Goal: Task Accomplishment & Management: Use online tool/utility

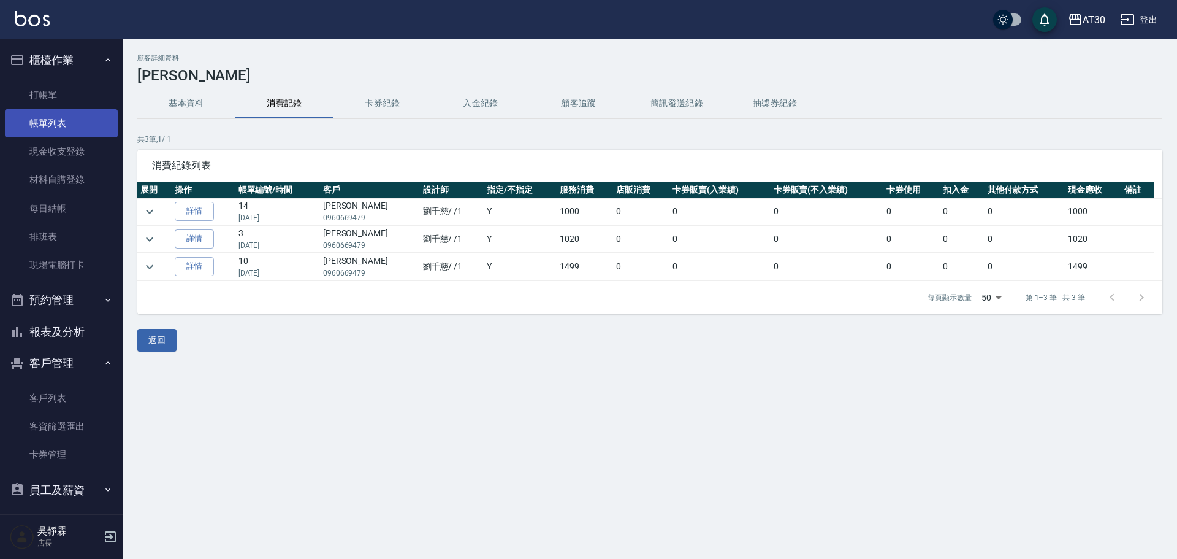
click at [44, 123] on link "帳單列表" at bounding box center [61, 123] width 113 height 28
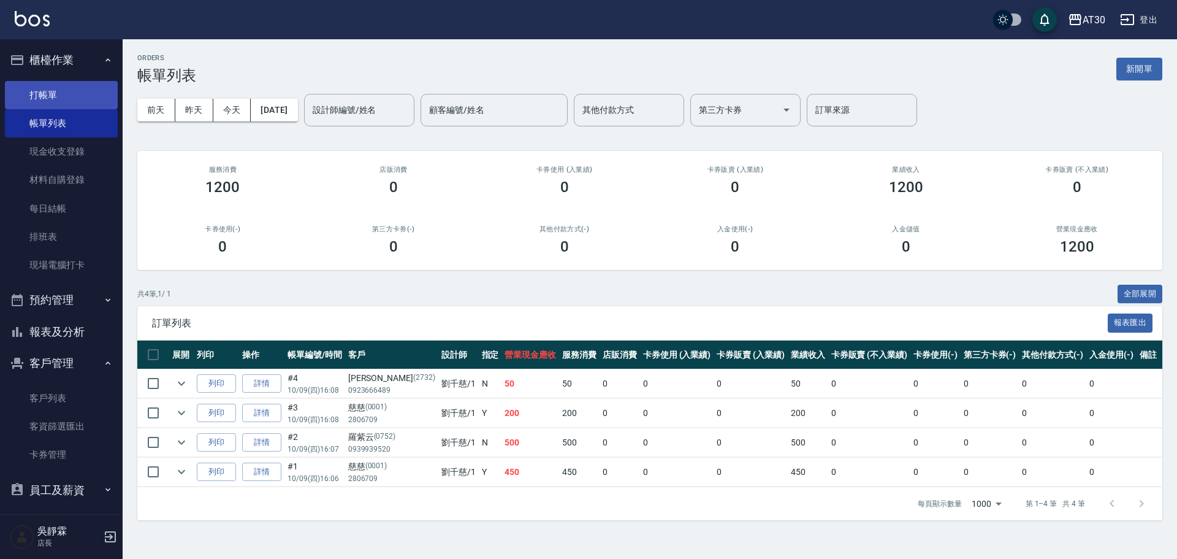
click at [63, 98] on link "打帳單" at bounding box center [61, 95] width 113 height 28
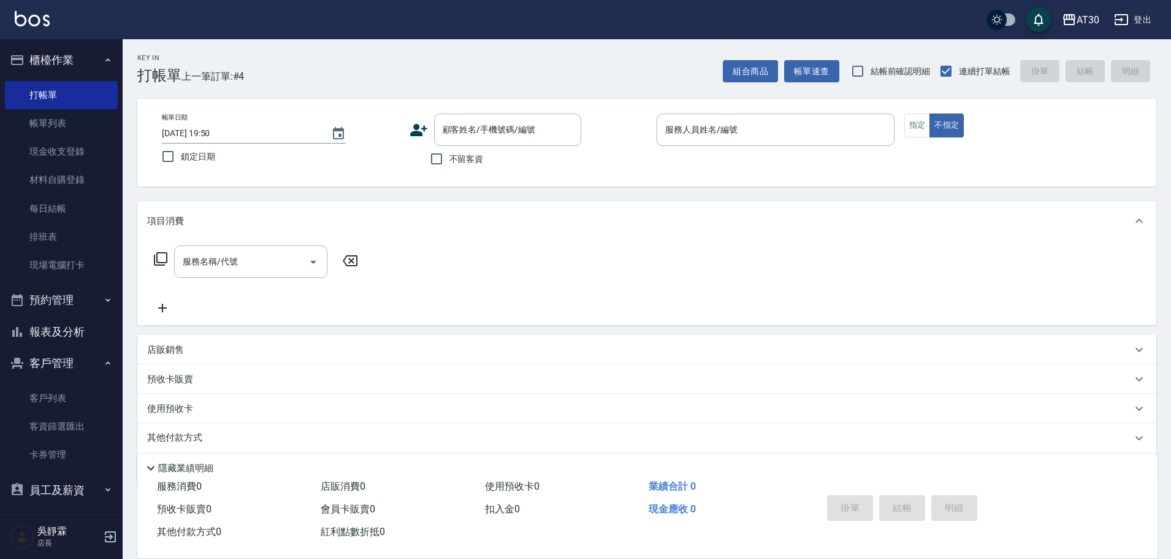
click at [408, 131] on div "帳單日期 2025/10/09 19:50 鎖定日期 顧客姓名/手機號碼/編號 顧客姓名/手機號碼/編號 不留客資 服務人員姓名/編號 服務人員姓名/編號 指…" at bounding box center [647, 142] width 990 height 58
click at [417, 131] on icon at bounding box center [418, 130] width 17 height 12
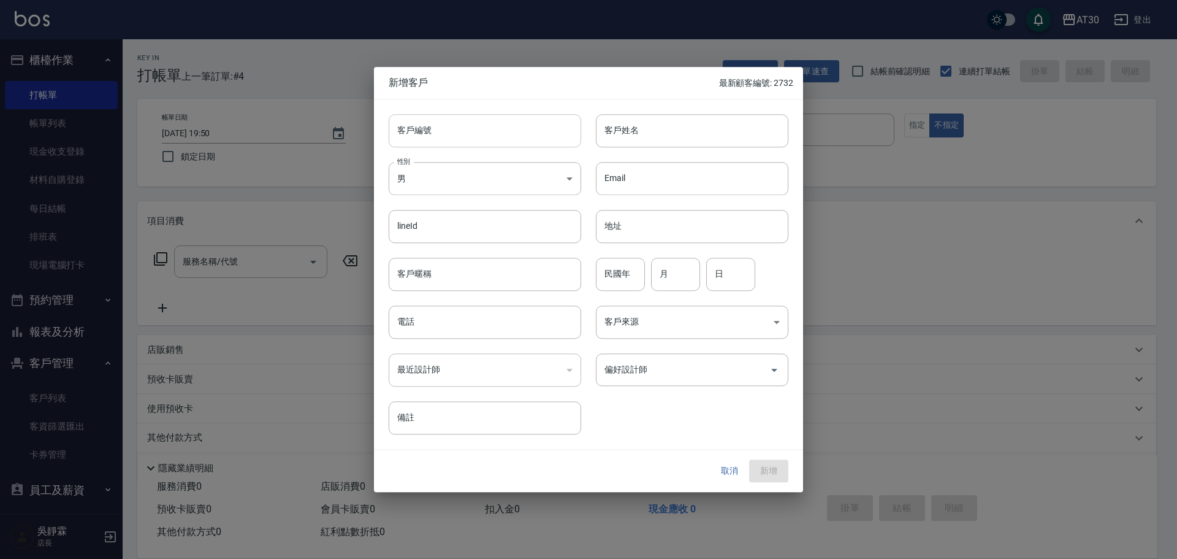
click at [426, 140] on input "客戶編號" at bounding box center [485, 130] width 193 height 33
type input "2724"
type input "[PERSON_NAME]"
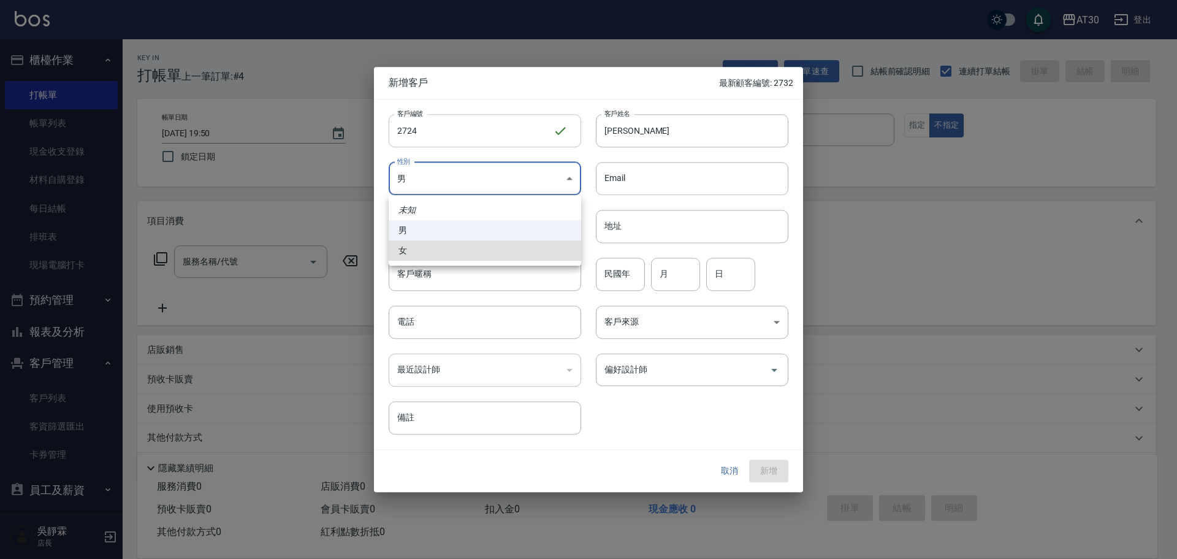
type input "FEMALE"
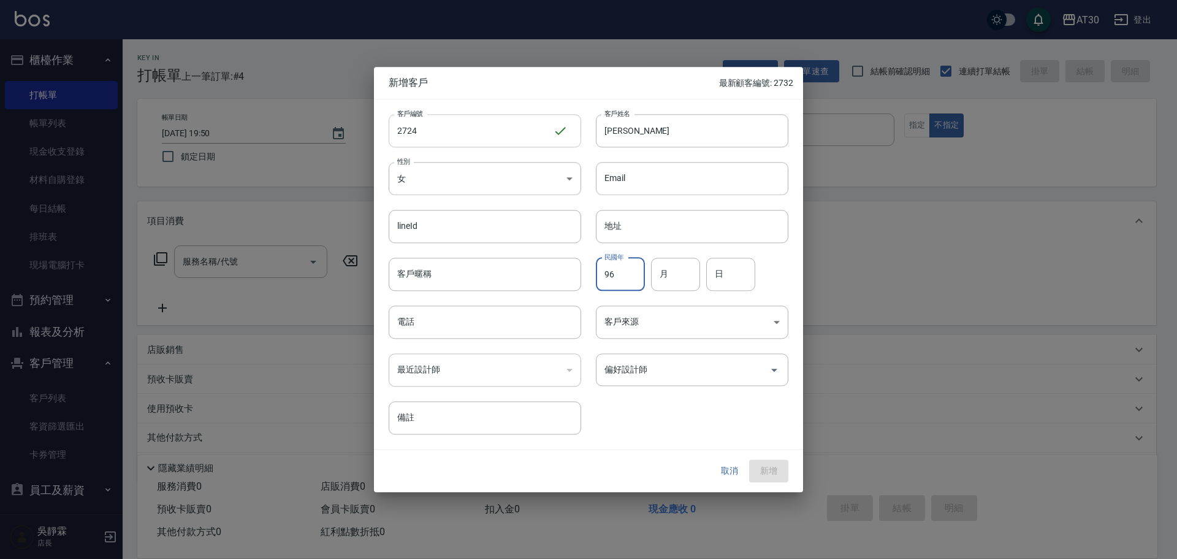
type input "96"
type input "10"
type input "03"
type input "0906970103"
click at [625, 381] on div "偏好設計師" at bounding box center [692, 369] width 193 height 32
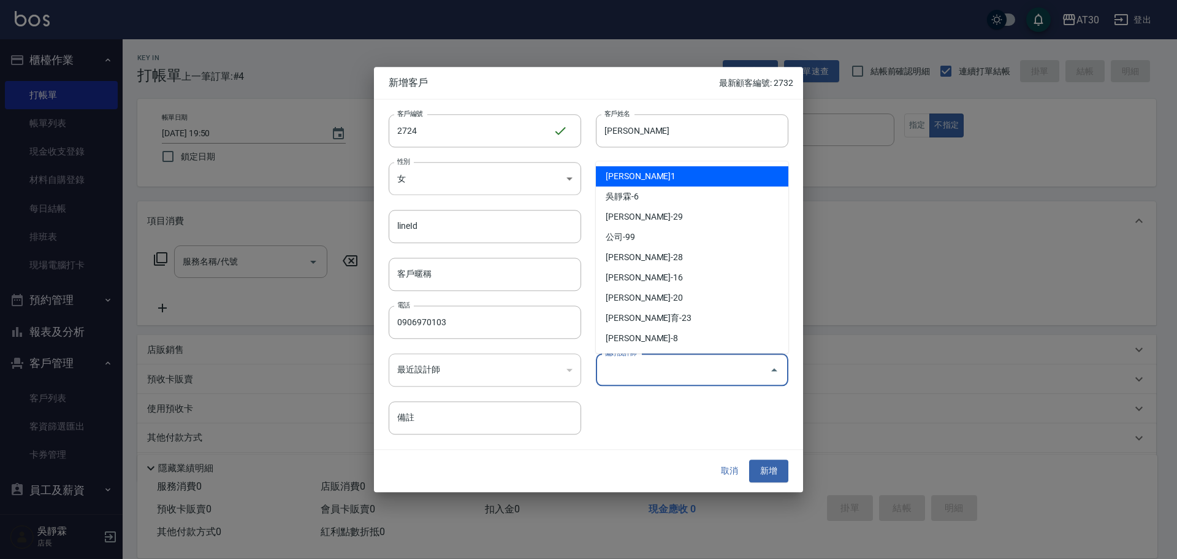
click at [667, 181] on li "[PERSON_NAME]1" at bounding box center [692, 176] width 193 height 20
type input "劉千慈"
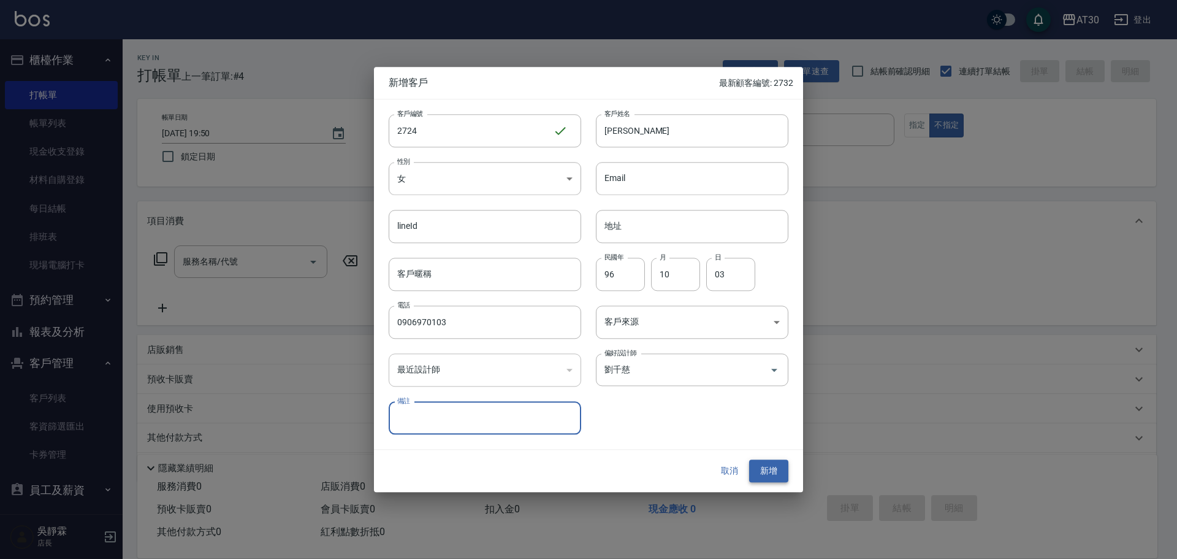
click at [770, 460] on button "新增" at bounding box center [768, 471] width 39 height 23
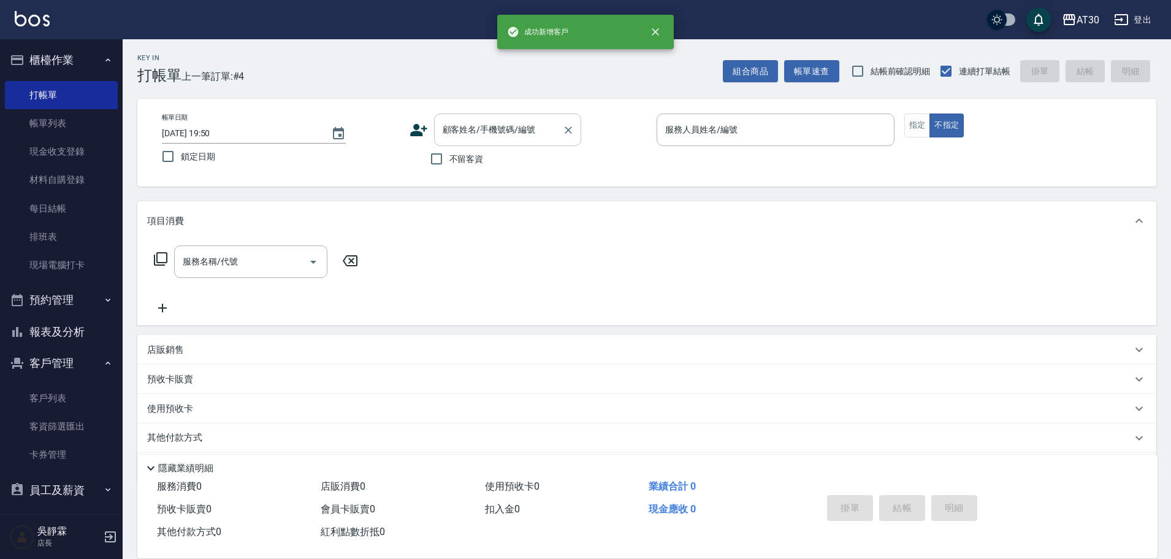
click at [502, 128] on input "顧客姓名/手機號碼/編號" at bounding box center [499, 129] width 118 height 21
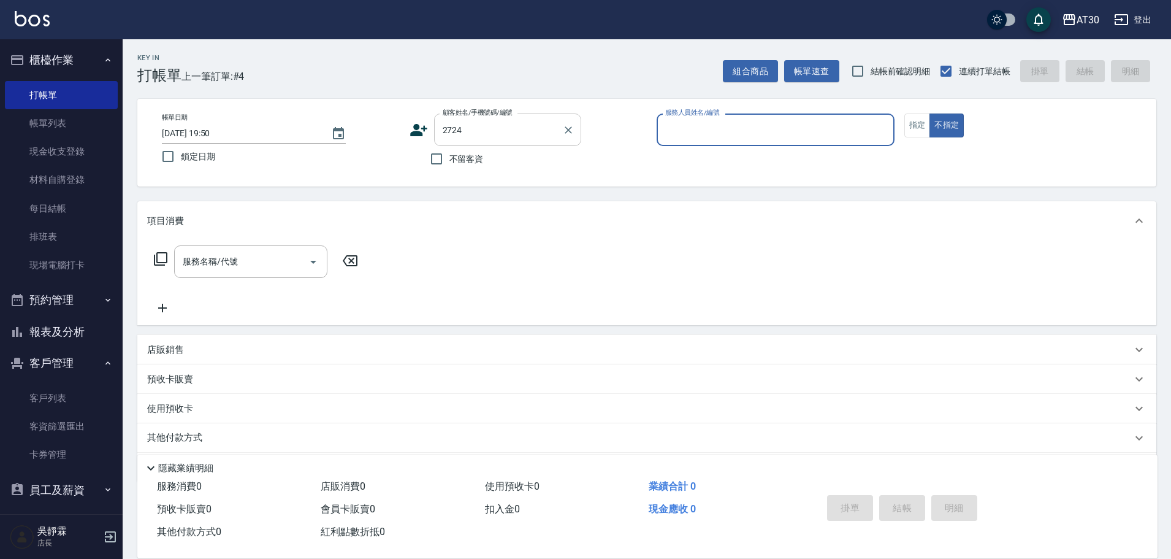
type input "楊庭瑀/0906970103/2724"
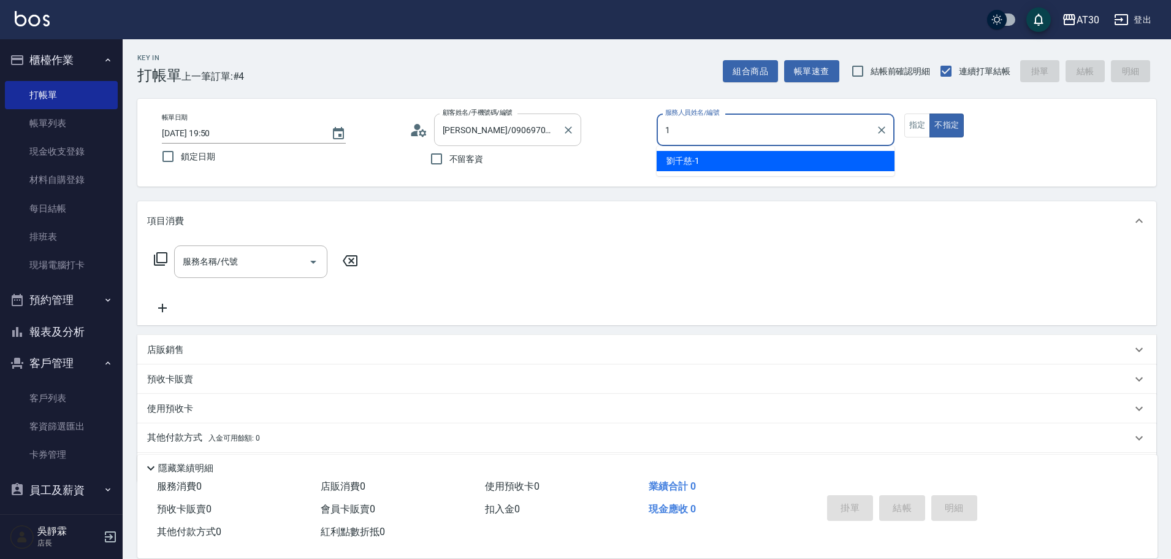
type input "劉千慈-1"
type button "false"
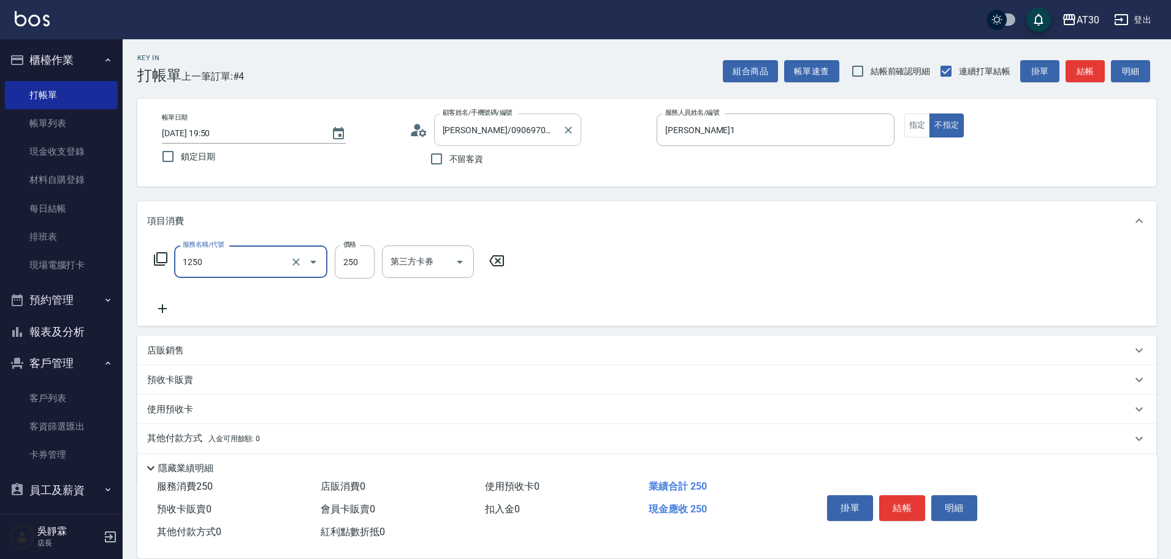
type input "洗髮250(1250)"
type input "0"
click at [407, 249] on div "洗-1" at bounding box center [419, 261] width 74 height 32
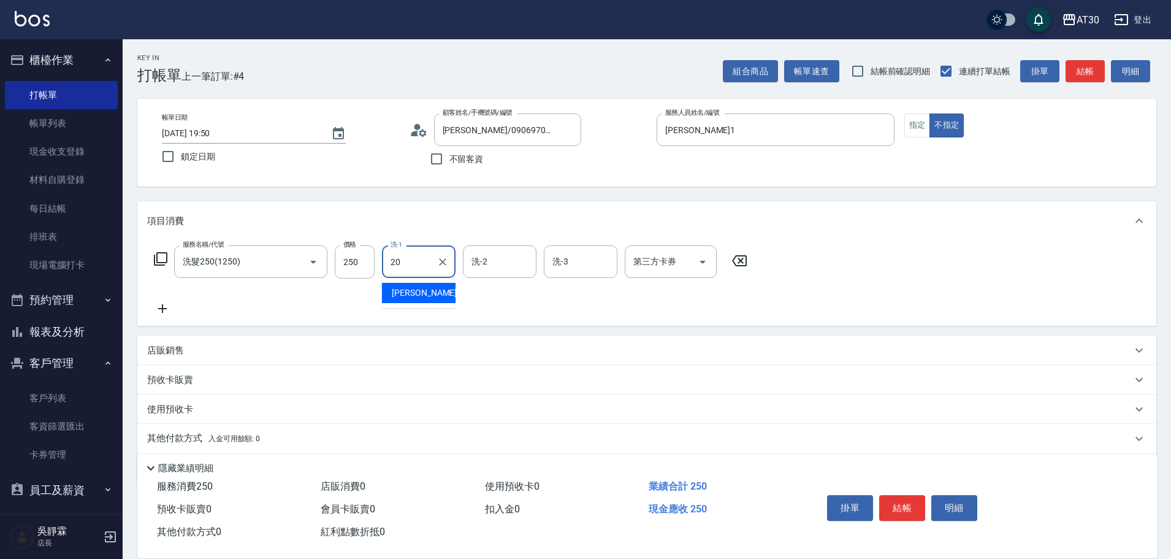
type input "賴伊珊-20"
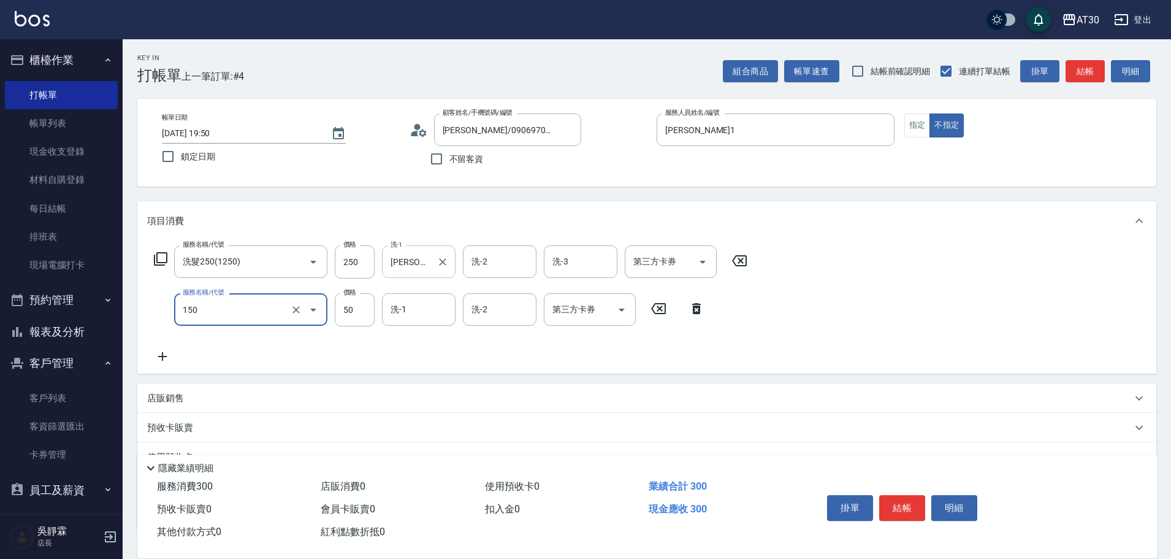
type input "精油(150)"
type input "賴伊珊-20"
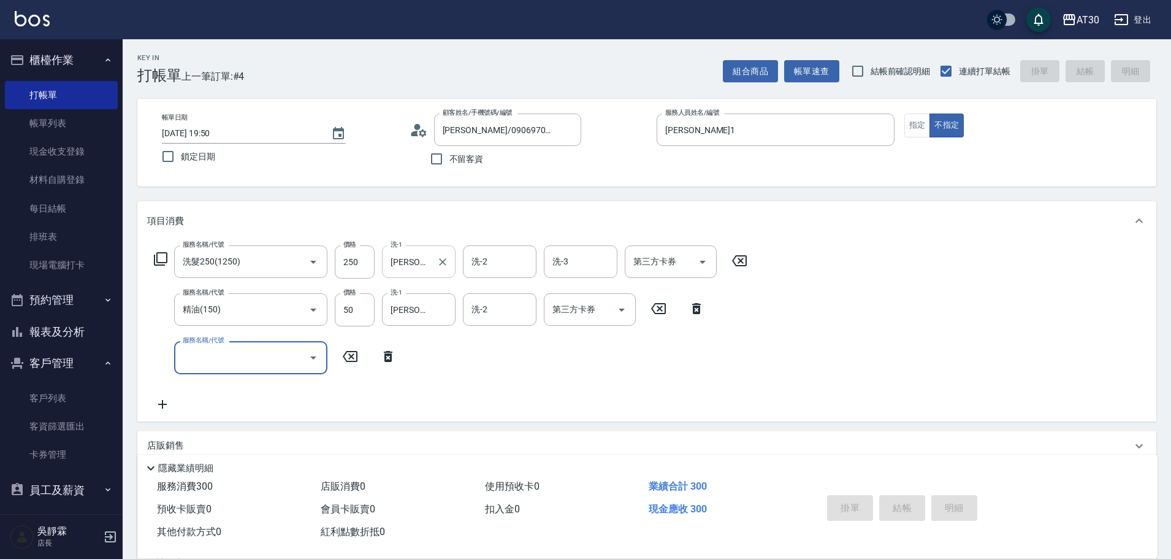
type input "2025/10/09 19:52"
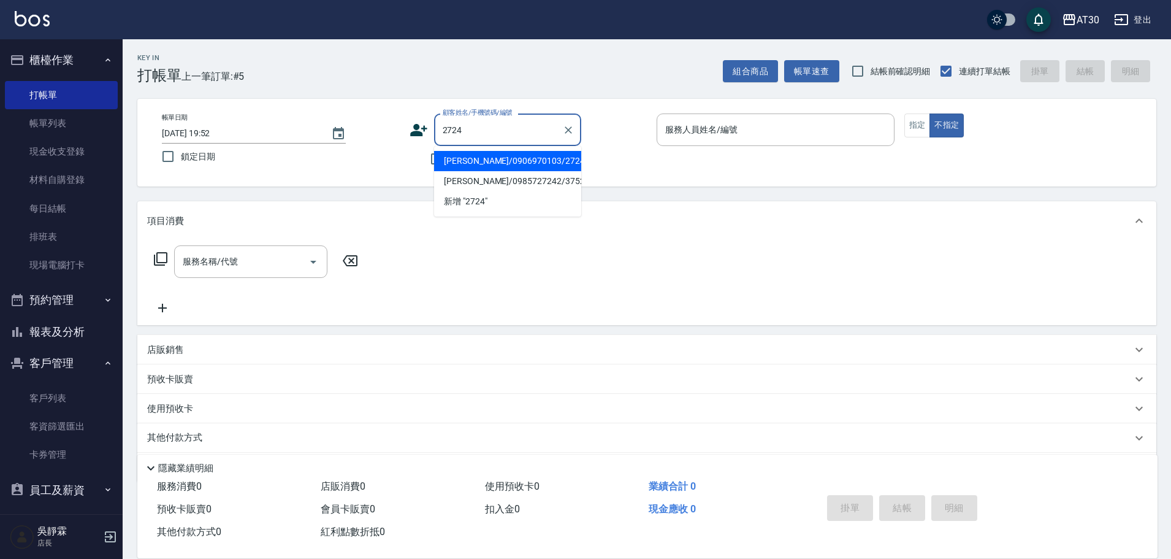
type input "楊庭瑀/0906970103/2724"
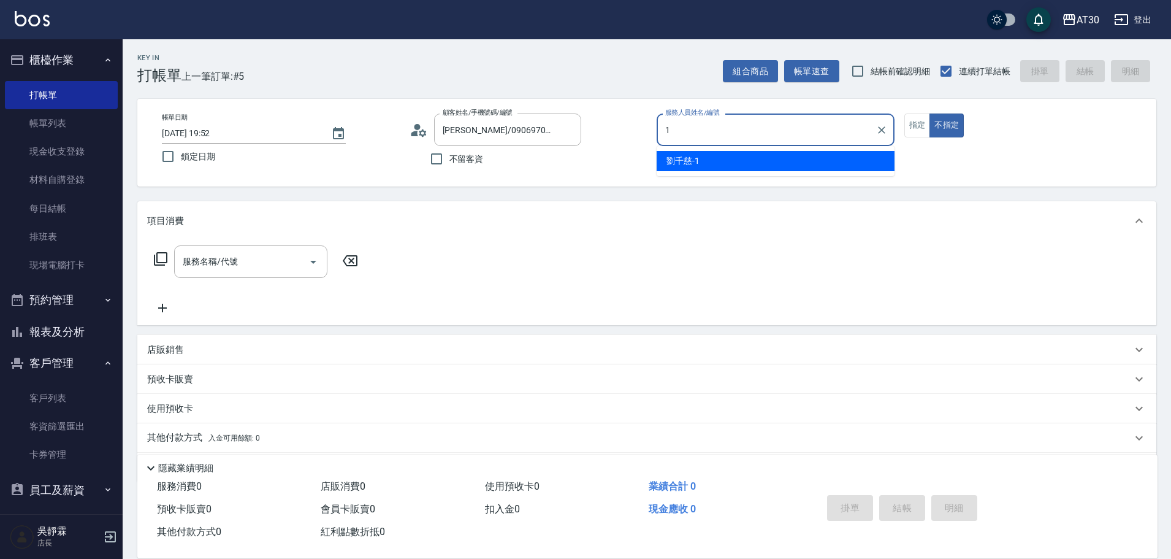
type input "劉千慈-1"
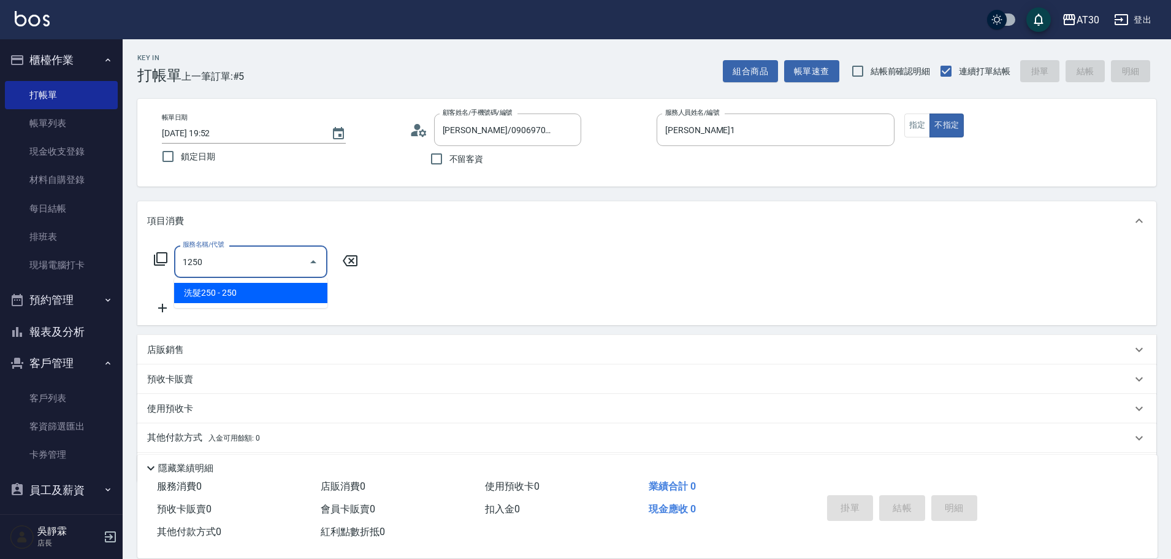
type input "洗髮250(1250)"
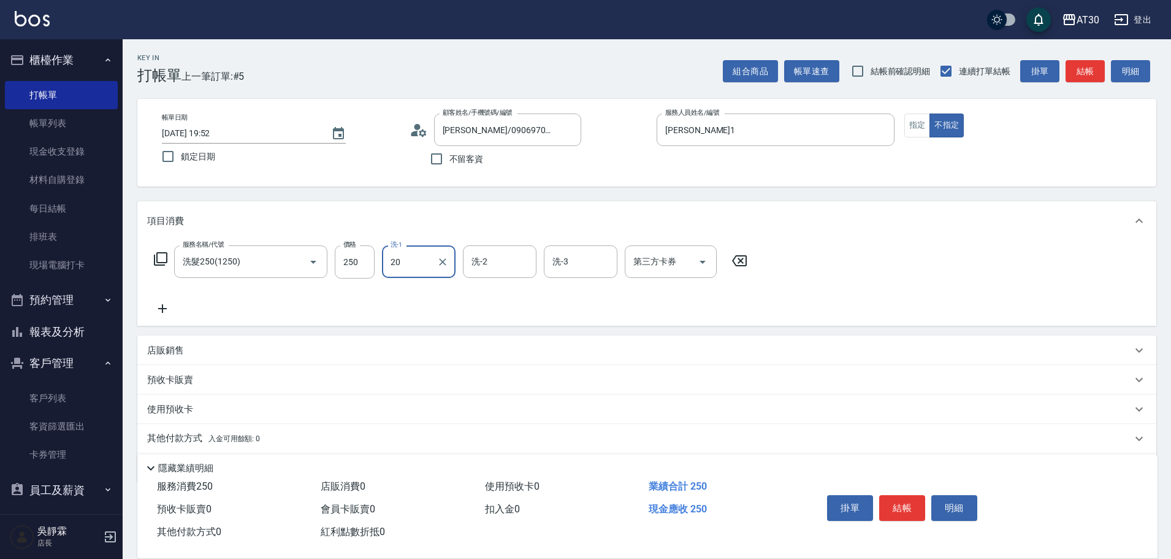
type input "賴伊珊-20"
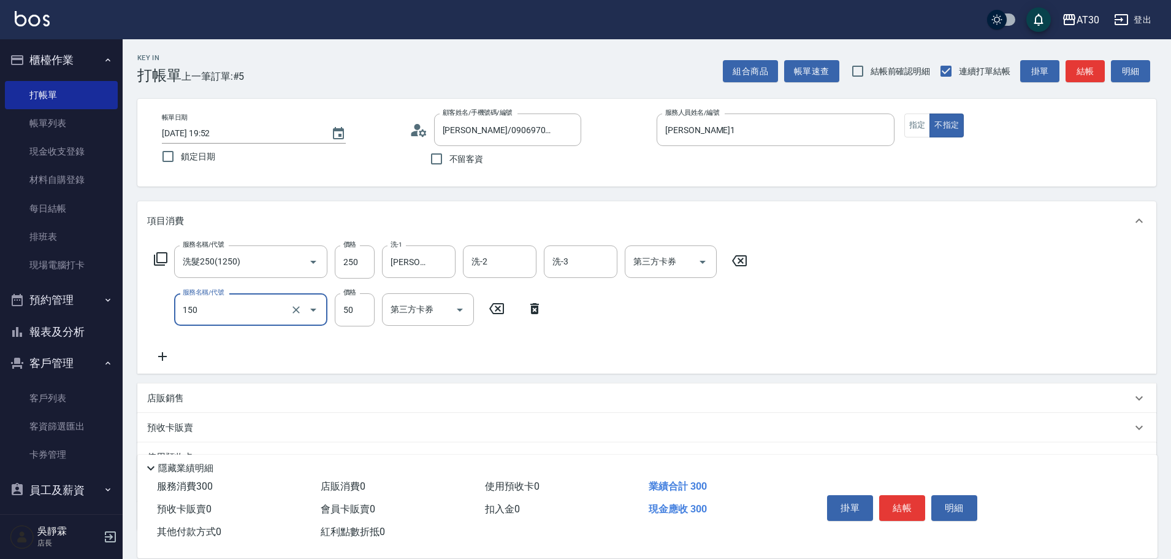
type input "精油(150)"
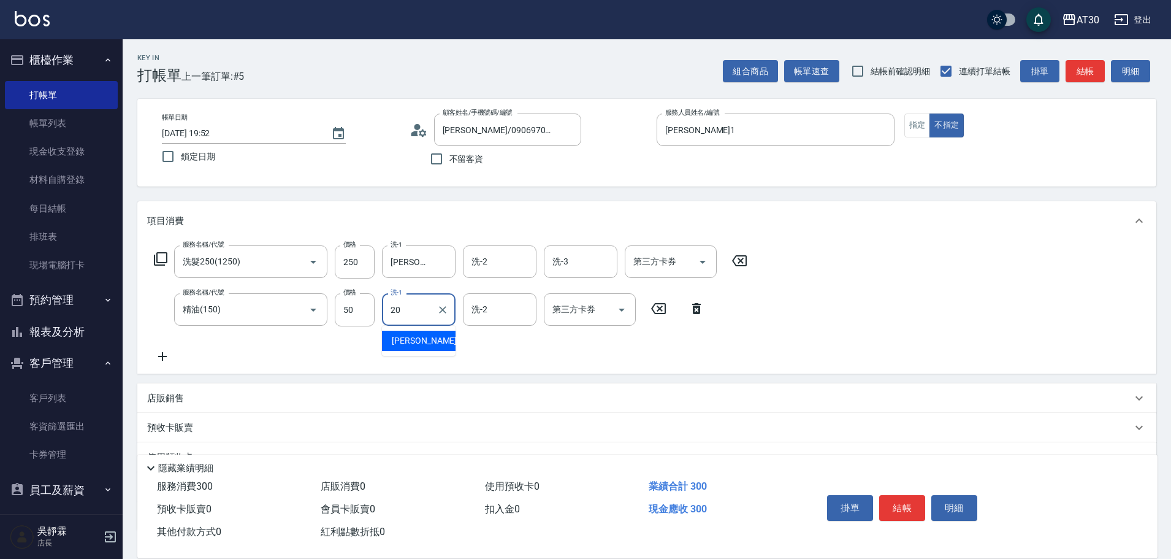
type input "賴伊珊-20"
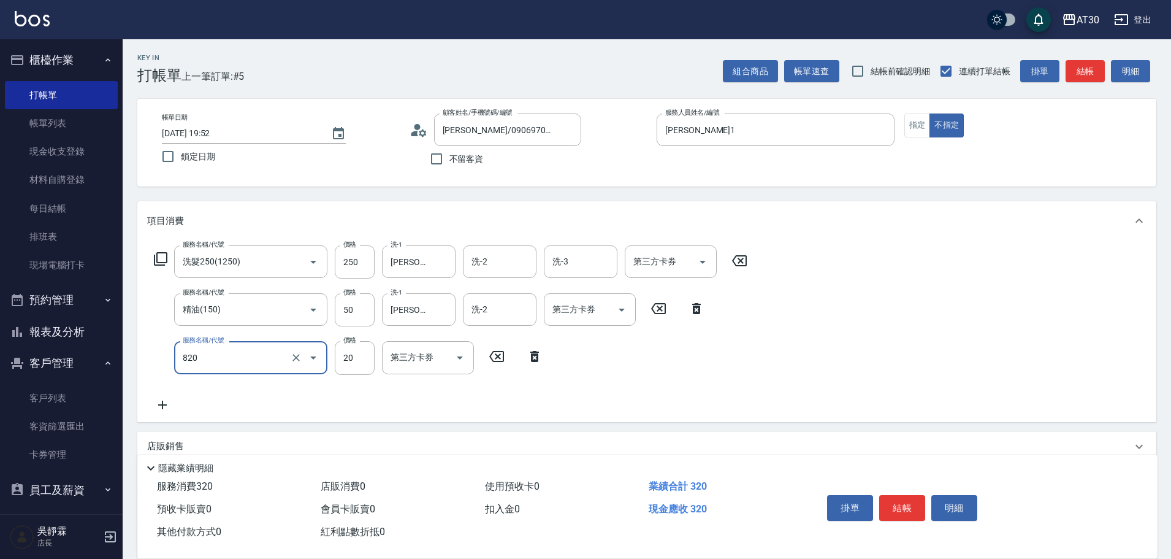
type input "潤絲(820)"
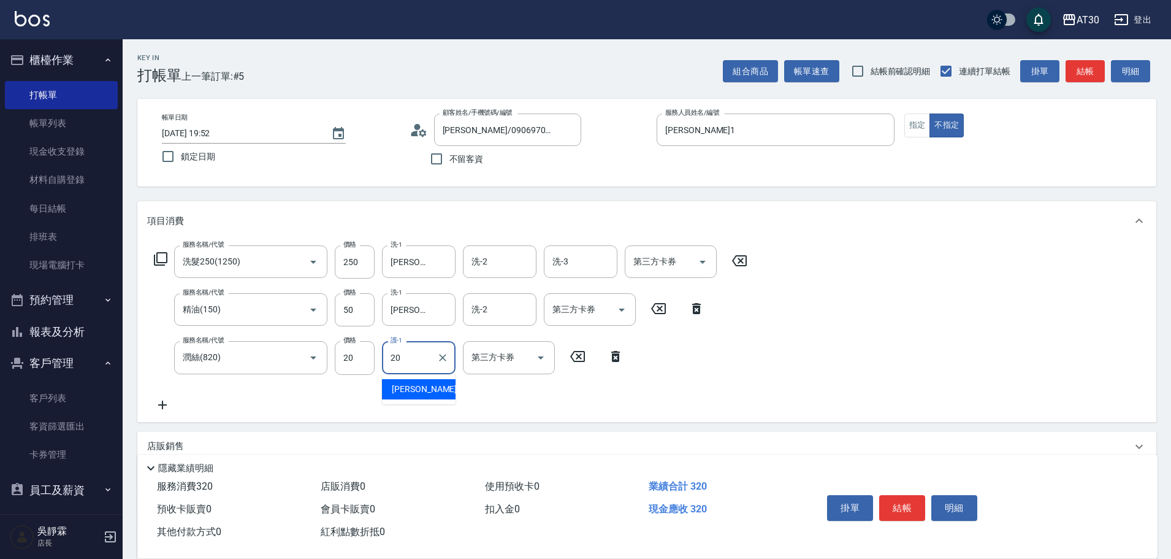
type input "賴伊珊-20"
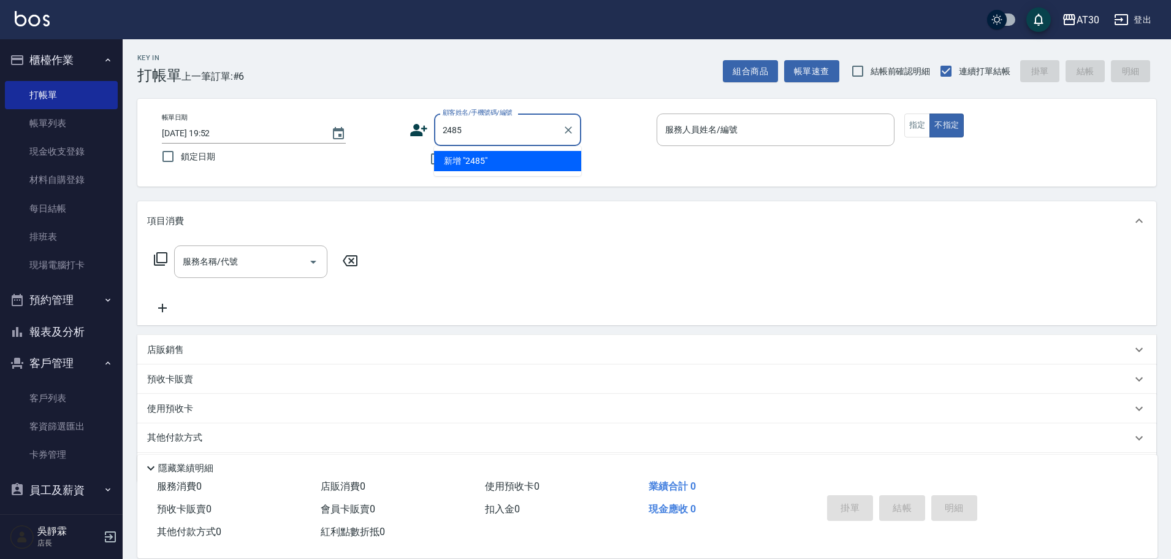
type input "2485"
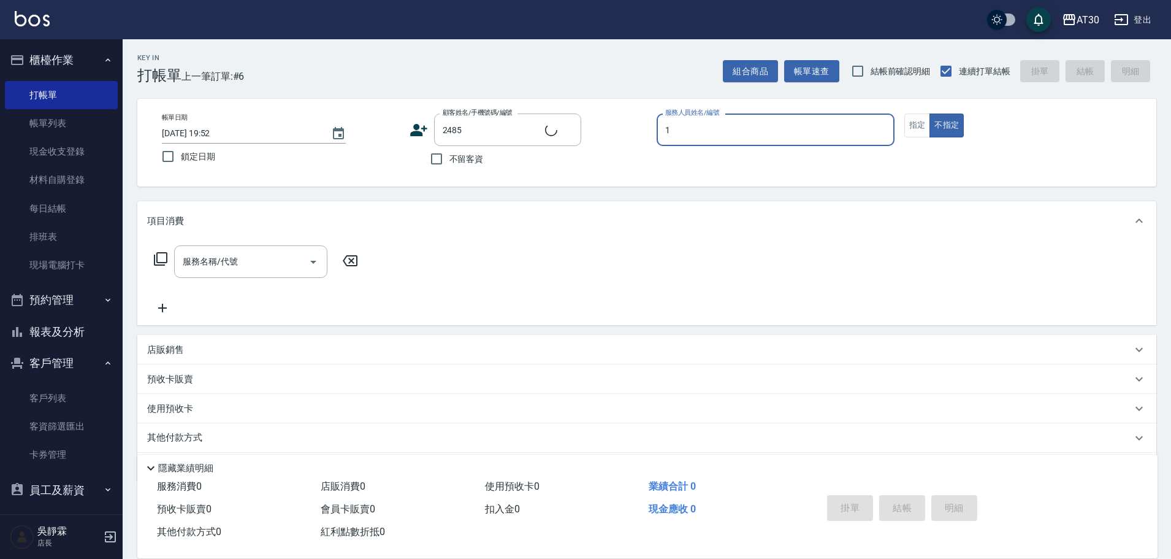
type input "1"
type input "簡郁婷/0960669479/2485"
type input "劉千慈-1"
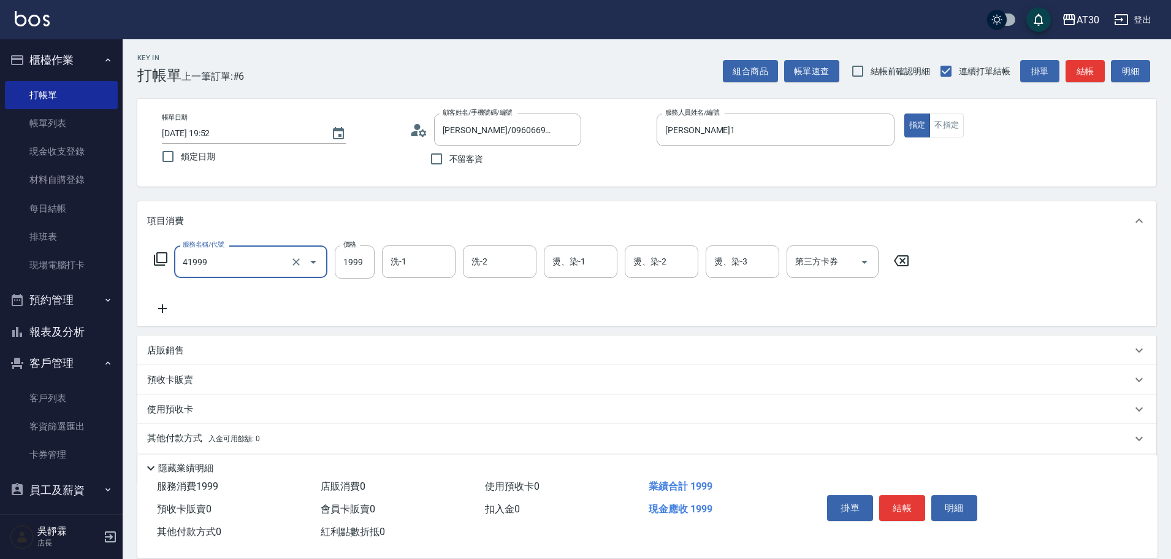
type input "1999以下染髮(41999)"
type input "1599"
type input "賴伊珊-20"
type input "劉千慈-1"
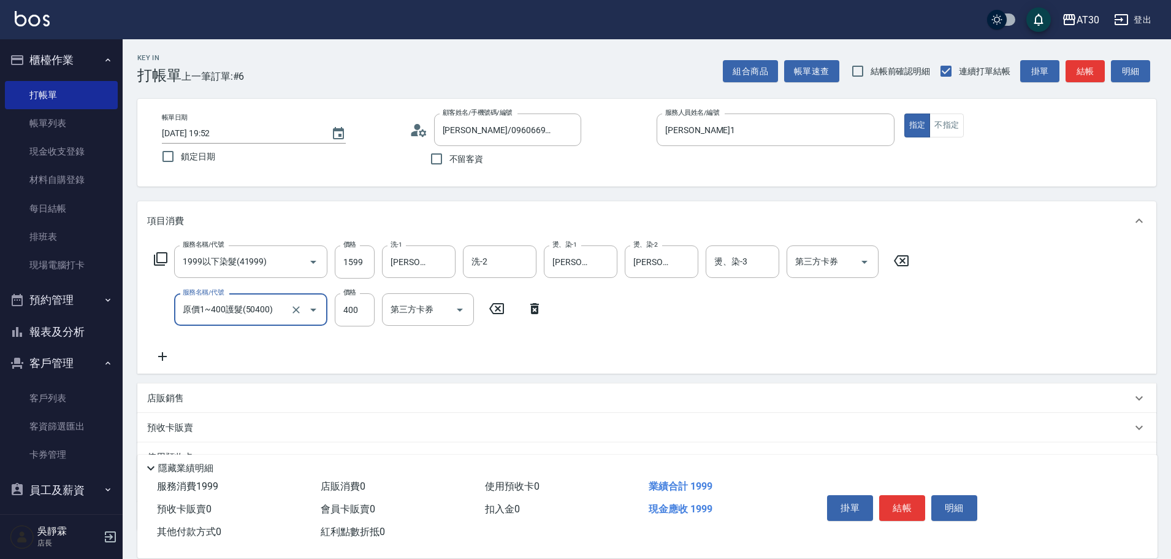
type input "原價1~400護髮(50400)"
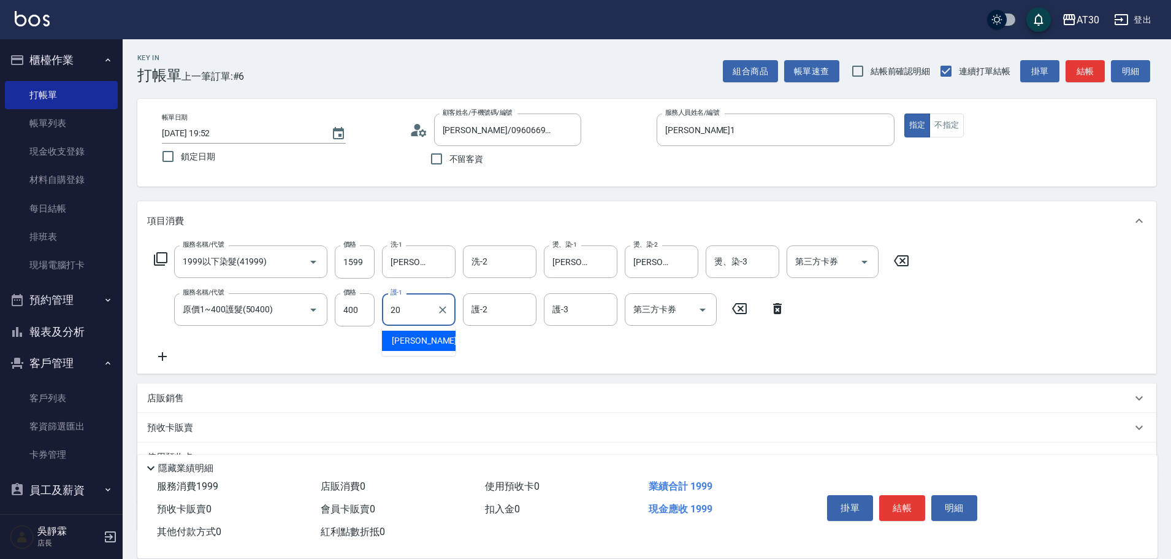
type input "賴伊珊-20"
click at [442, 311] on icon "Clear" at bounding box center [443, 310] width 12 height 12
click at [421, 316] on input "護-1" at bounding box center [419, 309] width 63 height 21
type input "劉千慈-1"
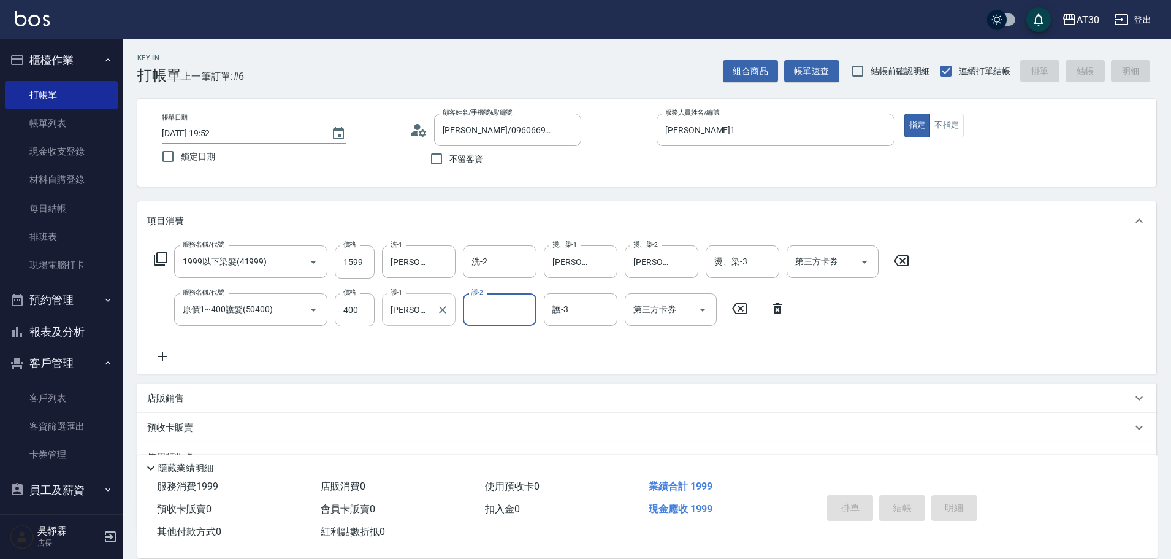
type input "2025/10/09 19:53"
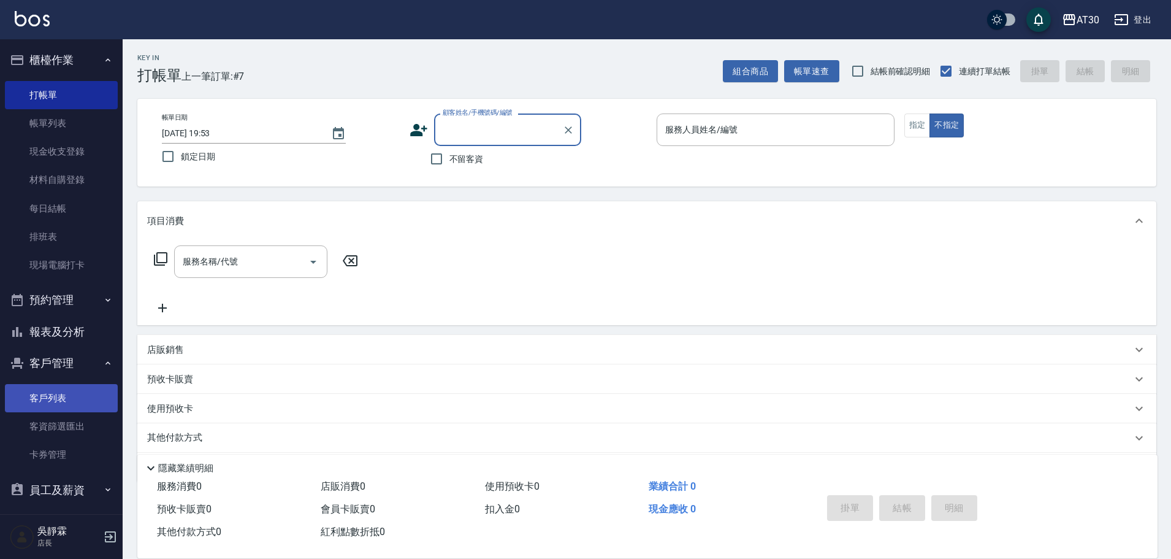
click at [51, 406] on link "客戶列表" at bounding box center [61, 398] width 113 height 28
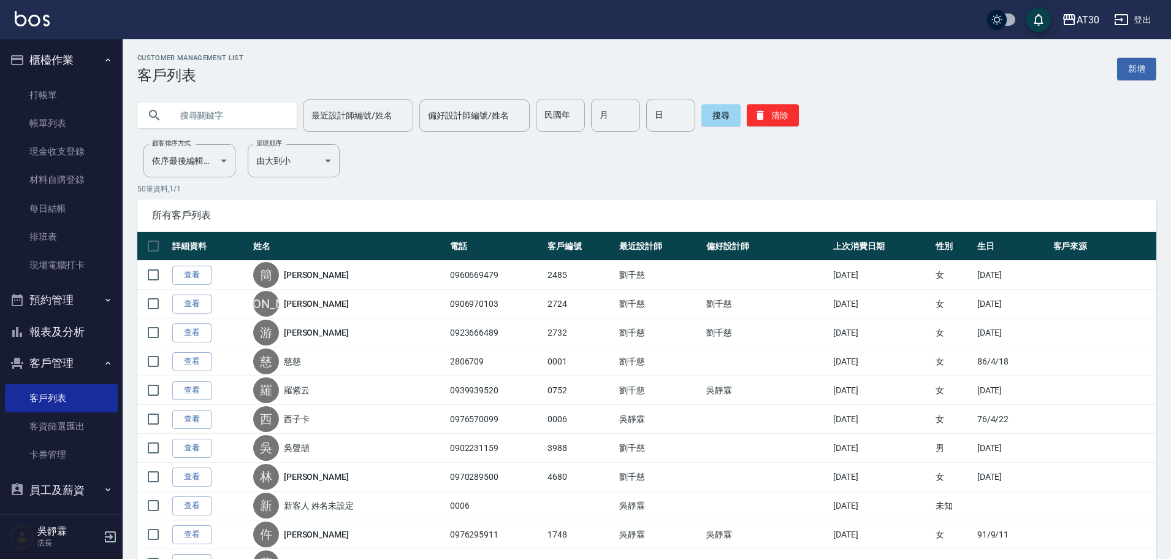
click at [199, 112] on input "text" at bounding box center [229, 115] width 115 height 33
type input "蘇品任"
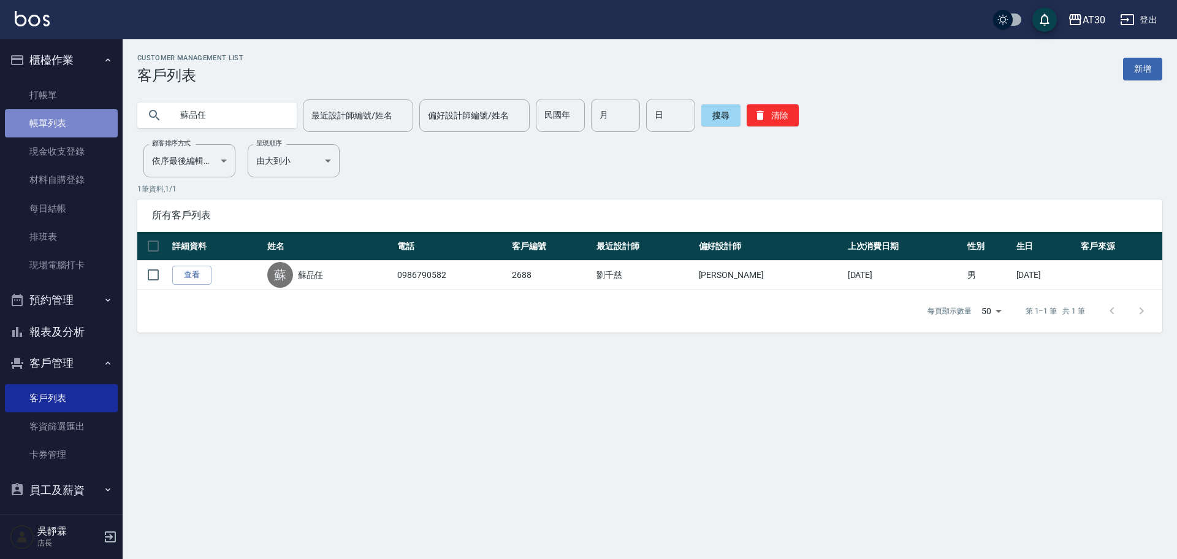
click at [91, 120] on link "帳單列表" at bounding box center [61, 123] width 113 height 28
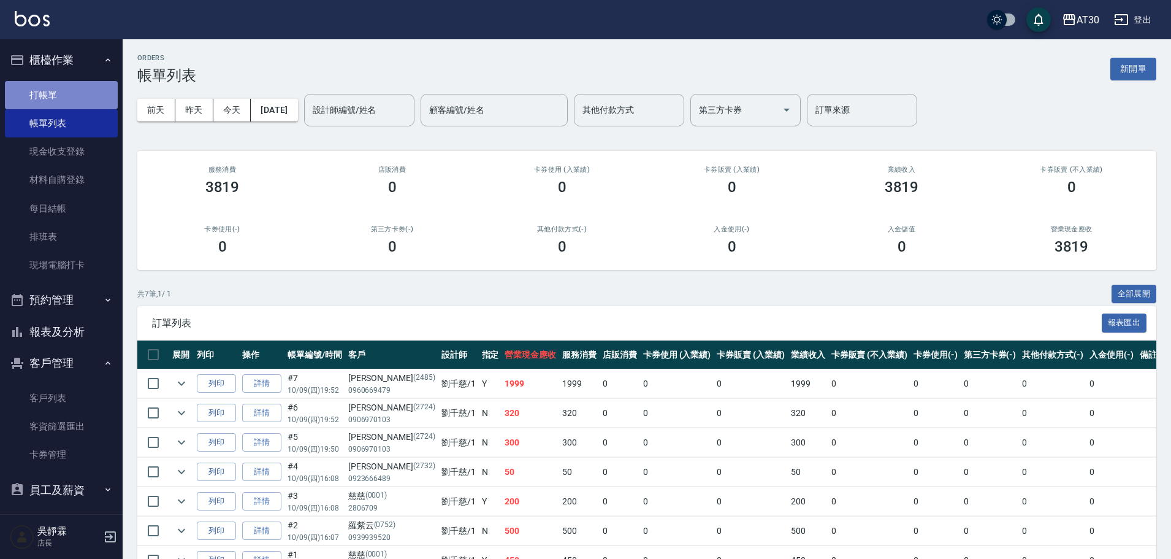
click at [96, 86] on link "打帳單" at bounding box center [61, 95] width 113 height 28
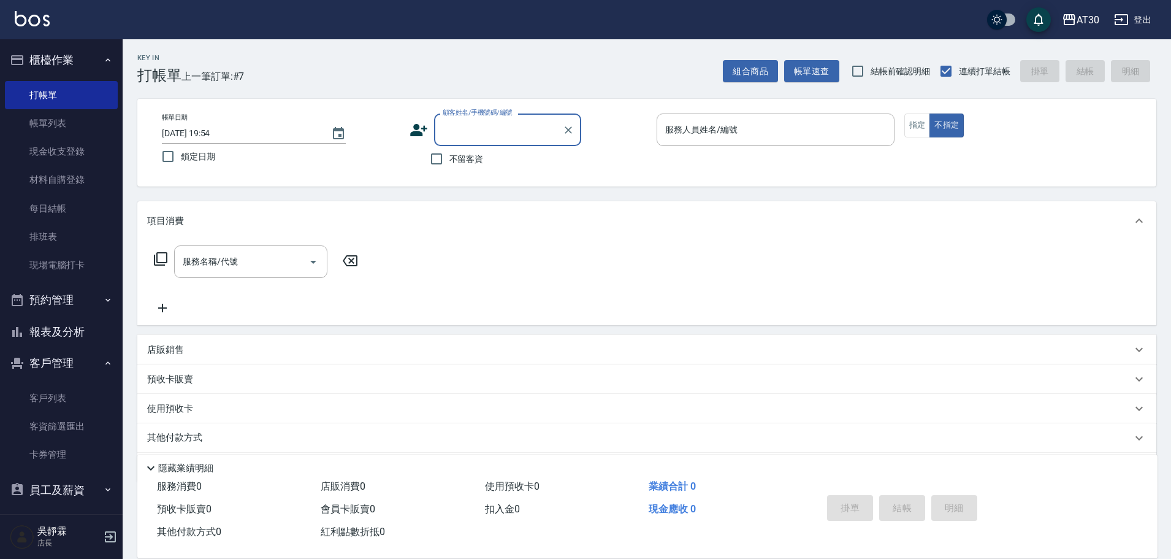
click at [499, 128] on input "顧客姓名/手機號碼/編號" at bounding box center [499, 129] width 118 height 21
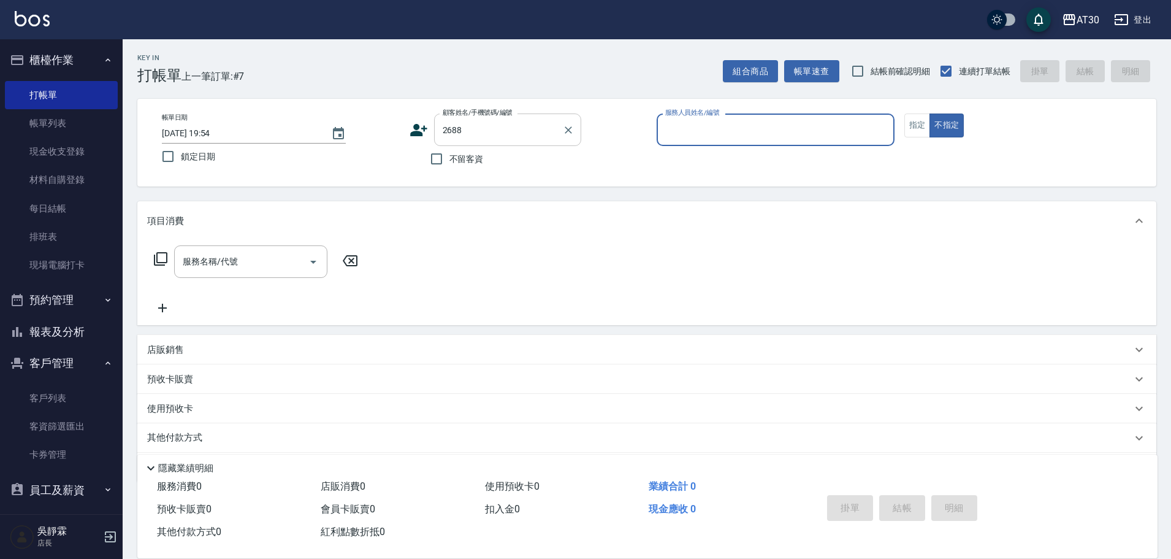
type input "蘇品任/0986790582/2688"
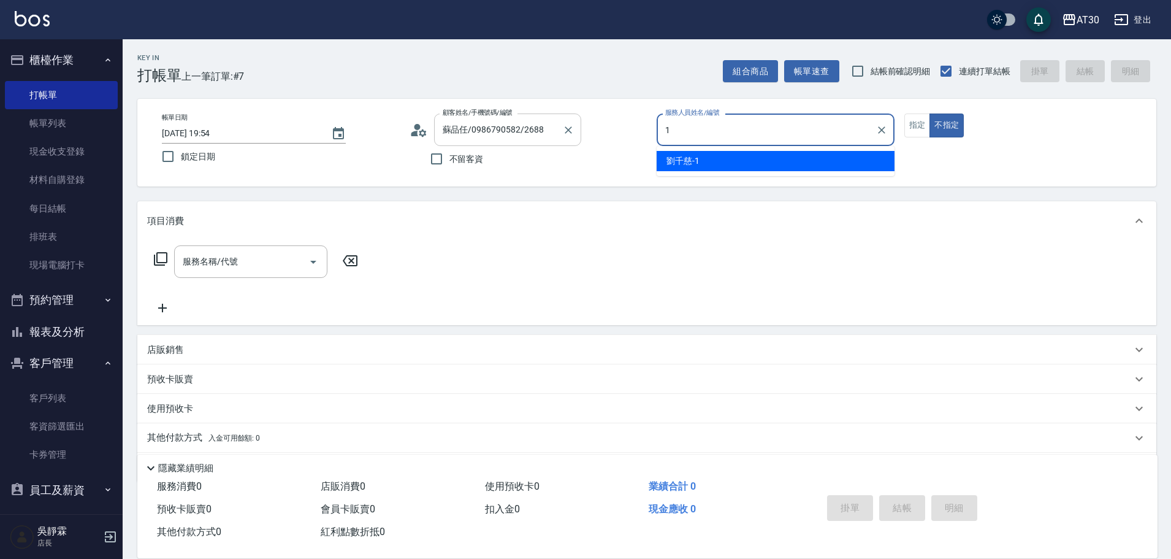
type input "劉千慈-1"
type button "false"
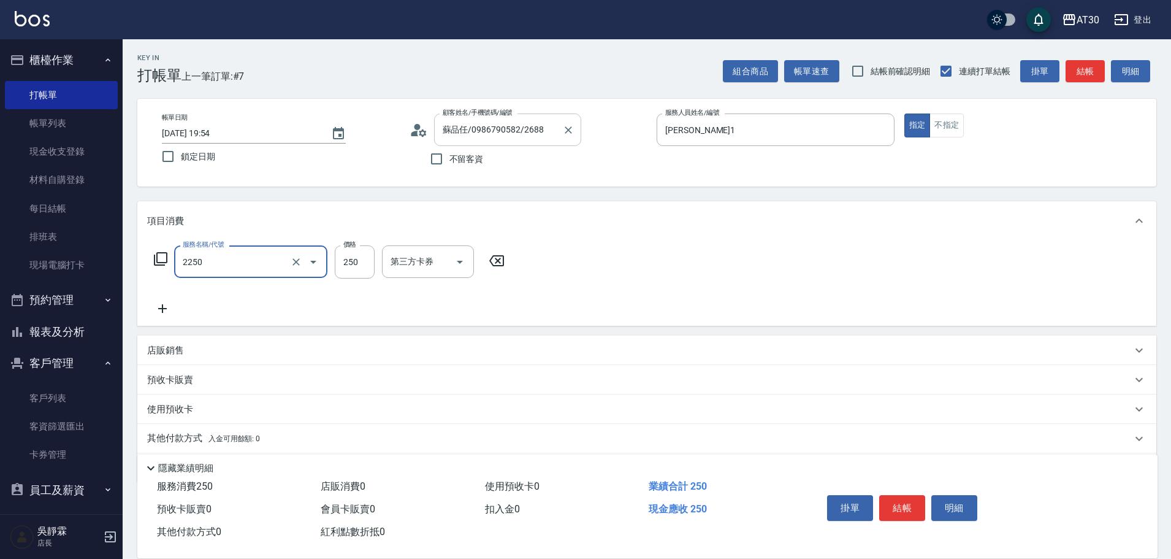
type input "剪髮(2250)"
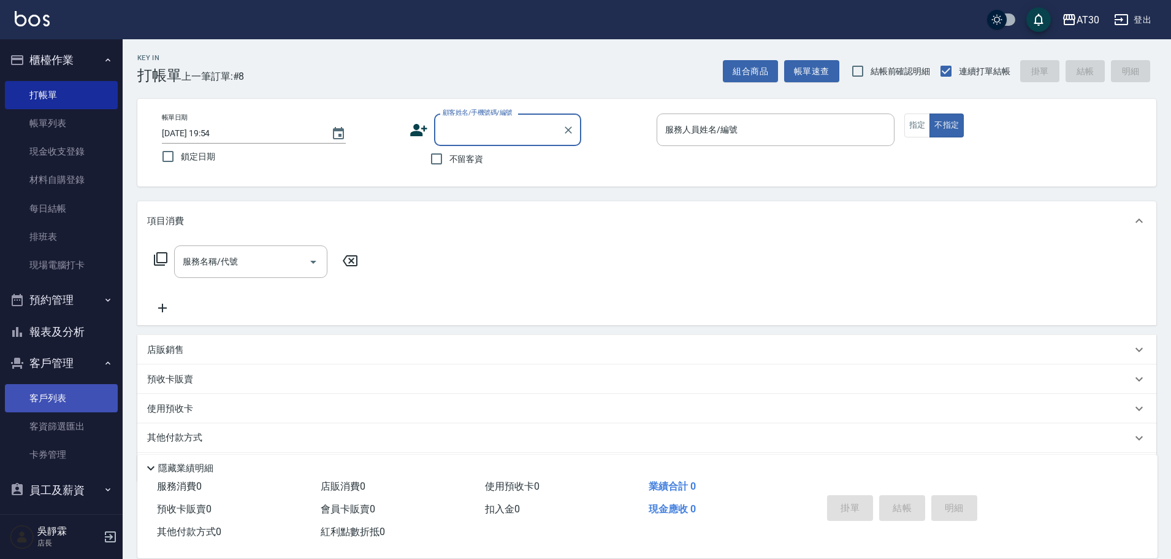
click at [78, 406] on link "客戶列表" at bounding box center [61, 398] width 113 height 28
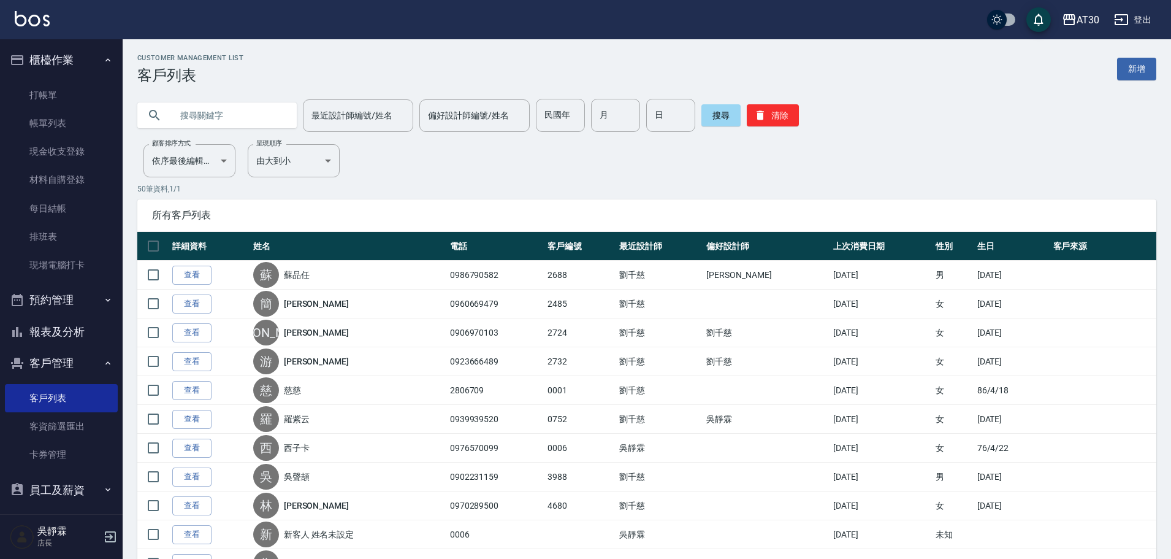
click at [253, 121] on input "text" at bounding box center [229, 115] width 115 height 33
type input "0988548256"
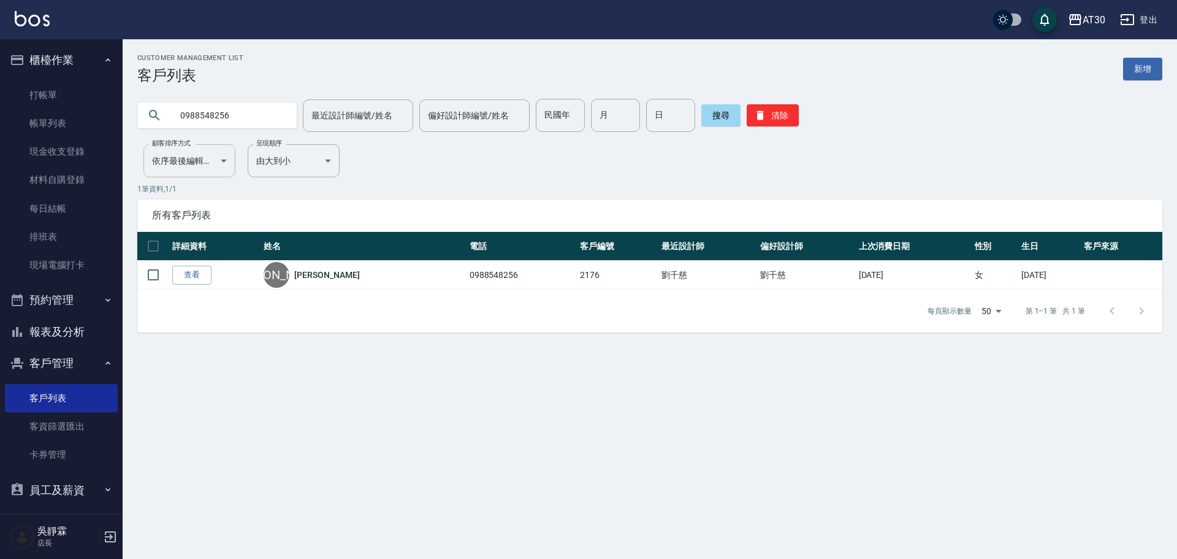
drag, startPoint x: 276, startPoint y: 118, endPoint x: 147, endPoint y: 170, distance: 138.9
click at [147, 170] on div "Customer Management List 客戶列表 新增 0988548256 最近設計師編號/姓名 最近設計師編號/姓名 偏好設計師編號/姓名 偏好…" at bounding box center [650, 193] width 1055 height 278
type input "0970963615"
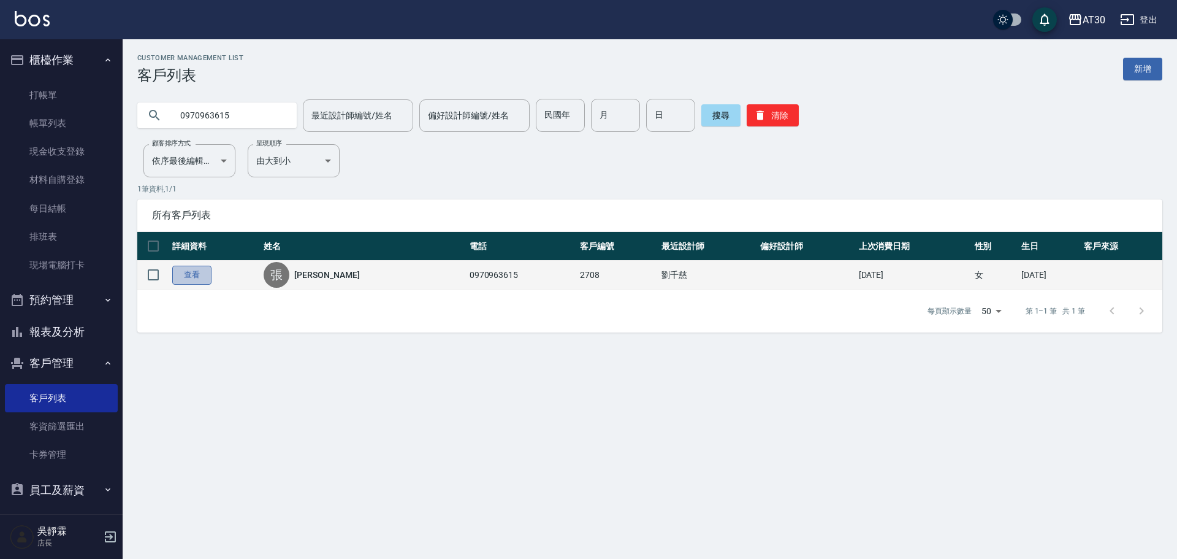
click at [197, 269] on link "查看" at bounding box center [191, 275] width 39 height 19
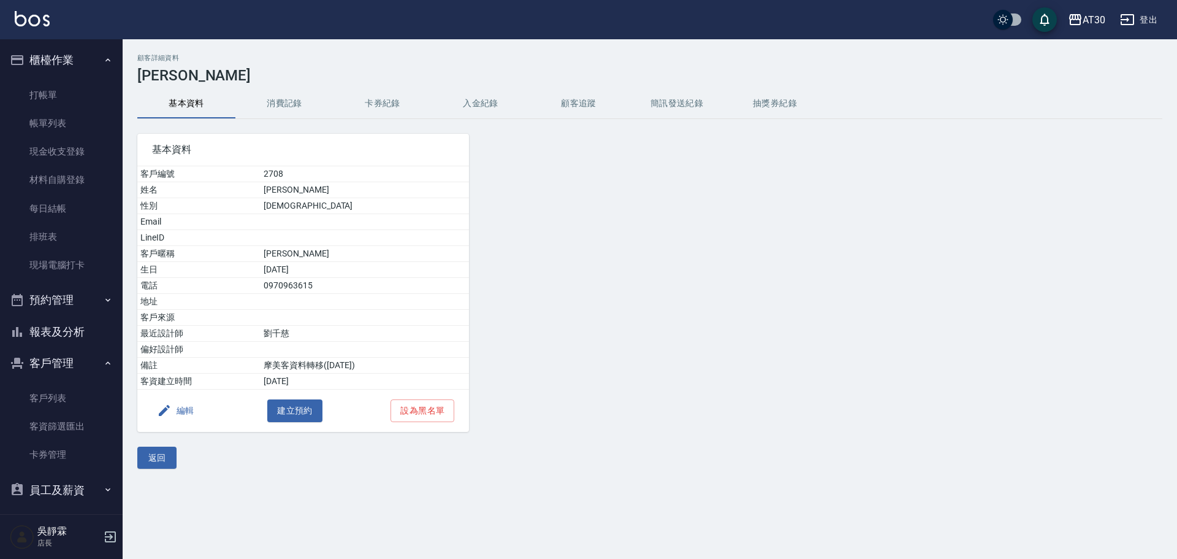
click at [269, 94] on button "消費記錄" at bounding box center [284, 103] width 98 height 29
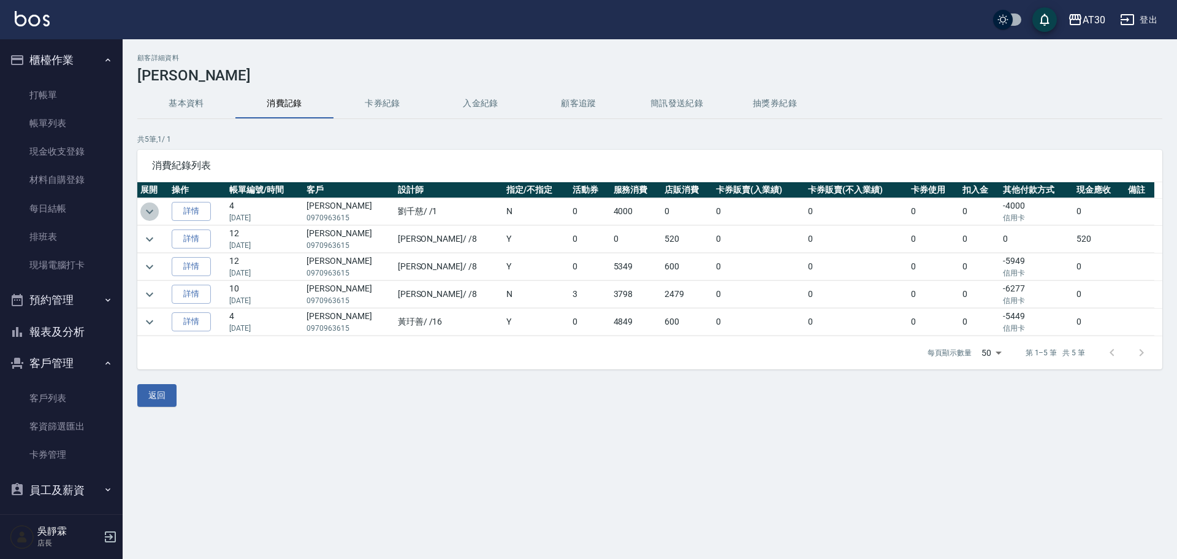
click at [147, 213] on icon "expand row" at bounding box center [149, 211] width 15 height 15
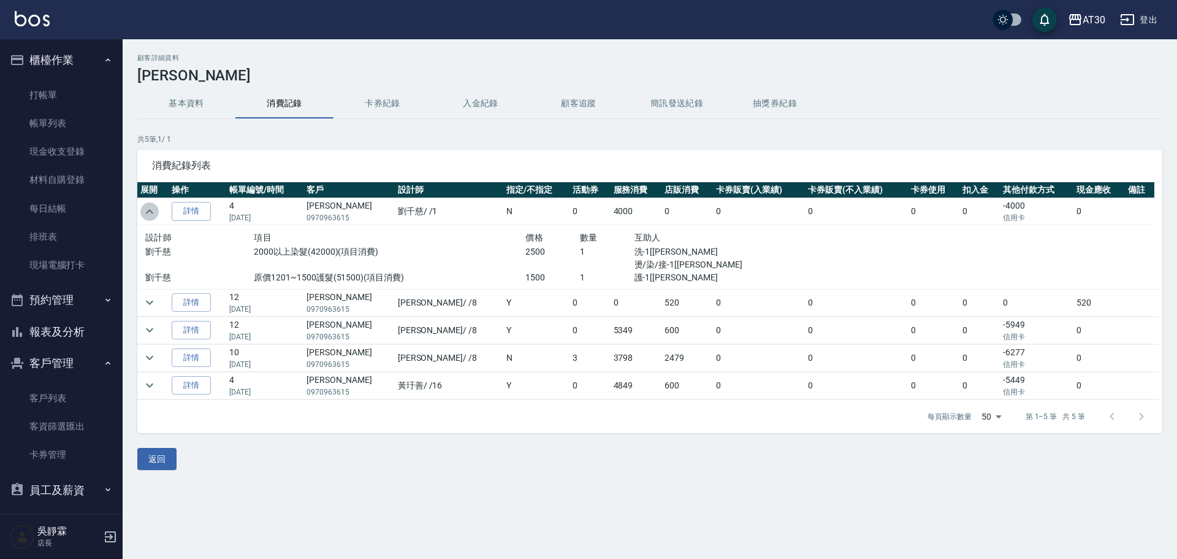
click at [147, 213] on icon "expand row" at bounding box center [149, 211] width 15 height 15
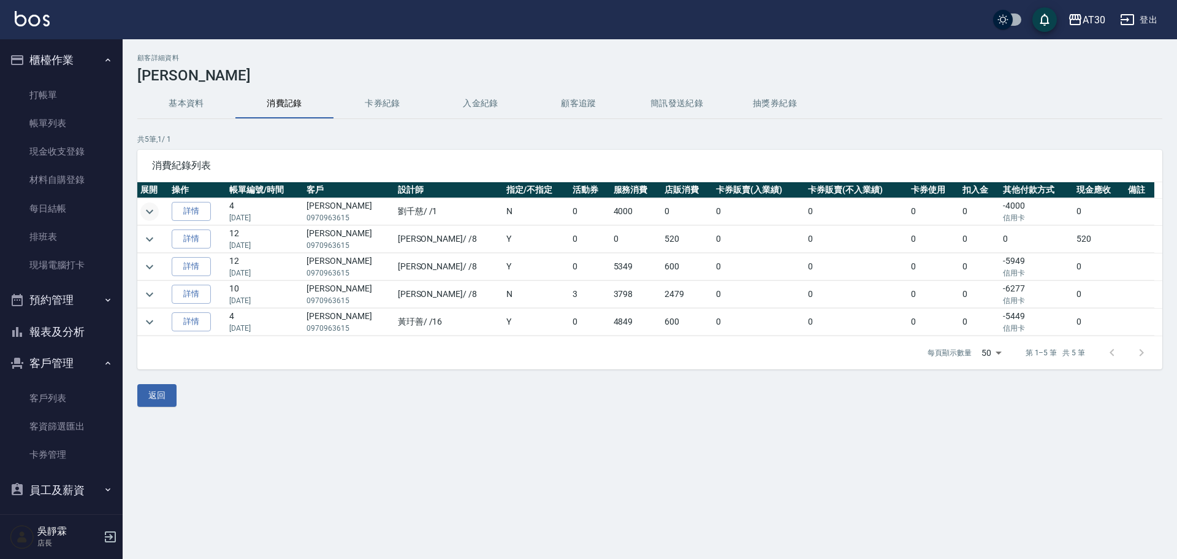
click at [150, 214] on icon "expand row" at bounding box center [149, 211] width 15 height 15
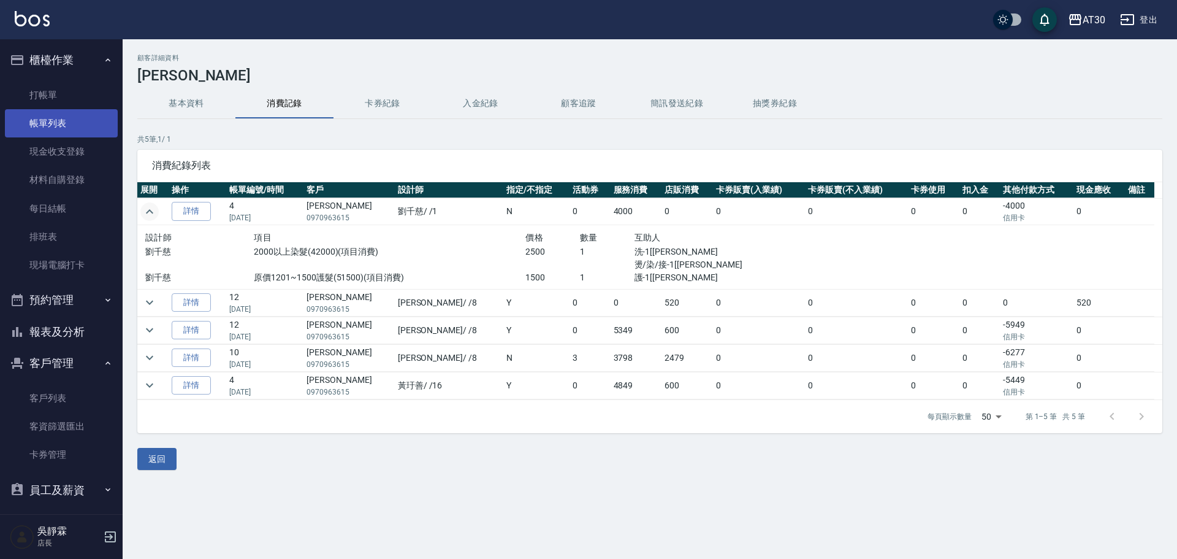
click at [45, 128] on link "帳單列表" at bounding box center [61, 123] width 113 height 28
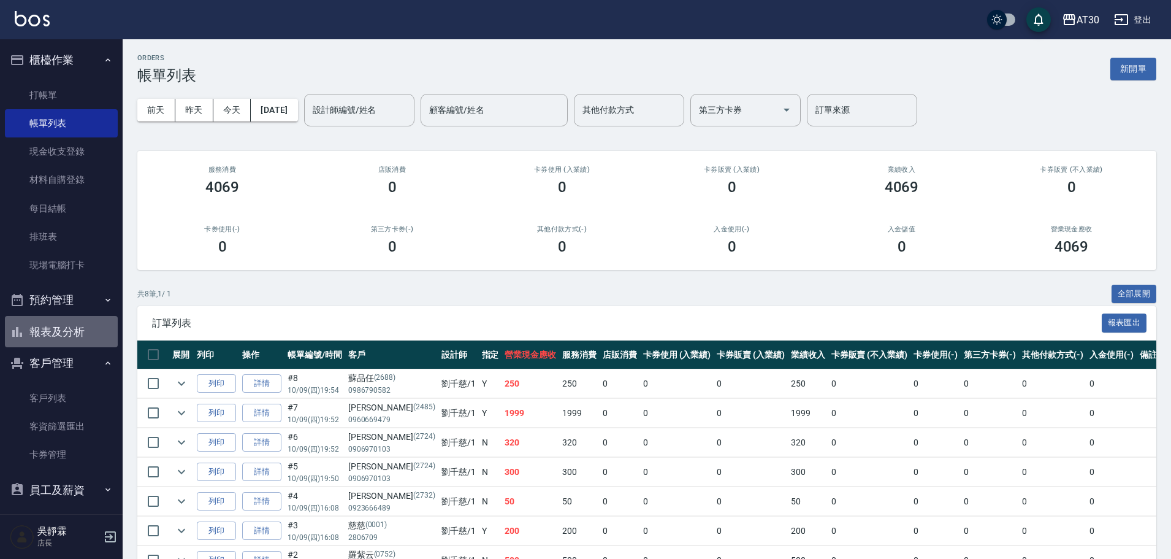
click at [85, 326] on button "報表及分析" at bounding box center [61, 332] width 113 height 32
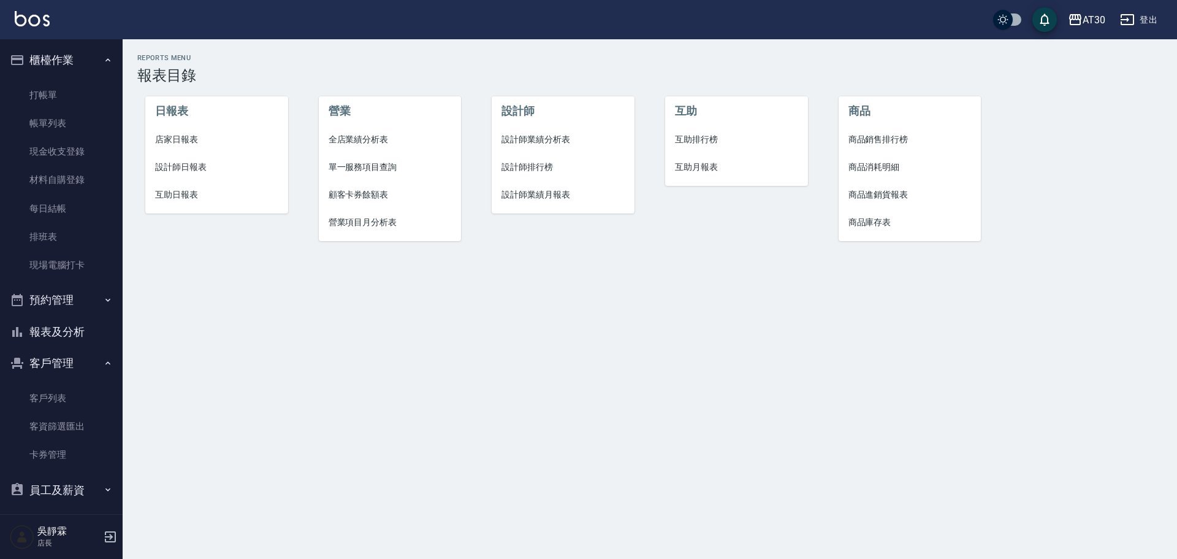
click at [707, 141] on span "互助排行榜" at bounding box center [736, 139] width 123 height 13
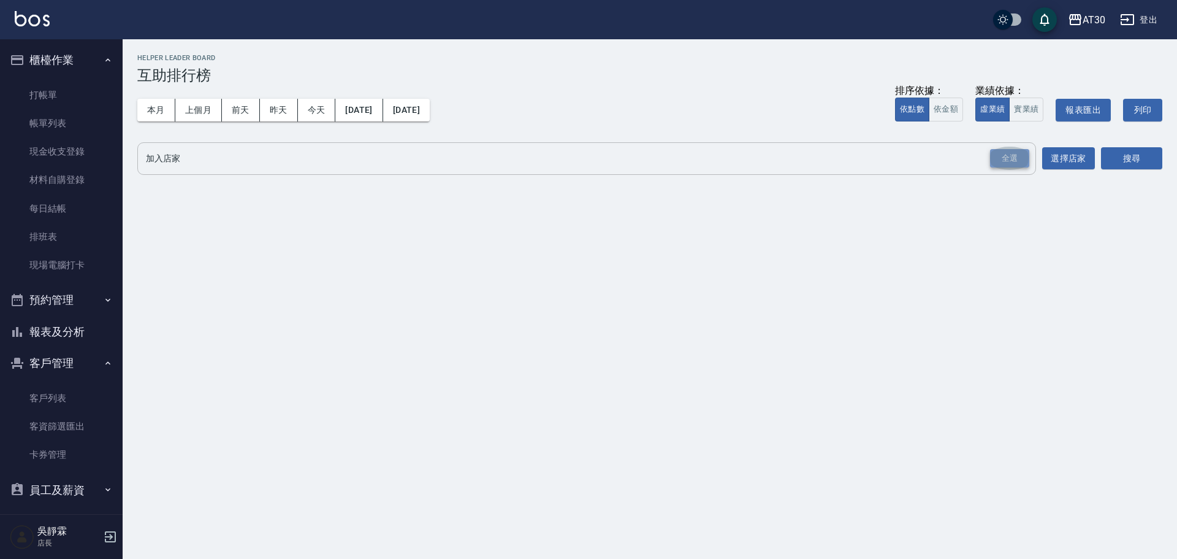
click at [993, 155] on div "全選" at bounding box center [1009, 158] width 39 height 19
click at [1140, 156] on button "搜尋" at bounding box center [1131, 159] width 61 height 23
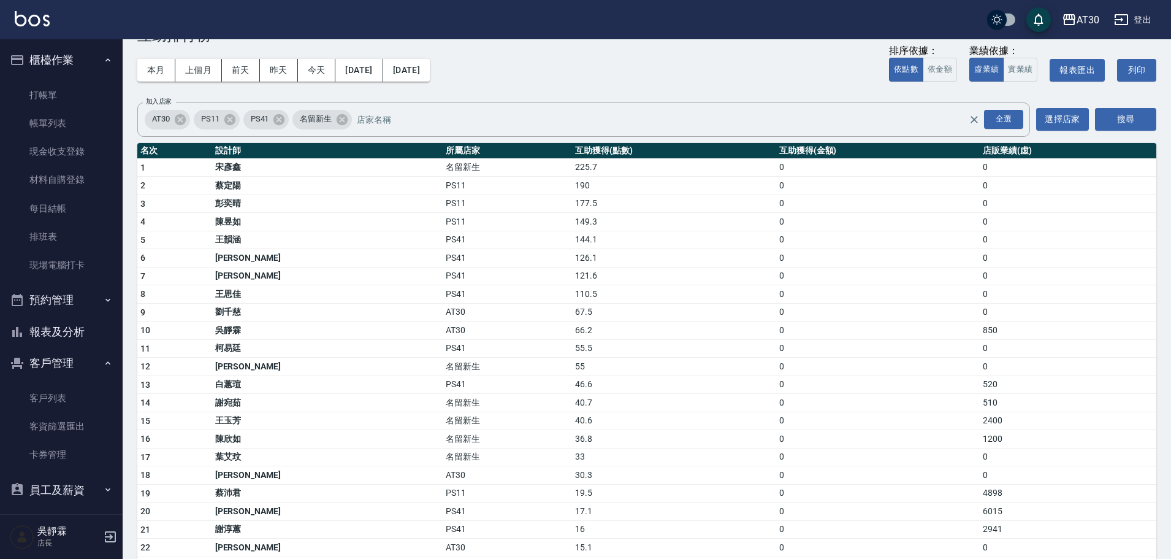
scroll to position [39, 0]
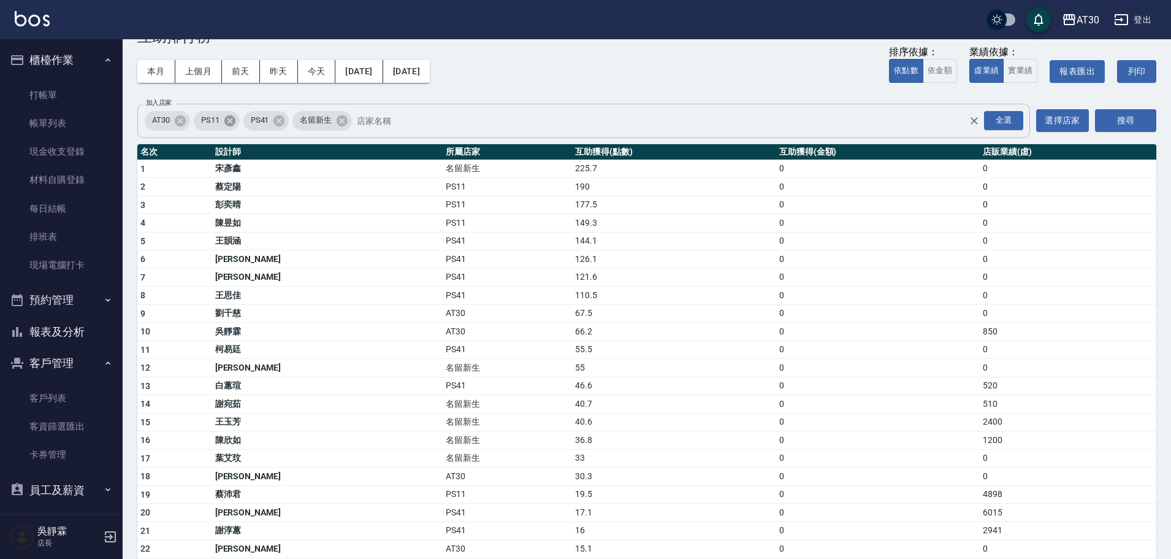
click at [229, 121] on icon at bounding box center [229, 120] width 11 height 11
click at [229, 121] on span "名留新生" at bounding box center [217, 120] width 47 height 12
click at [241, 120] on icon at bounding box center [242, 120] width 11 height 11
click at [1142, 124] on button "搜尋" at bounding box center [1125, 120] width 61 height 23
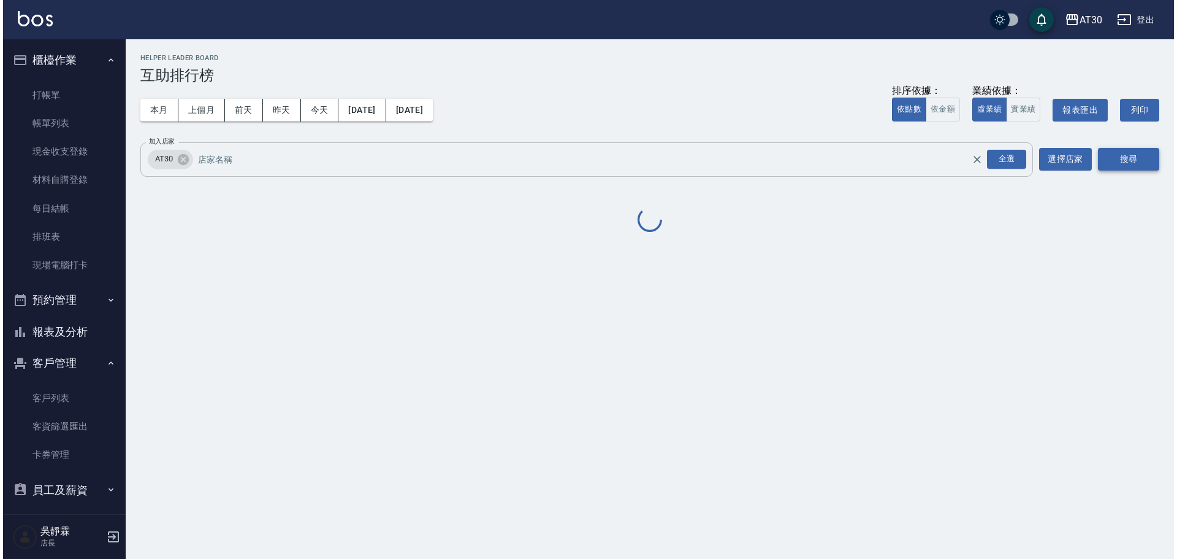
scroll to position [0, 0]
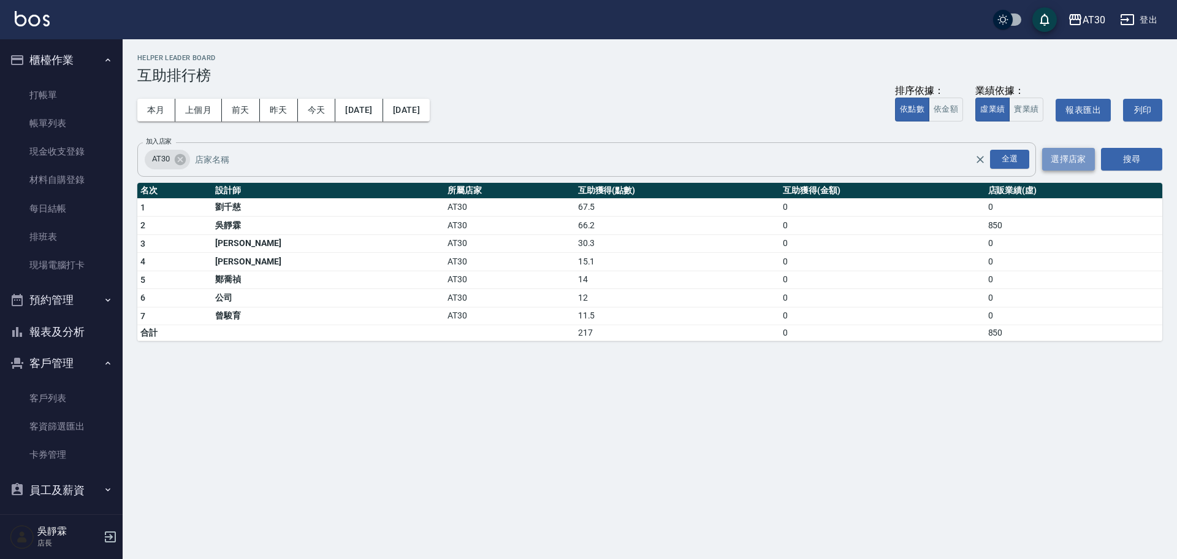
click at [1057, 163] on button "選擇店家" at bounding box center [1068, 159] width 53 height 23
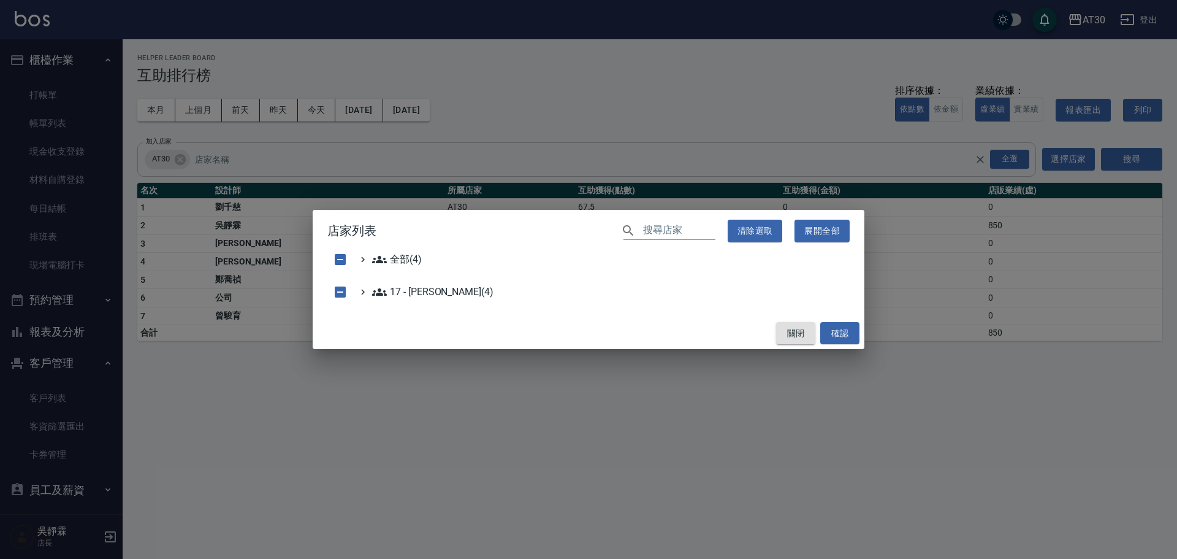
click at [793, 330] on button "關閉" at bounding box center [795, 333] width 39 height 23
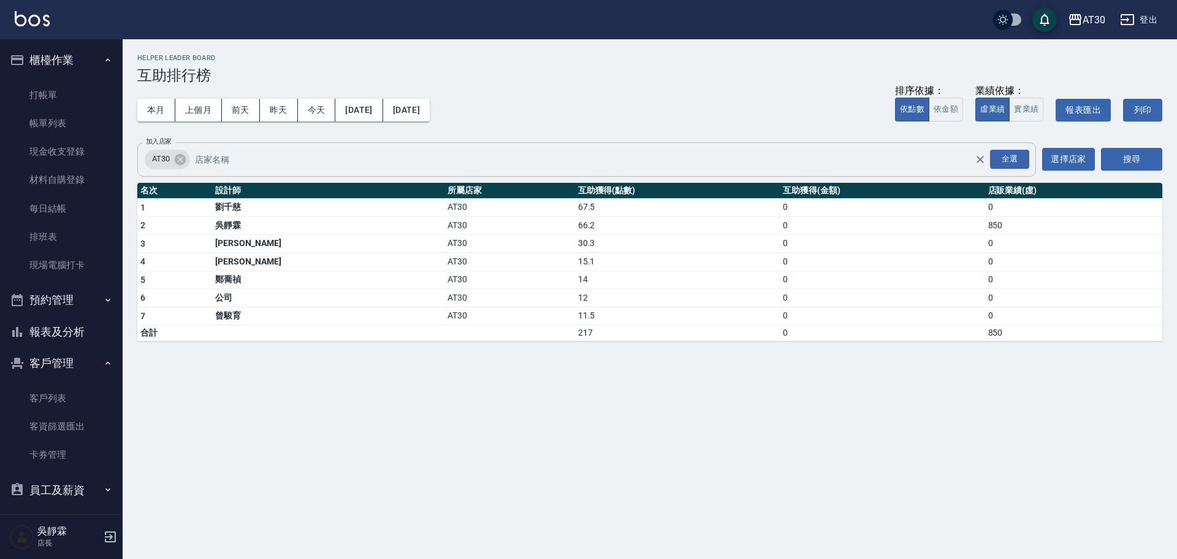
click at [86, 326] on button "報表及分析" at bounding box center [61, 332] width 113 height 32
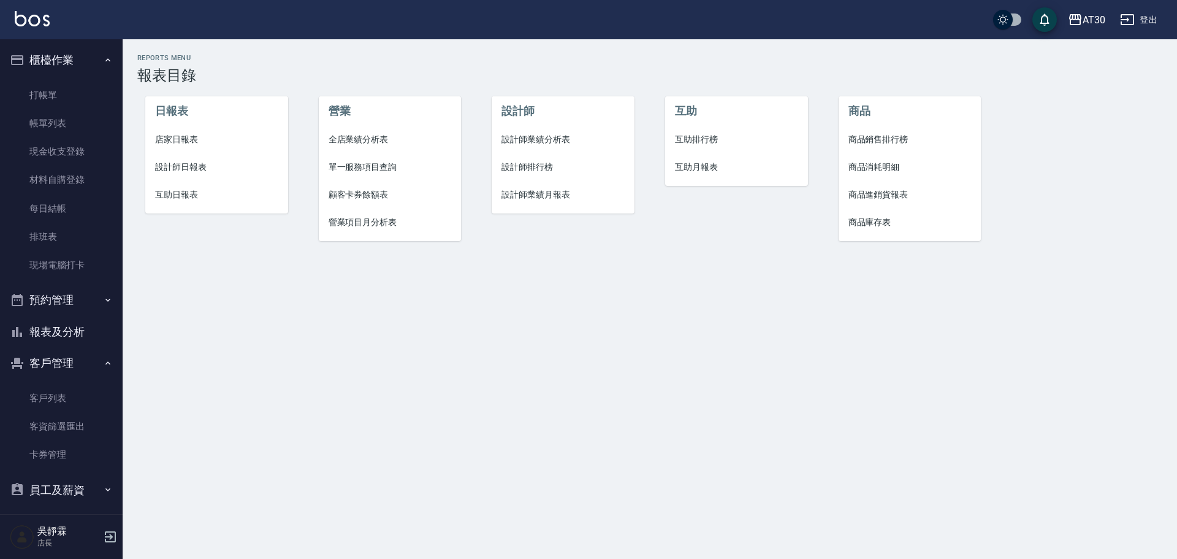
click at [696, 167] on span "互助月報表" at bounding box center [736, 167] width 123 height 13
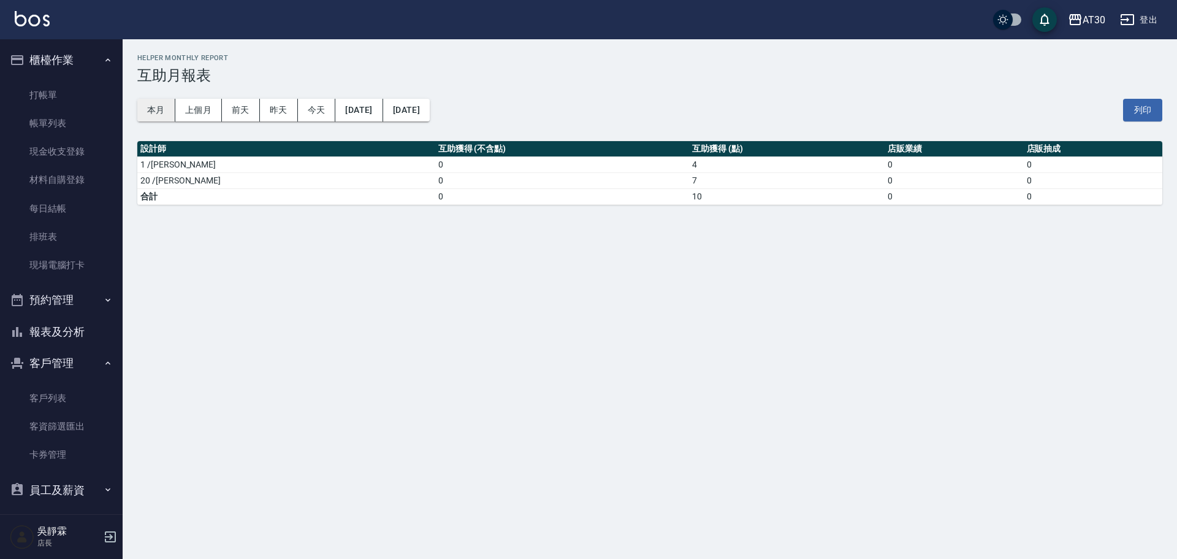
click at [168, 115] on button "本月" at bounding box center [156, 110] width 38 height 23
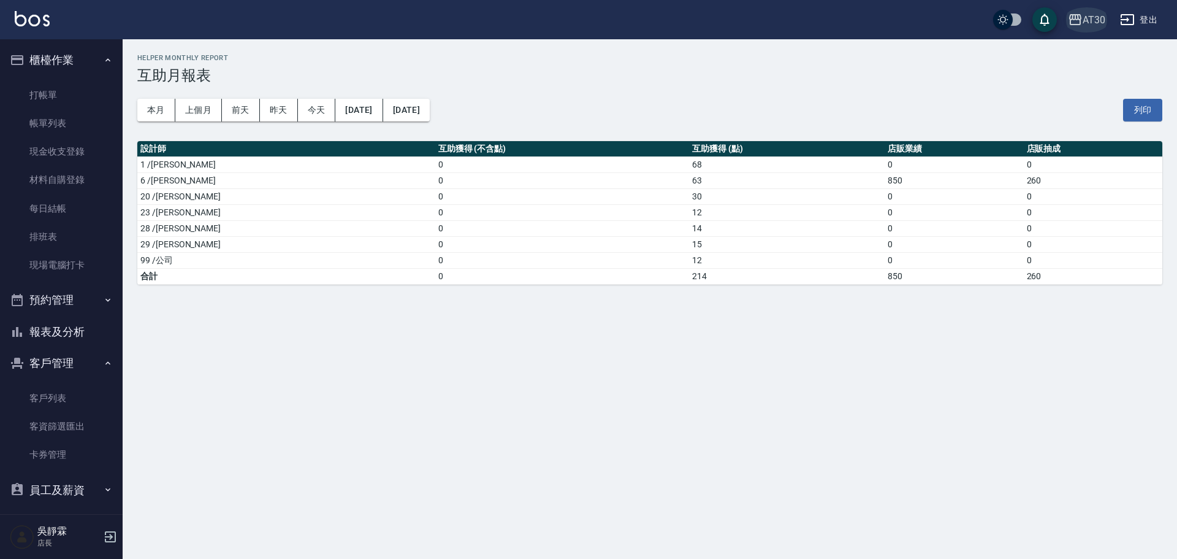
click at [1105, 14] on div "AT30" at bounding box center [1094, 19] width 23 height 15
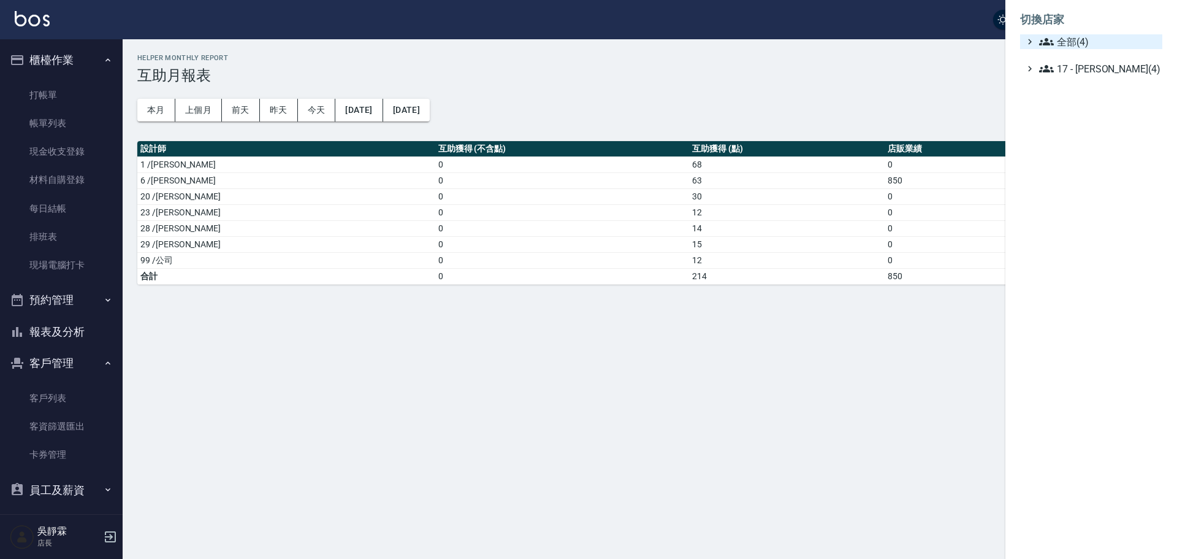
click at [1093, 47] on span "全部(4)" at bounding box center [1098, 41] width 118 height 15
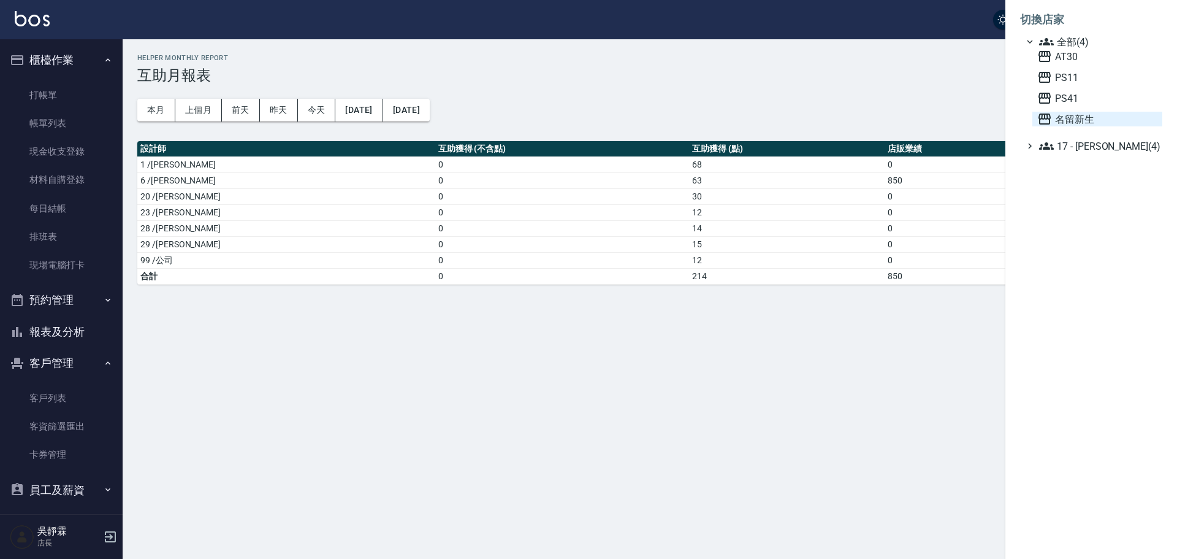
click at [1100, 115] on span "名留新生" at bounding box center [1097, 119] width 120 height 15
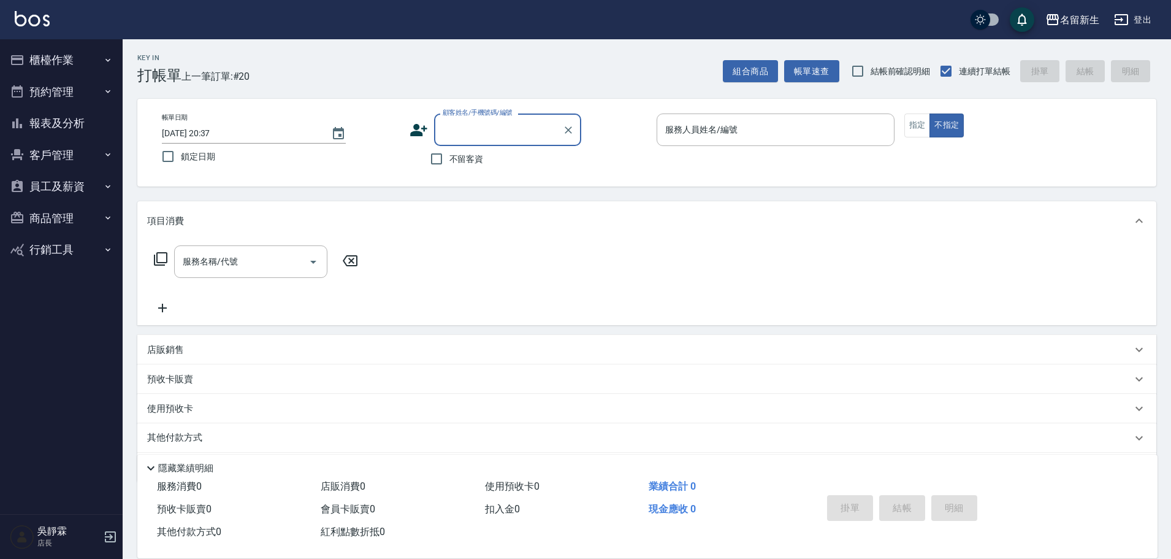
click at [39, 116] on button "報表及分析" at bounding box center [61, 123] width 113 height 32
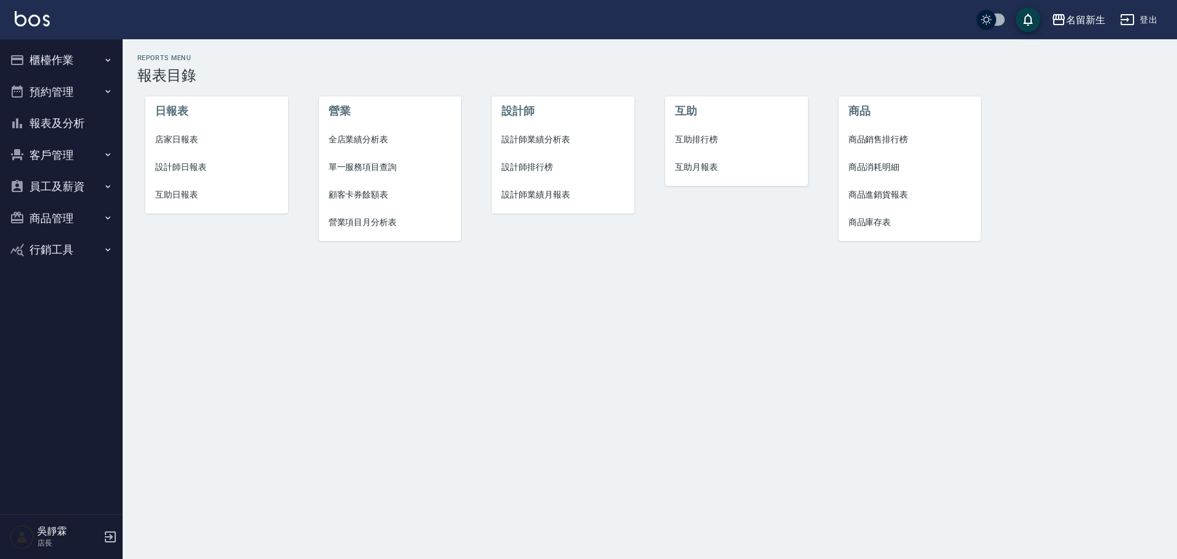
click at [196, 192] on span "互助日報表" at bounding box center [216, 194] width 123 height 13
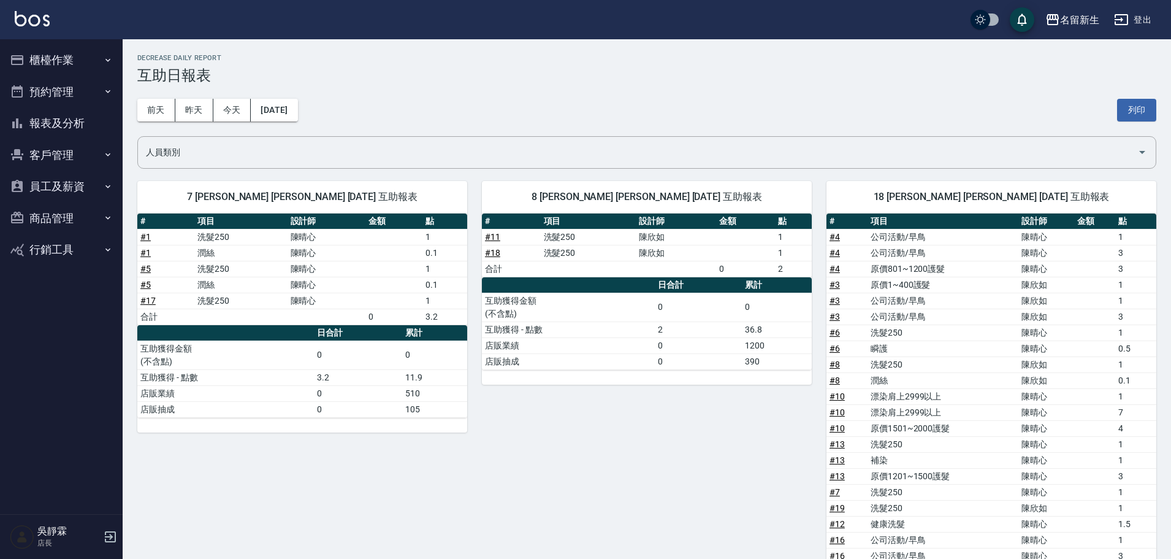
click at [769, 416] on div "8 陳欣如 陳欣如 10/09/2025 互助報表 # 項目 設計師 金額 點 # 11 洗髮250 陳欣如 1 # 18 洗髮250 陳欣如 1 合計 0 …" at bounding box center [639, 434] width 345 height 537
click at [1062, 18] on div "名留新生" at bounding box center [1079, 19] width 39 height 15
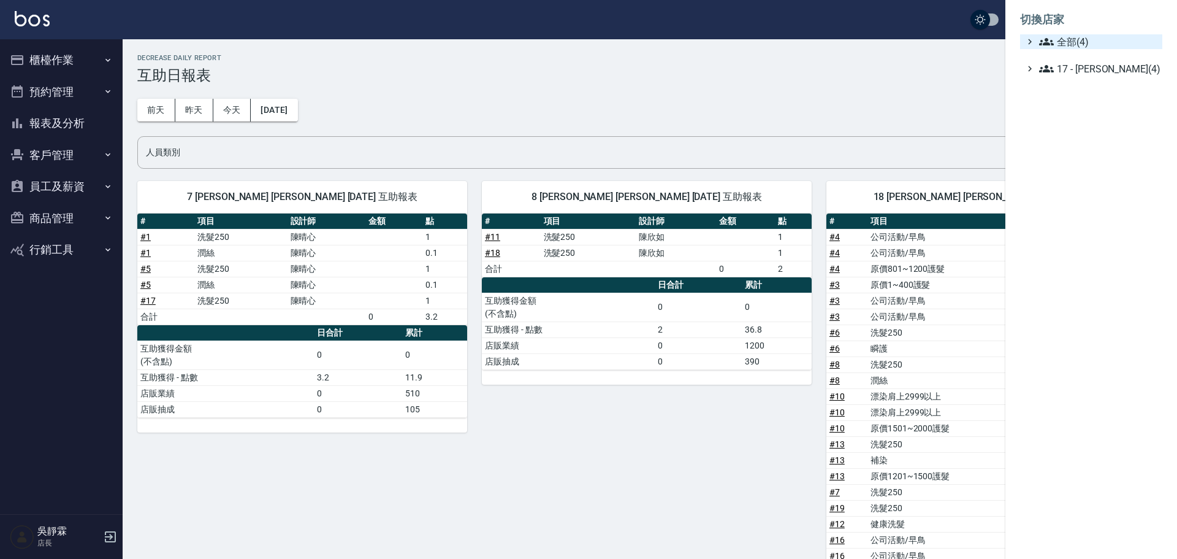
click at [1093, 40] on span "全部(4)" at bounding box center [1098, 41] width 118 height 15
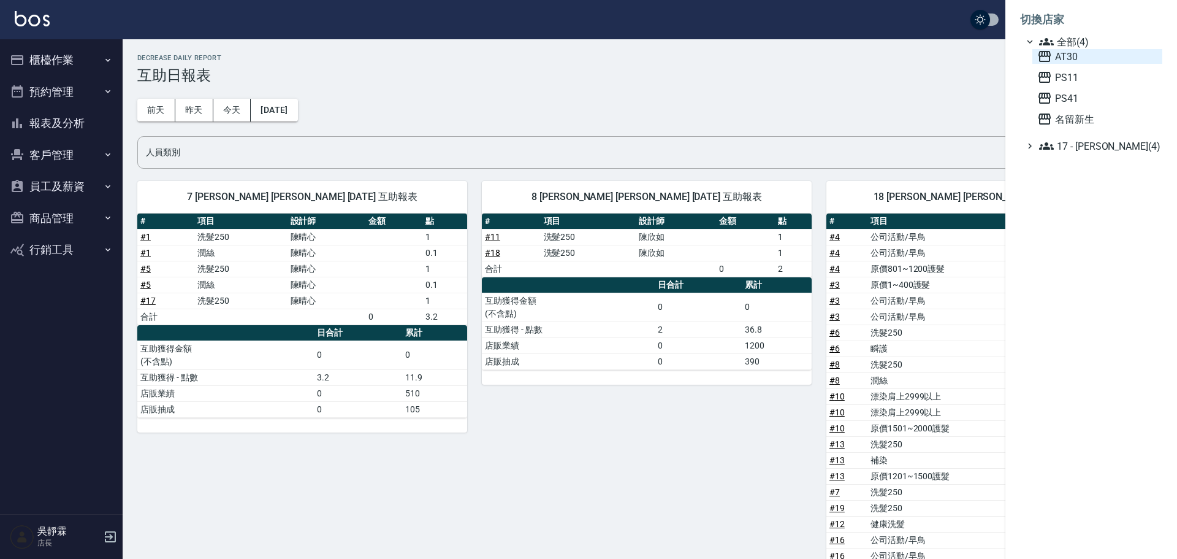
click at [1075, 61] on span "AT30" at bounding box center [1097, 56] width 120 height 15
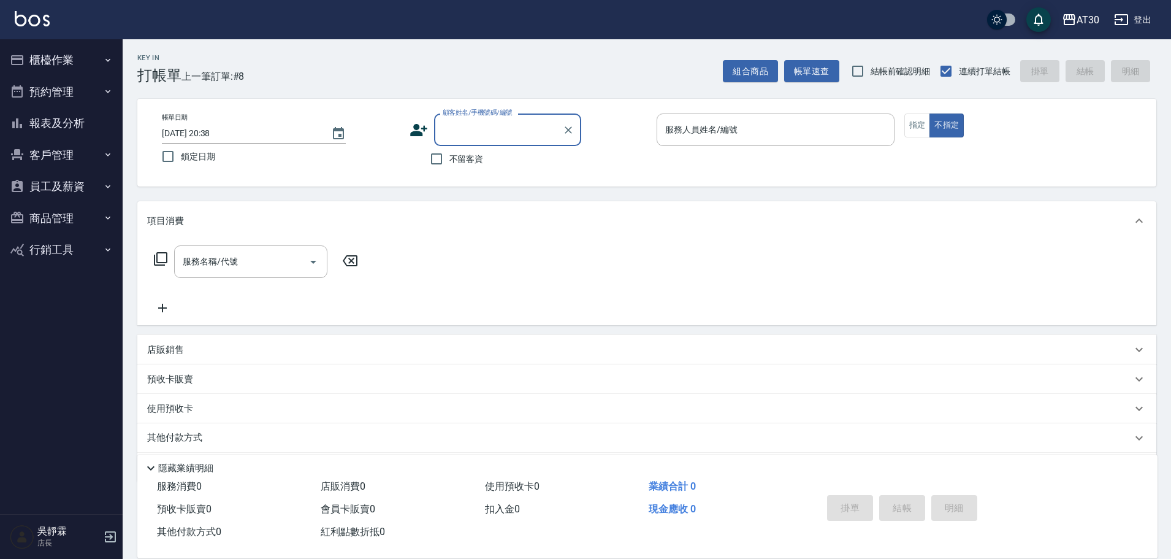
click at [64, 121] on button "報表及分析" at bounding box center [61, 123] width 113 height 32
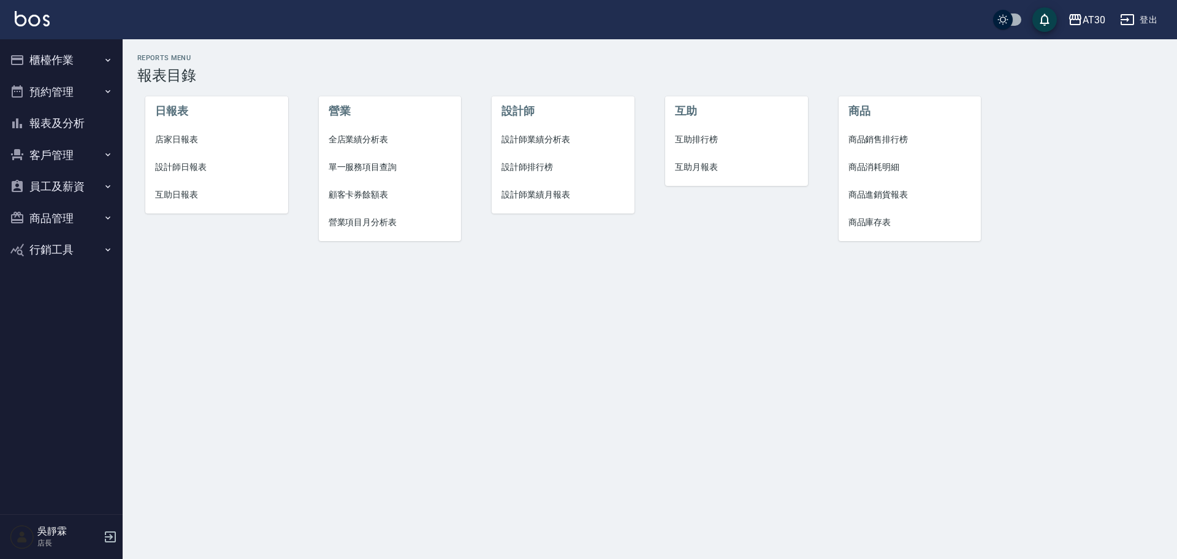
click at [690, 138] on span "互助排行榜" at bounding box center [736, 139] width 123 height 13
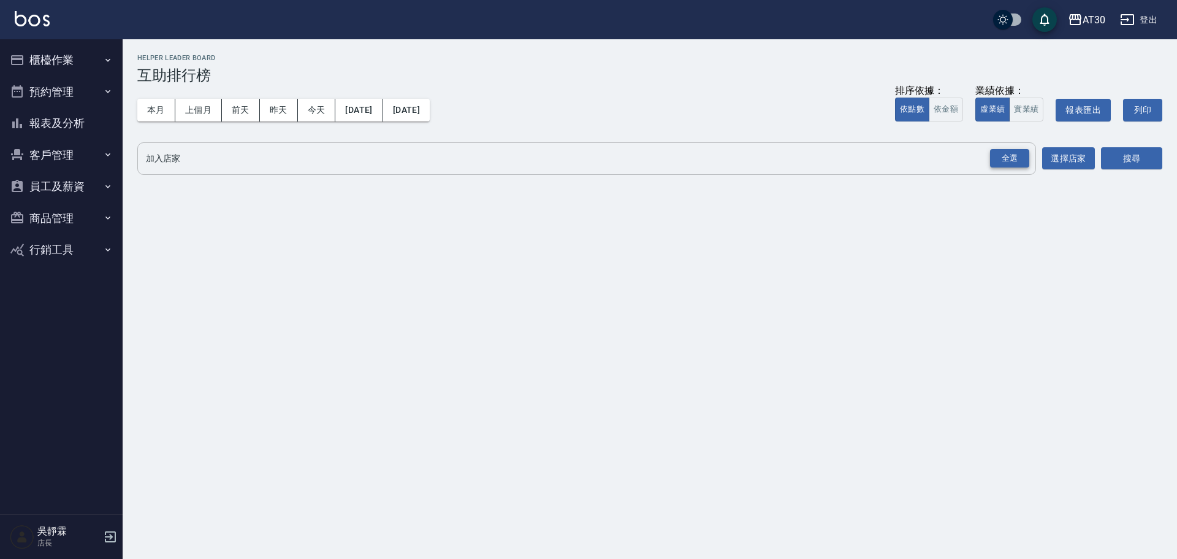
click at [1012, 161] on div "全選" at bounding box center [1009, 158] width 39 height 19
click at [1142, 157] on button "搜尋" at bounding box center [1131, 159] width 61 height 23
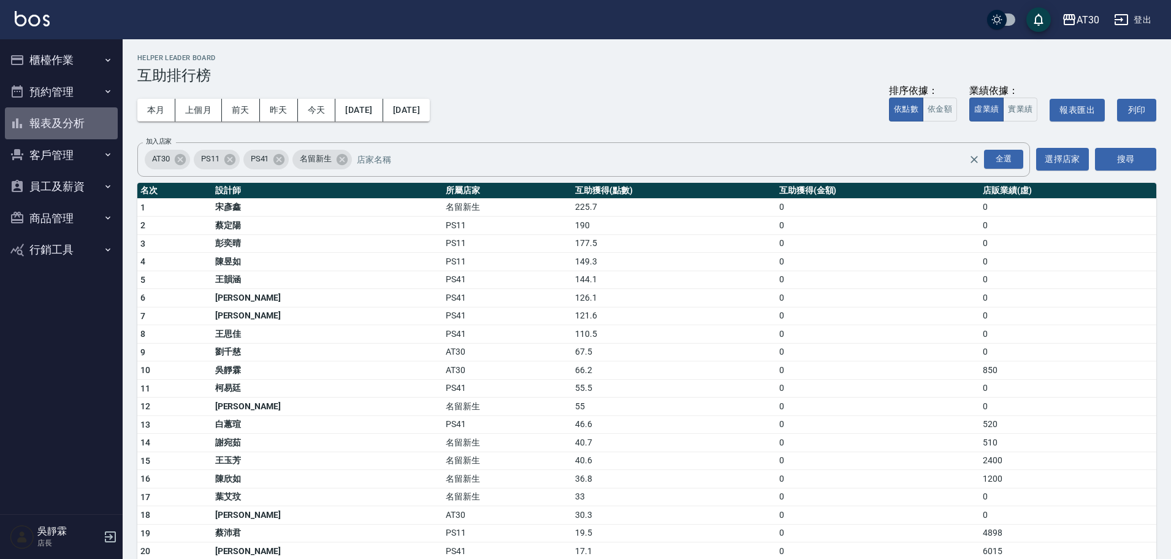
click at [77, 124] on button "報表及分析" at bounding box center [61, 123] width 113 height 32
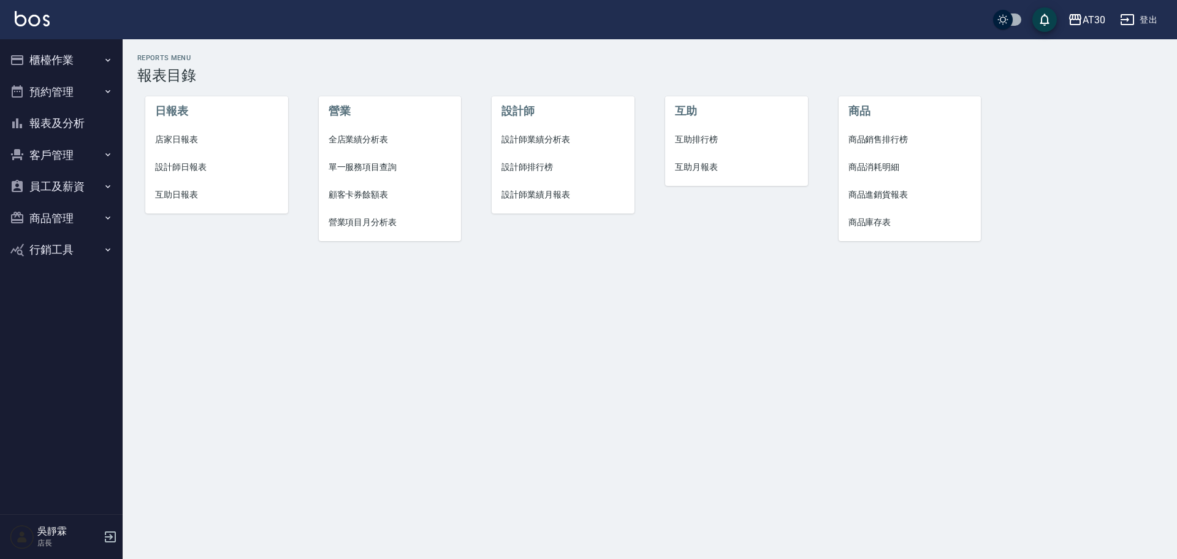
click at [697, 138] on span "互助排行榜" at bounding box center [736, 139] width 123 height 13
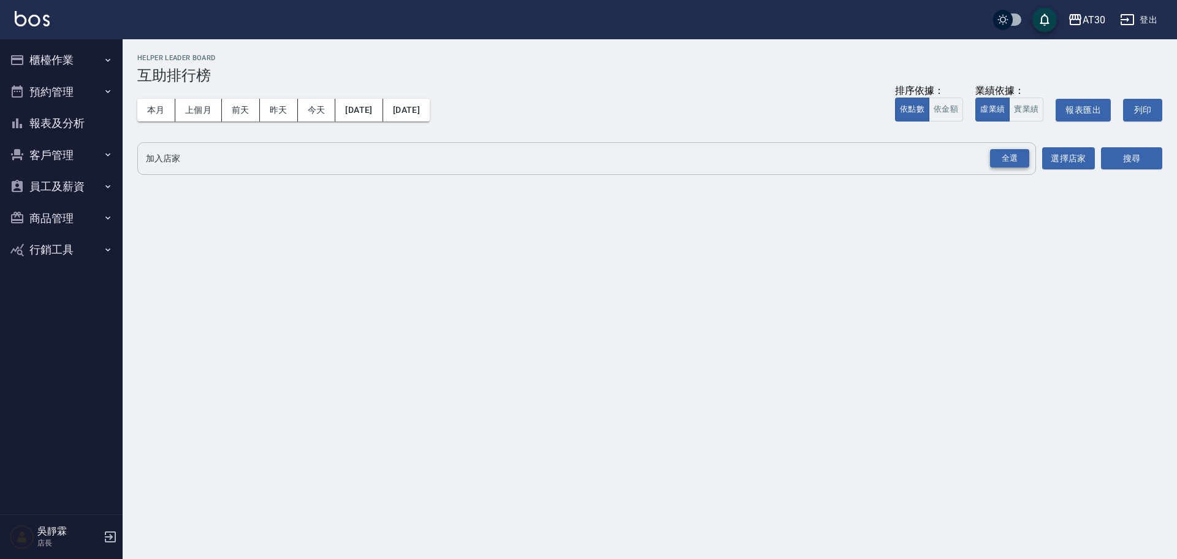
click at [1026, 158] on div "全選" at bounding box center [1009, 158] width 39 height 19
click at [1121, 158] on button "搜尋" at bounding box center [1131, 159] width 61 height 23
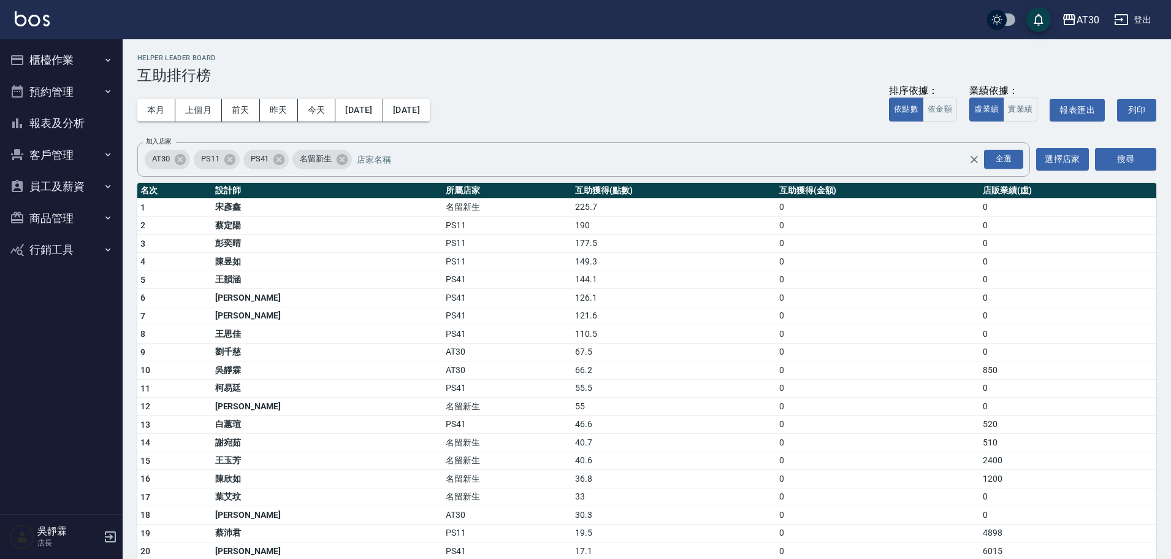
click at [697, 107] on div "本月 上個月 前天 昨天 今天 2025/10/01 2025/10/09 排序依據： 依點數 依金額 業績依據： 虛業績 實業績 報表匯出 列印" at bounding box center [646, 110] width 1019 height 52
click at [91, 121] on button "報表及分析" at bounding box center [61, 123] width 113 height 32
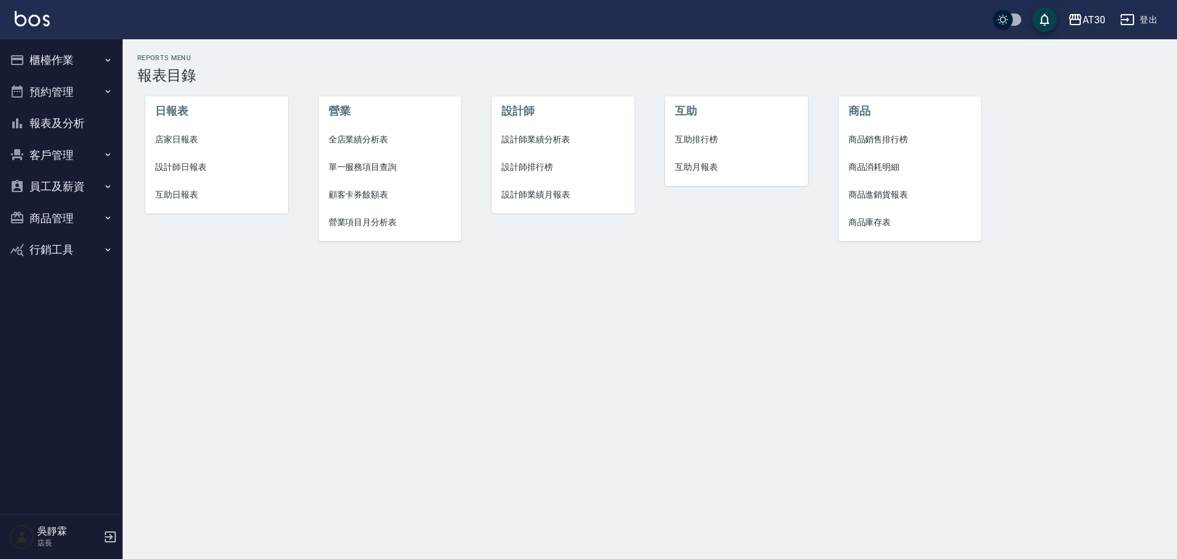
click at [196, 194] on span "互助日報表" at bounding box center [216, 194] width 123 height 13
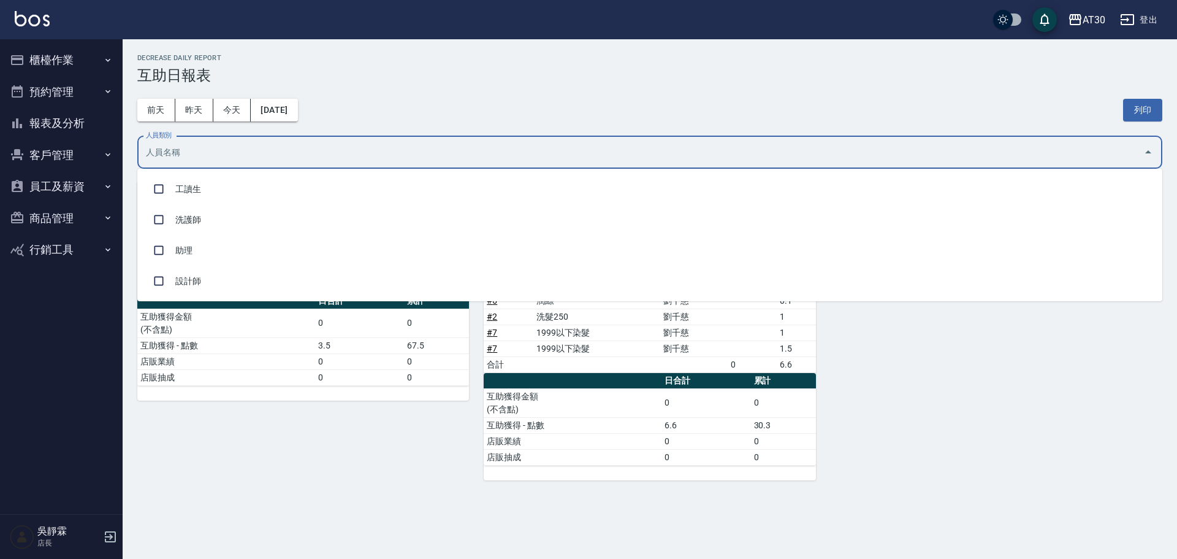
click at [350, 158] on input "人員類別" at bounding box center [641, 152] width 996 height 21
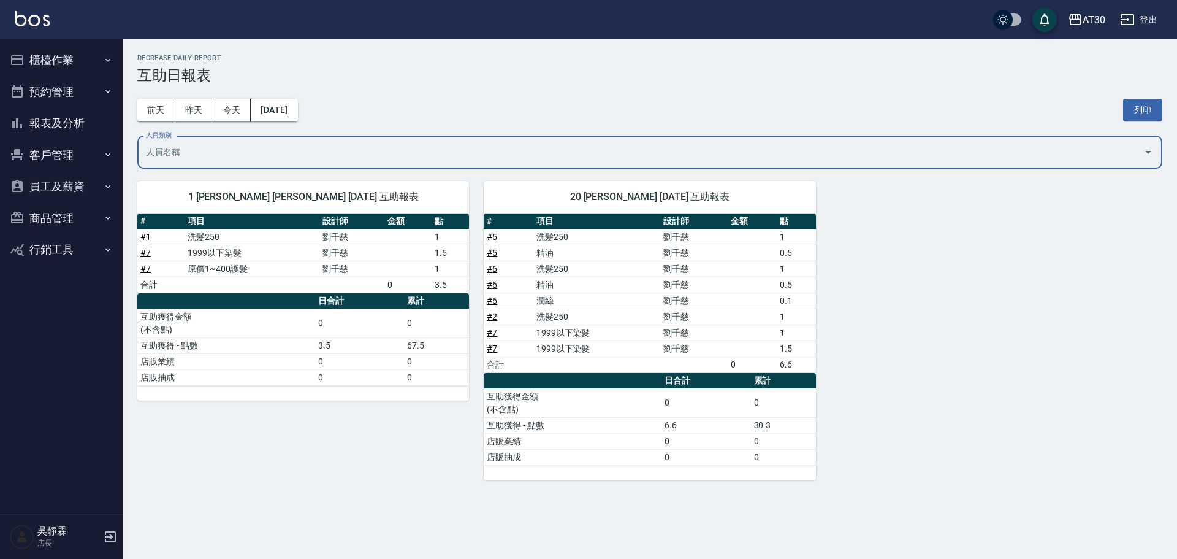
click at [1085, 21] on div "AT30" at bounding box center [1094, 19] width 23 height 15
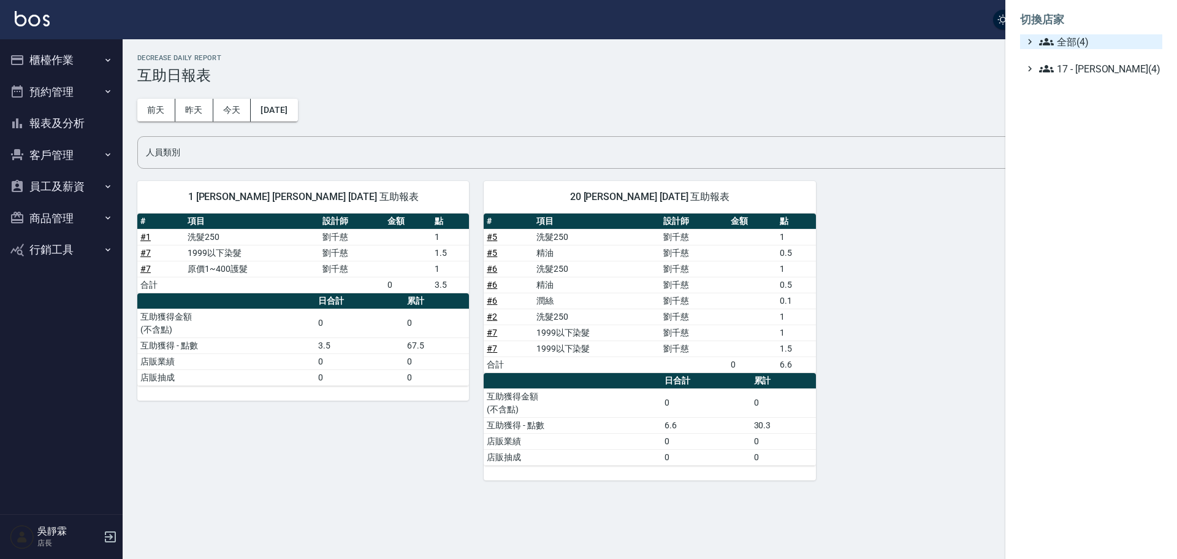
click at [1077, 42] on span "全部(4)" at bounding box center [1098, 41] width 118 height 15
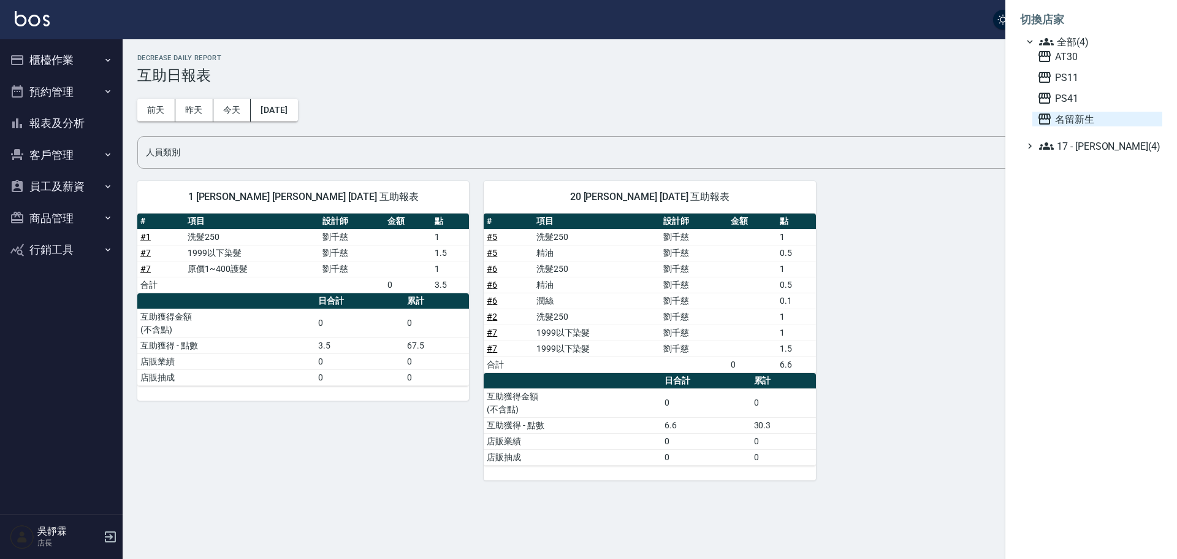
click at [1098, 122] on span "名留新生" at bounding box center [1097, 119] width 120 height 15
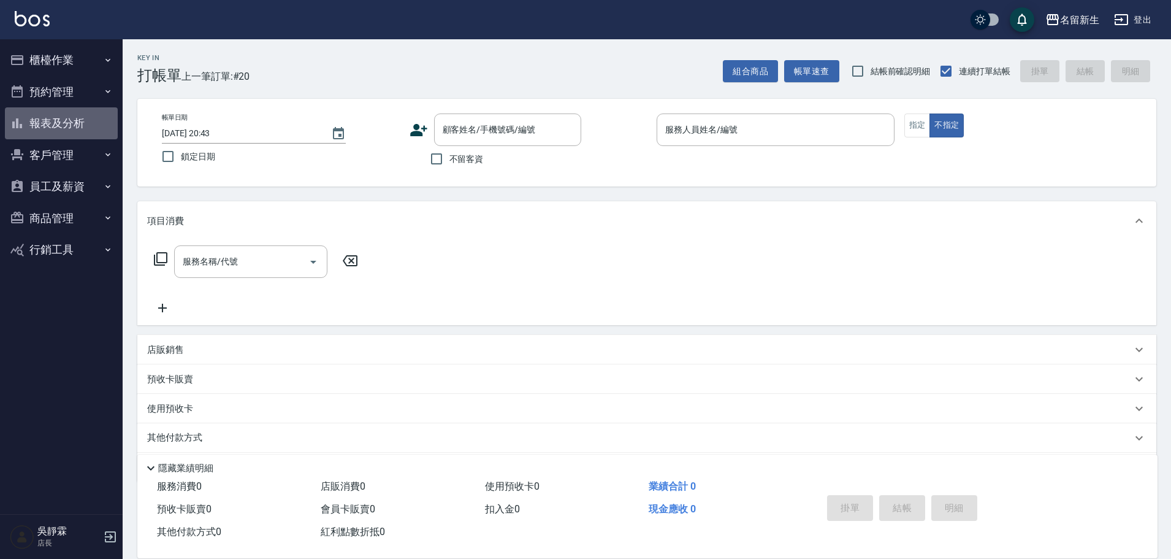
click at [78, 127] on button "報表及分析" at bounding box center [61, 123] width 113 height 32
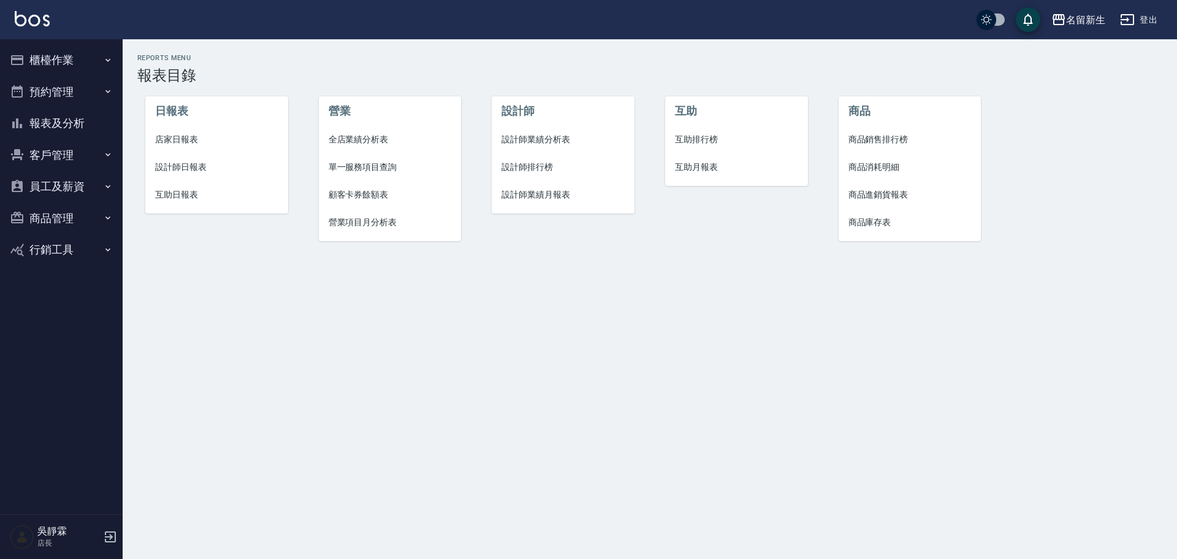
click at [197, 196] on span "互助日報表" at bounding box center [216, 194] width 123 height 13
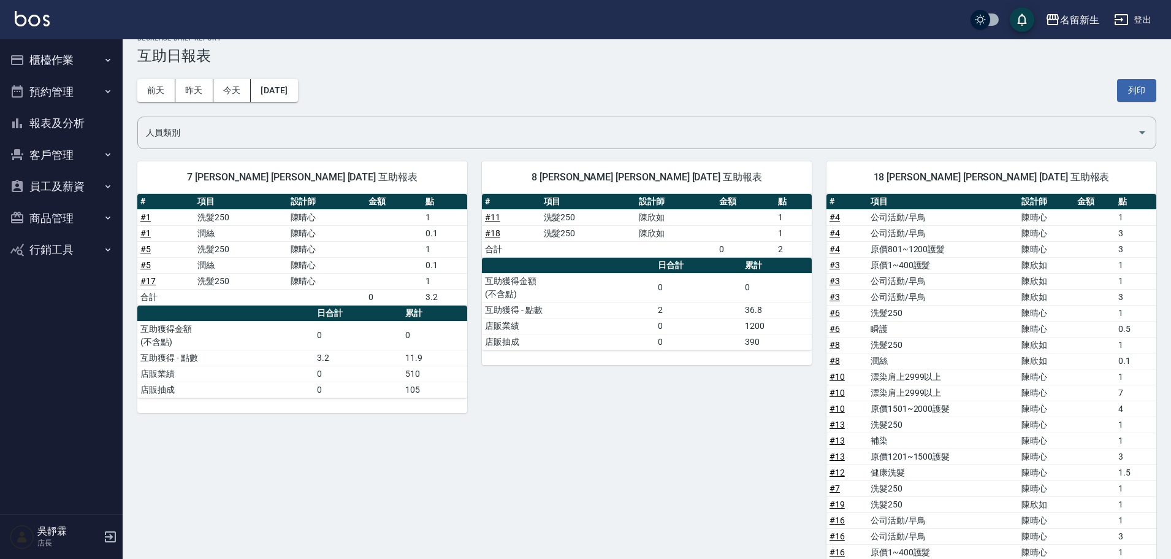
scroll to position [6, 0]
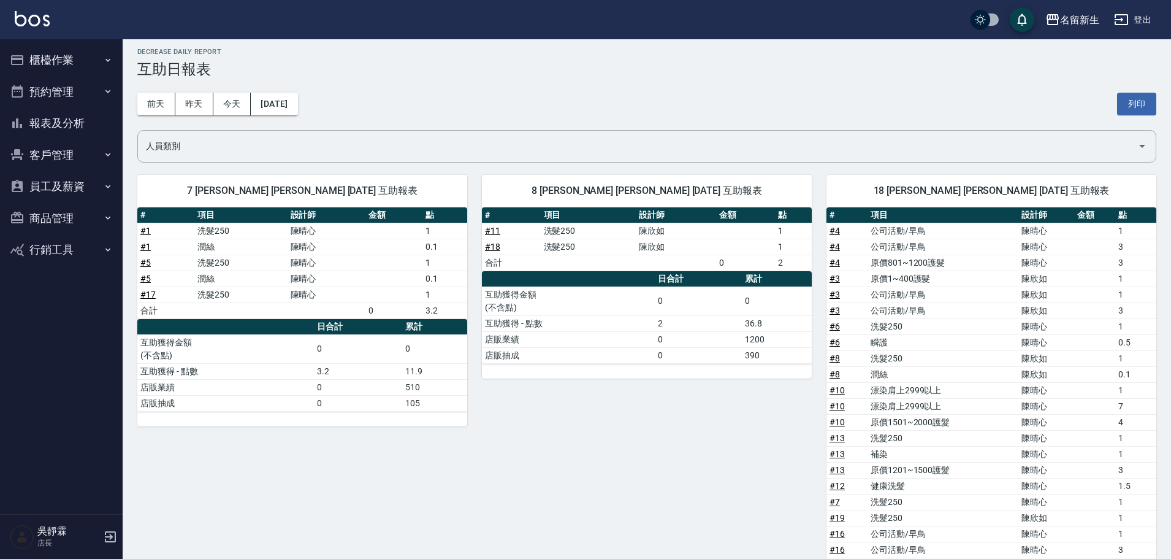
click at [85, 125] on button "報表及分析" at bounding box center [61, 123] width 113 height 32
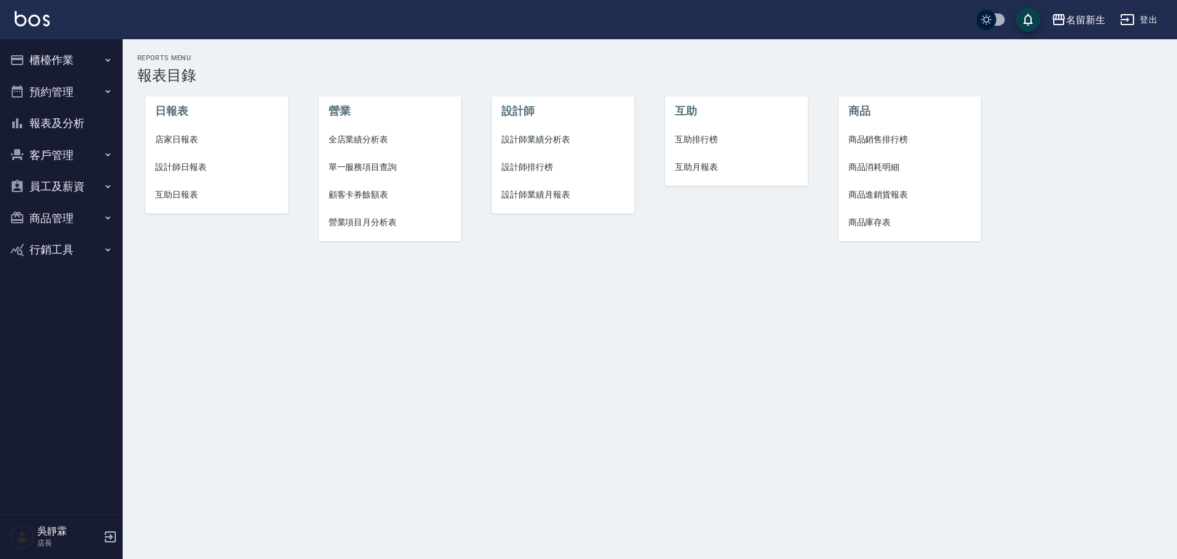
click at [706, 166] on span "互助月報表" at bounding box center [736, 167] width 123 height 13
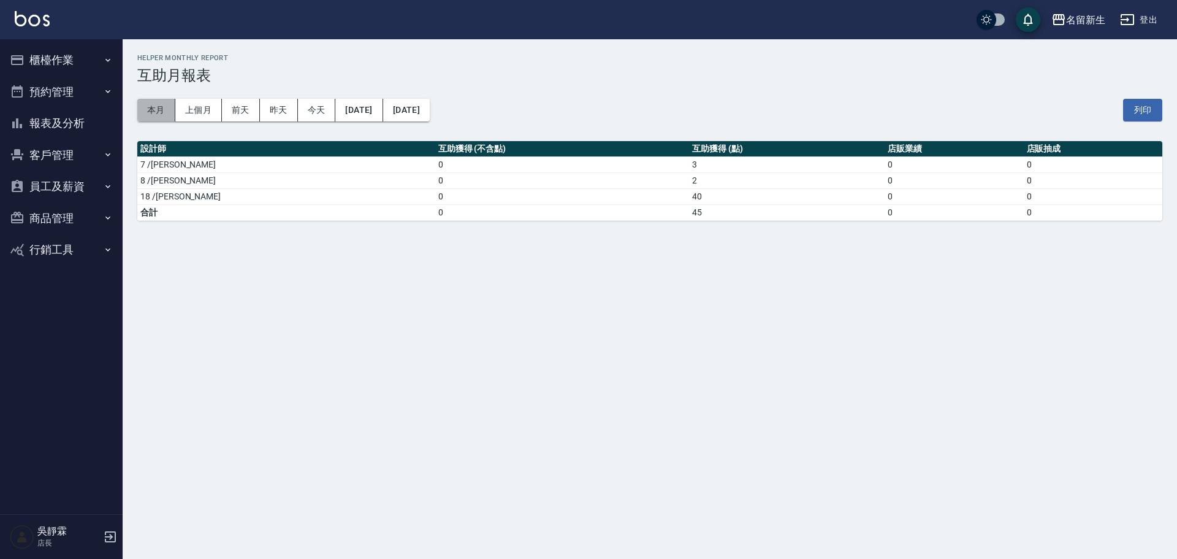
click at [163, 109] on button "本月" at bounding box center [156, 110] width 38 height 23
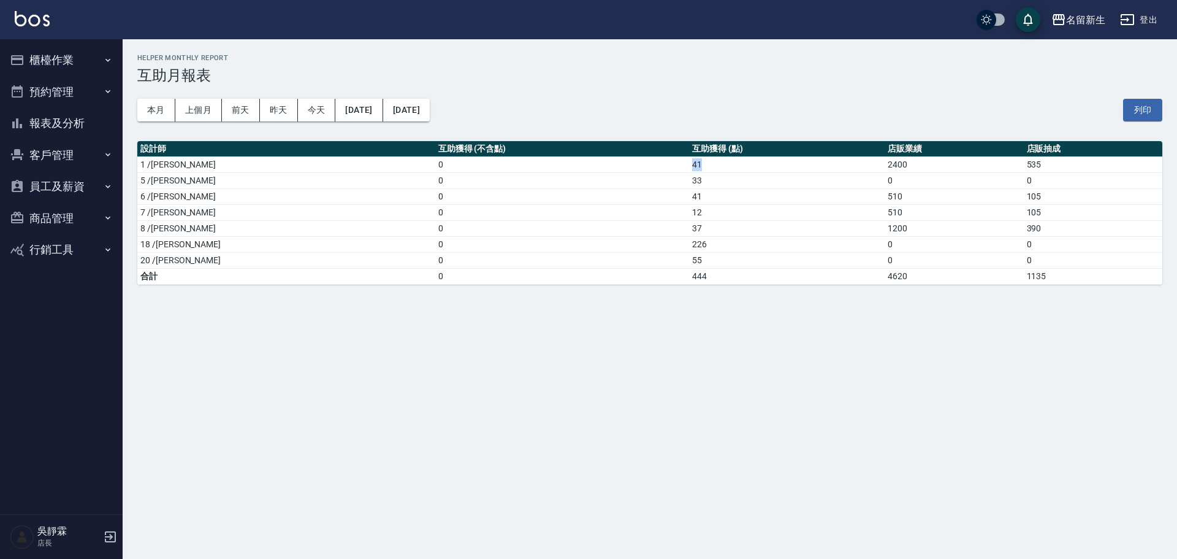
drag, startPoint x: 632, startPoint y: 165, endPoint x: 600, endPoint y: 161, distance: 32.2
click at [600, 161] on tr "1 /王玉芳 0 41 2400 535" at bounding box center [649, 164] width 1025 height 16
drag, startPoint x: 633, startPoint y: 182, endPoint x: 606, endPoint y: 180, distance: 26.5
click at [606, 180] on tr "5 /葉艾玟 0 33 0 0" at bounding box center [649, 180] width 1025 height 16
drag, startPoint x: 640, startPoint y: 196, endPoint x: 587, endPoint y: 195, distance: 52.7
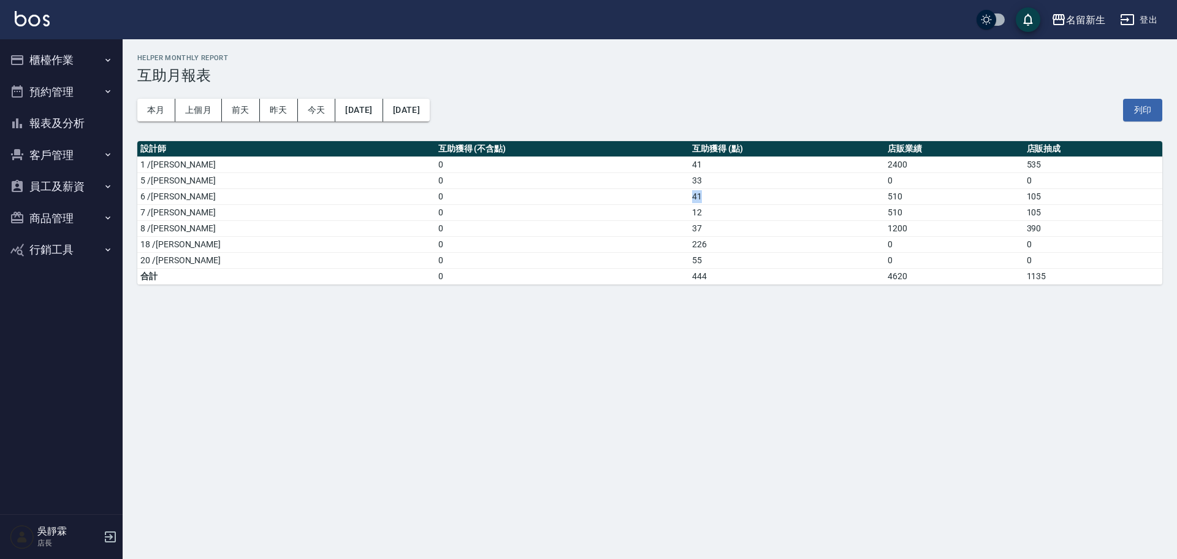
click at [587, 195] on tr "6 /謝宛茹 0 41 510 105" at bounding box center [649, 196] width 1025 height 16
click at [605, 404] on div "名留新生 2025-10-01 - 2025-10-31 互助月報表 列印時間： 2025-10-09-20:44 Helper Monthly Report…" at bounding box center [588, 279] width 1177 height 559
drag, startPoint x: 632, startPoint y: 212, endPoint x: 619, endPoint y: 214, distance: 13.6
click at [689, 214] on td "12" at bounding box center [787, 212] width 196 height 16
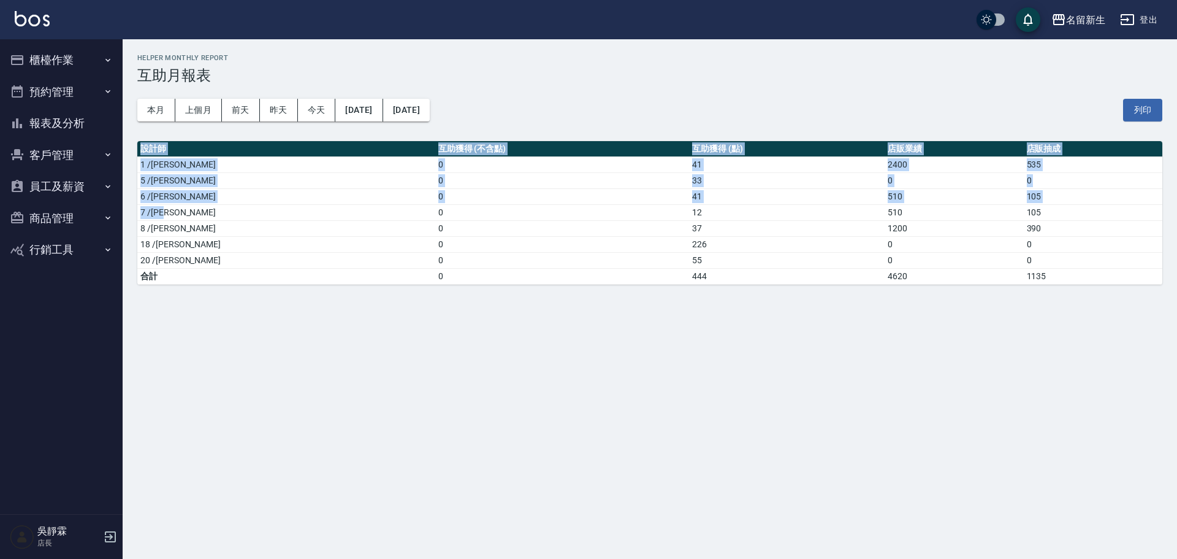
drag, startPoint x: 188, startPoint y: 210, endPoint x: 129, endPoint y: 216, distance: 58.6
click at [129, 216] on div "名留新生 2025-10-01 - 2025-10-31 互助月報表 列印時間： 2025-10-09-20:44 Helper Monthly Report…" at bounding box center [650, 169] width 1055 height 260
click at [313, 343] on div "名留新生 2025-10-01 - 2025-10-31 互助月報表 列印時間： 2025-10-09-20:44 Helper Monthly Report…" at bounding box center [588, 279] width 1177 height 559
click at [207, 216] on td "7 /陳晴心" at bounding box center [286, 212] width 298 height 16
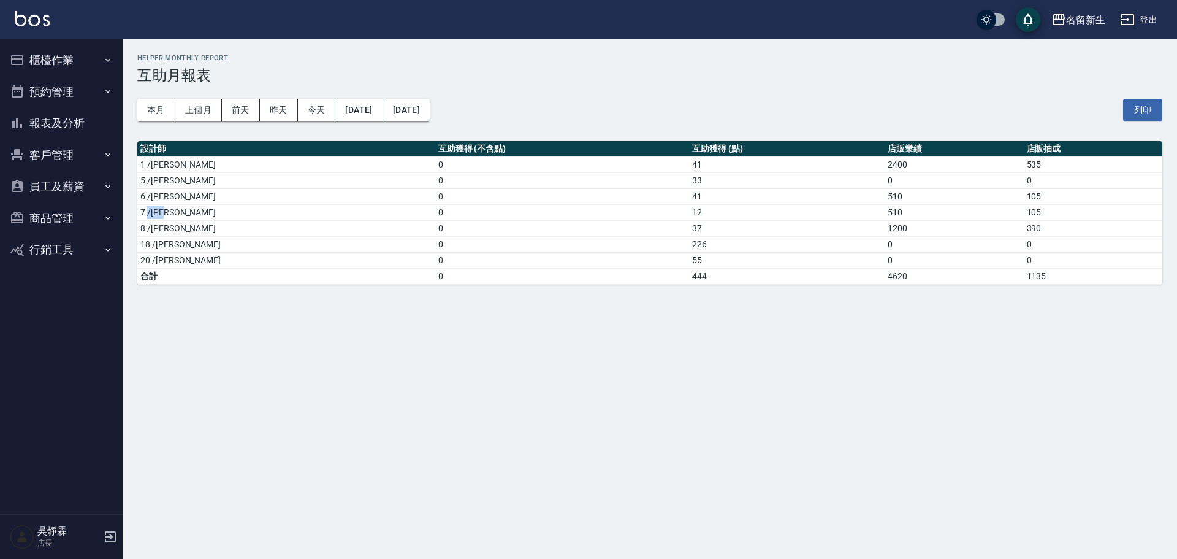
drag, startPoint x: 178, startPoint y: 212, endPoint x: 148, endPoint y: 218, distance: 30.8
click at [148, 218] on td "7 /陳晴心" at bounding box center [286, 212] width 298 height 16
click at [277, 352] on div "名留新生 2025-10-01 - 2025-10-31 互助月報表 列印時間： 2025-10-09-20:44 Helper Monthly Report…" at bounding box center [588, 279] width 1177 height 559
drag, startPoint x: 612, startPoint y: 164, endPoint x: 594, endPoint y: 165, distance: 18.4
click at [594, 165] on tr "1 /王玉芳 0 41 2400 535" at bounding box center [649, 164] width 1025 height 16
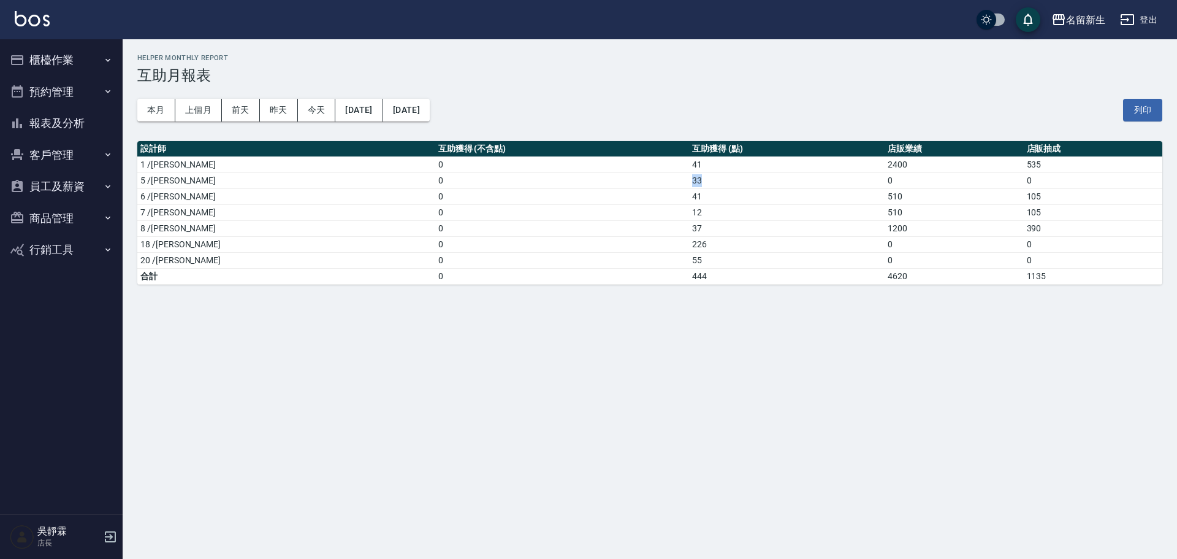
drag, startPoint x: 646, startPoint y: 184, endPoint x: 594, endPoint y: 185, distance: 51.5
click at [594, 185] on tr "5 /葉艾玟 0 33 0 0" at bounding box center [649, 180] width 1025 height 16
drag, startPoint x: 634, startPoint y: 201, endPoint x: 609, endPoint y: 196, distance: 25.1
click at [609, 196] on tr "6 /謝宛茹 0 41 510 105" at bounding box center [649, 196] width 1025 height 16
click at [777, 378] on div "名留新生 2025-10-01 - 2025-10-31 互助月報表 列印時間： 2025-10-09-20:44 Helper Monthly Report…" at bounding box center [588, 279] width 1177 height 559
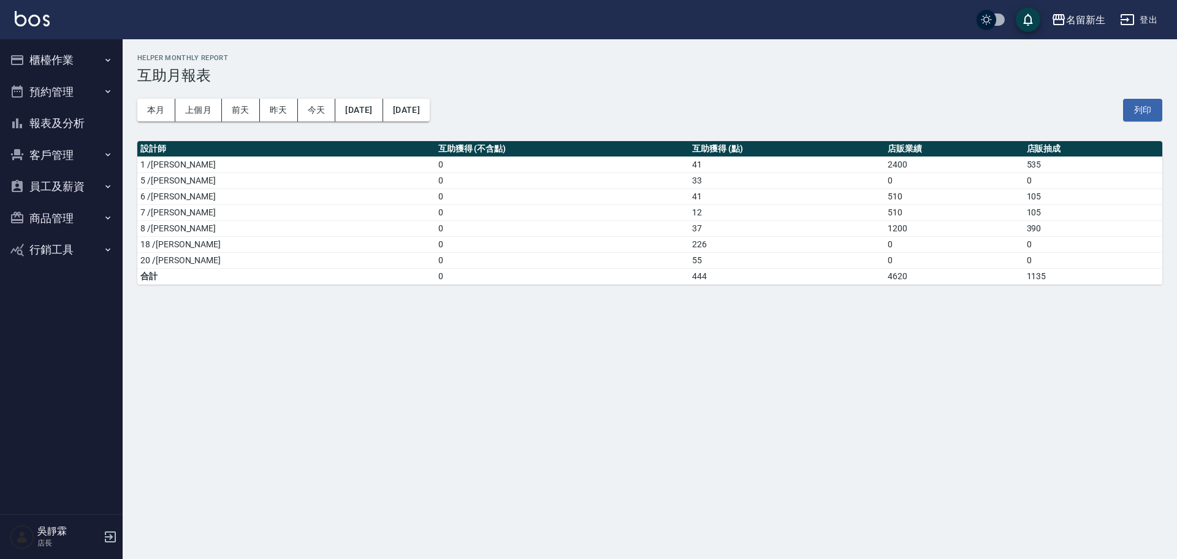
click at [83, 131] on button "報表及分析" at bounding box center [61, 123] width 113 height 32
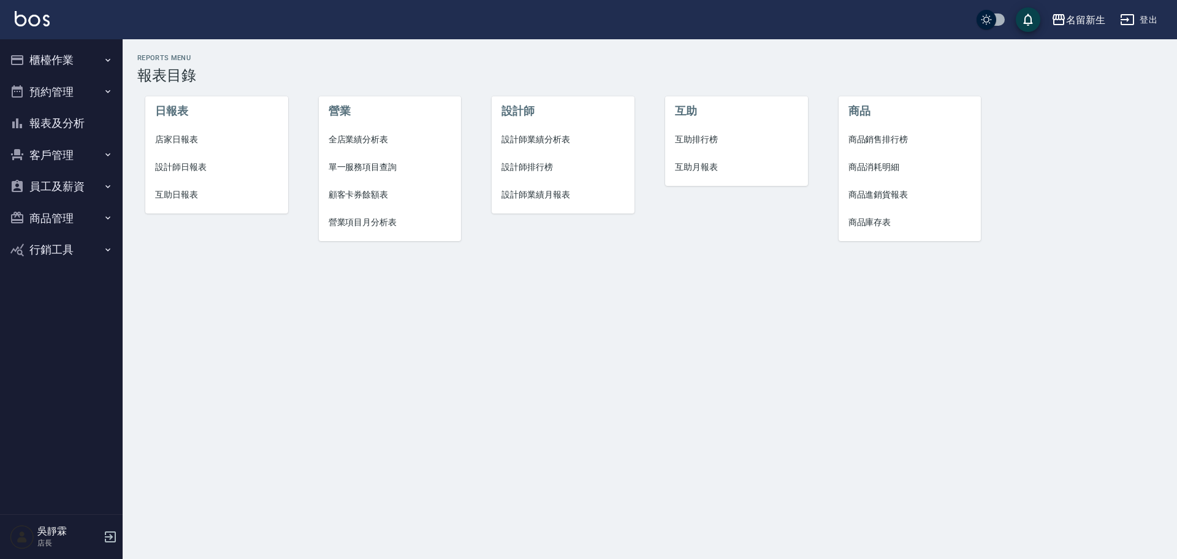
click at [713, 142] on span "互助排行榜" at bounding box center [736, 139] width 123 height 13
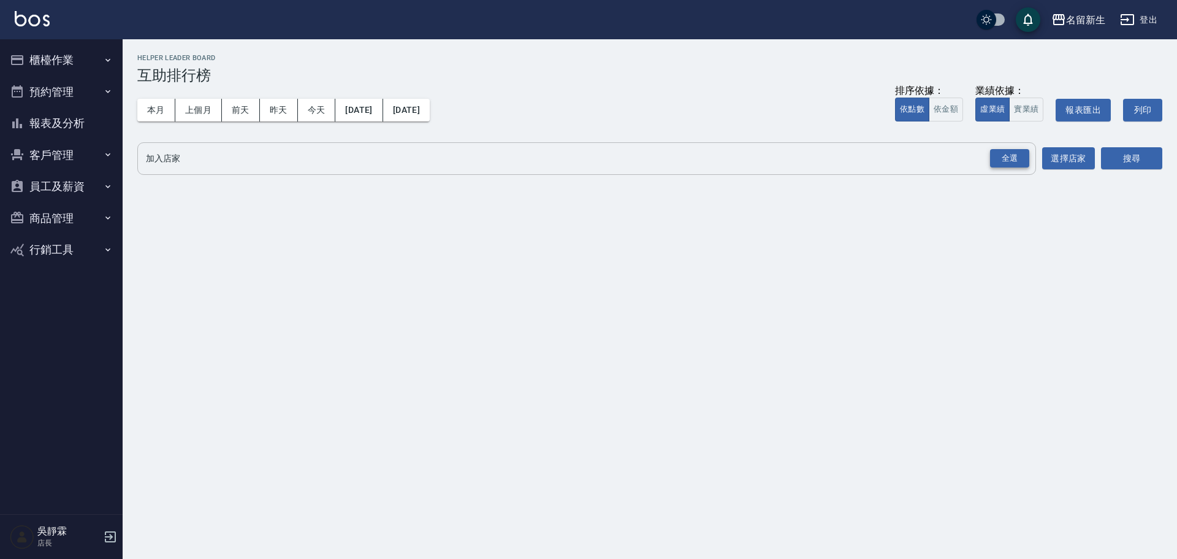
click at [995, 160] on div "全選" at bounding box center [1009, 158] width 39 height 19
click at [1126, 158] on button "搜尋" at bounding box center [1131, 159] width 61 height 23
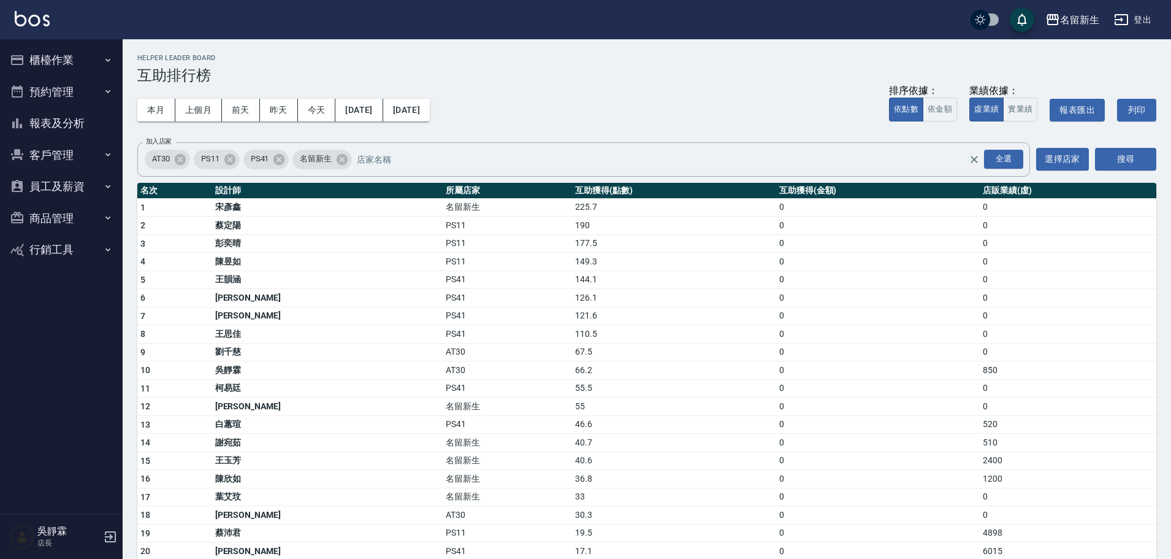
click at [554, 69] on h3 "互助排行榜" at bounding box center [646, 75] width 1019 height 17
click at [71, 126] on button "報表及分析" at bounding box center [61, 123] width 113 height 32
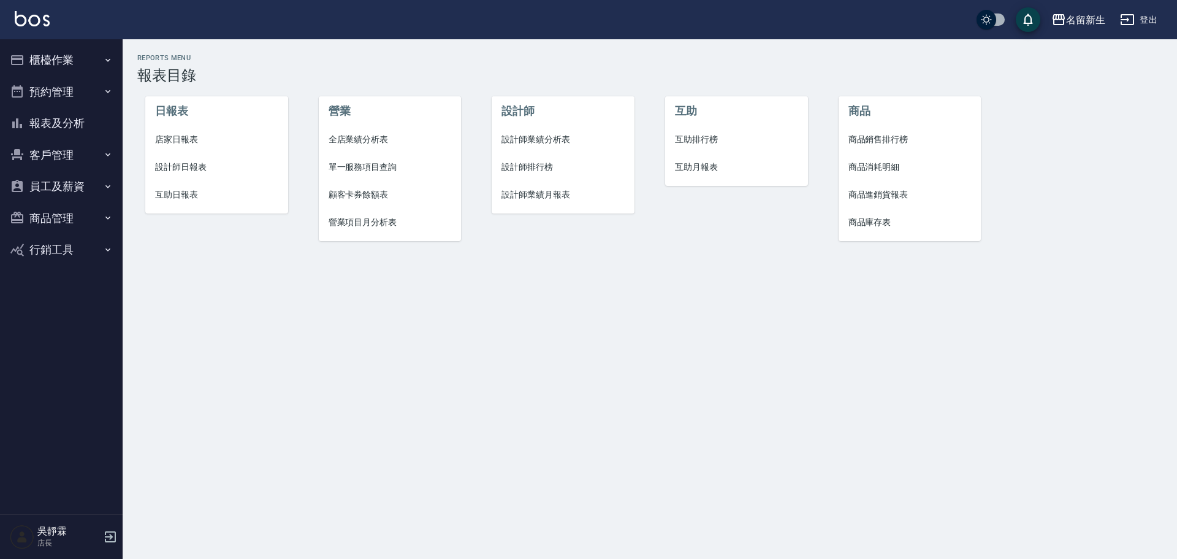
click at [544, 172] on span "設計師排行榜" at bounding box center [563, 167] width 123 height 13
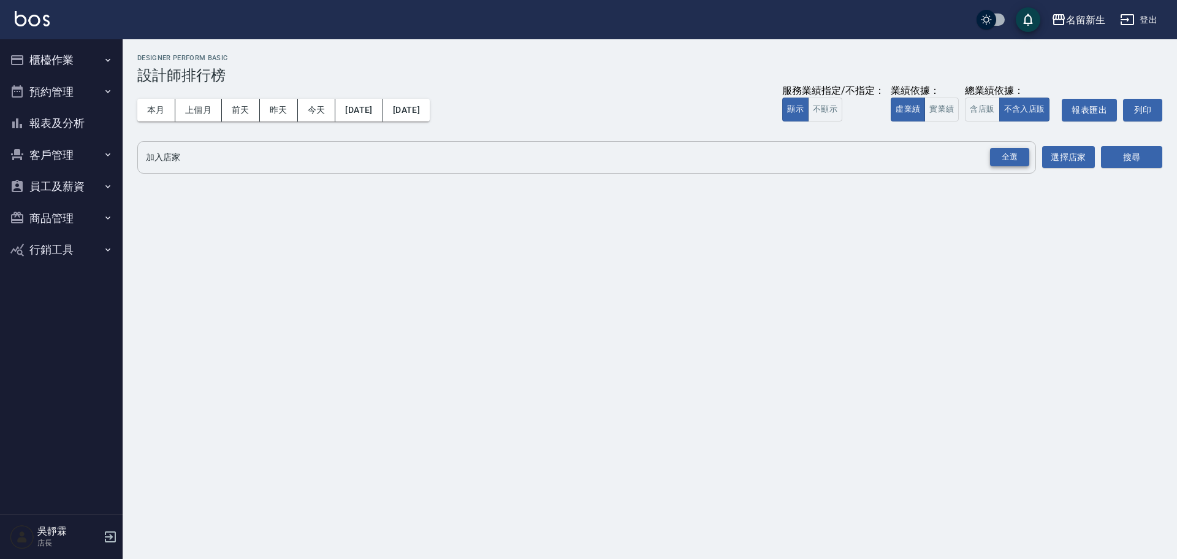
click at [1010, 163] on div "全選" at bounding box center [1009, 157] width 39 height 19
click at [1136, 166] on button "搜尋" at bounding box center [1131, 158] width 61 height 23
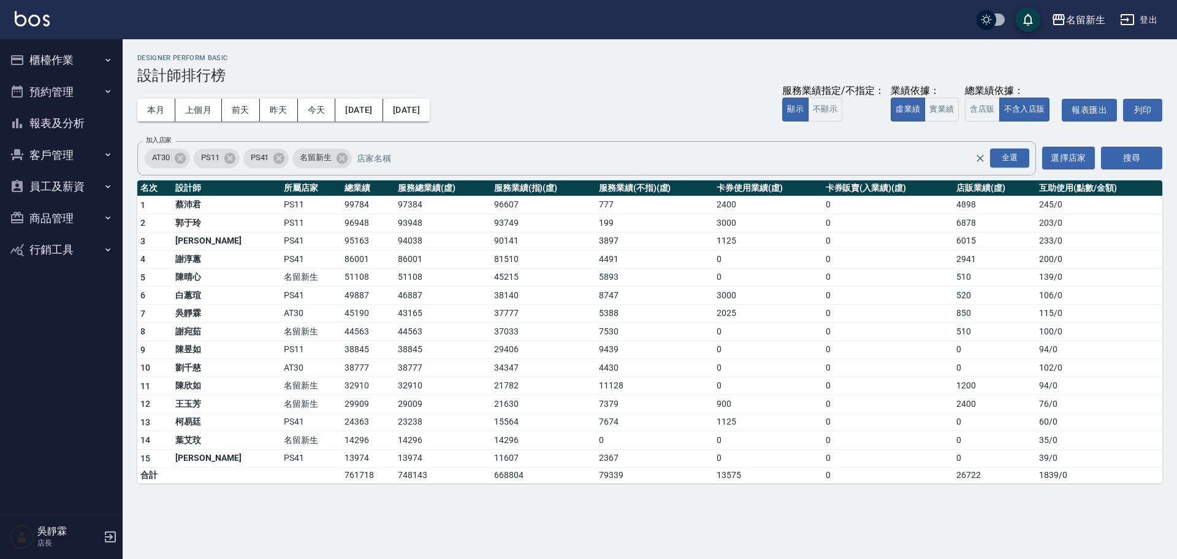
click at [72, 58] on button "櫃檯作業" at bounding box center [61, 60] width 113 height 32
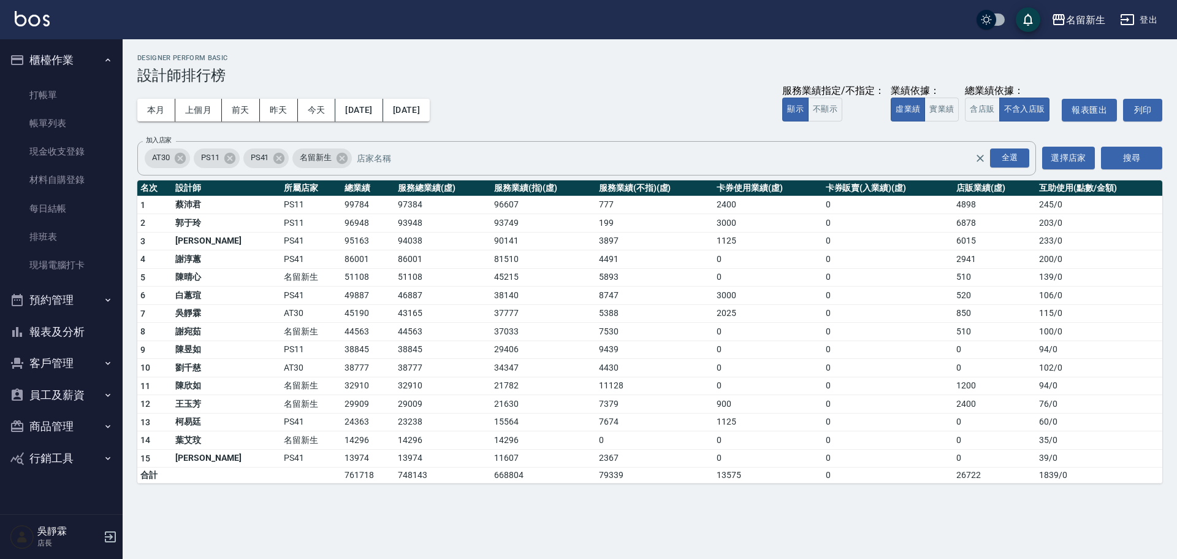
click at [59, 334] on button "報表及分析" at bounding box center [61, 332] width 113 height 32
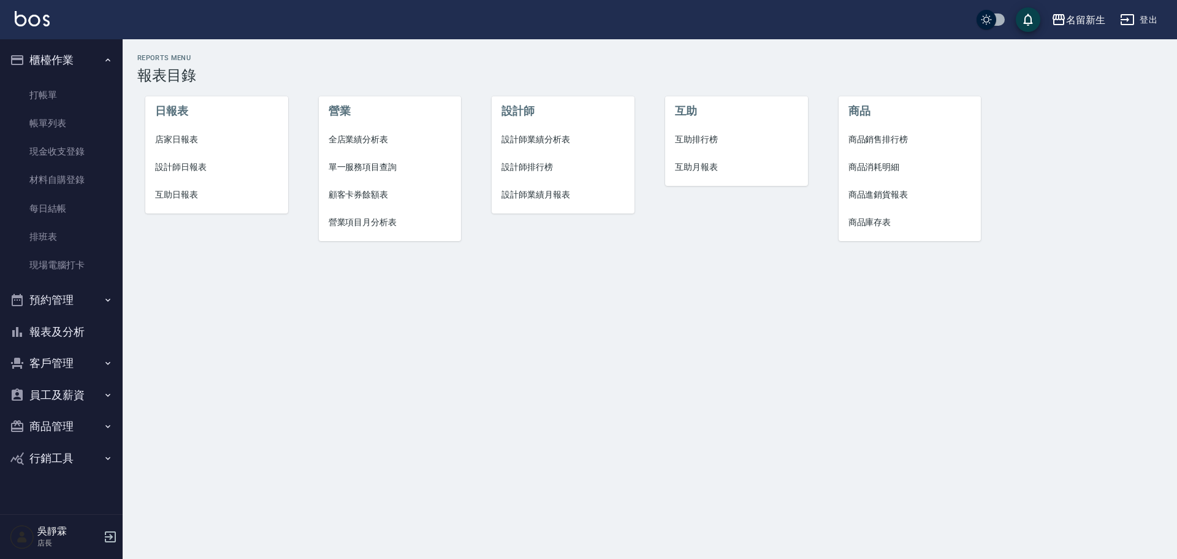
click at [186, 133] on span "店家日報表" at bounding box center [216, 139] width 123 height 13
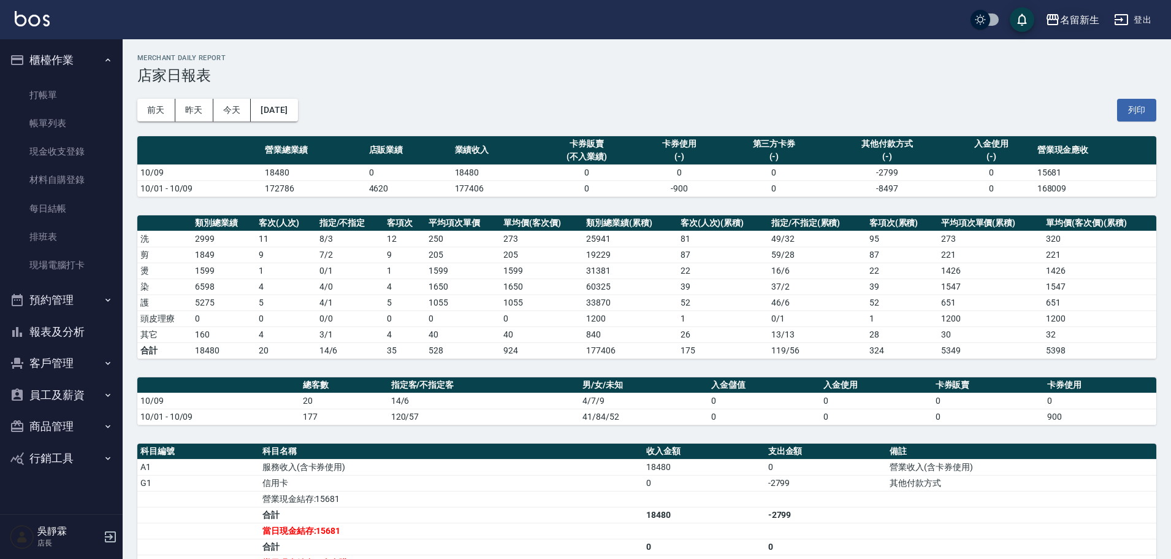
click at [1068, 17] on div "名留新生" at bounding box center [1079, 19] width 39 height 15
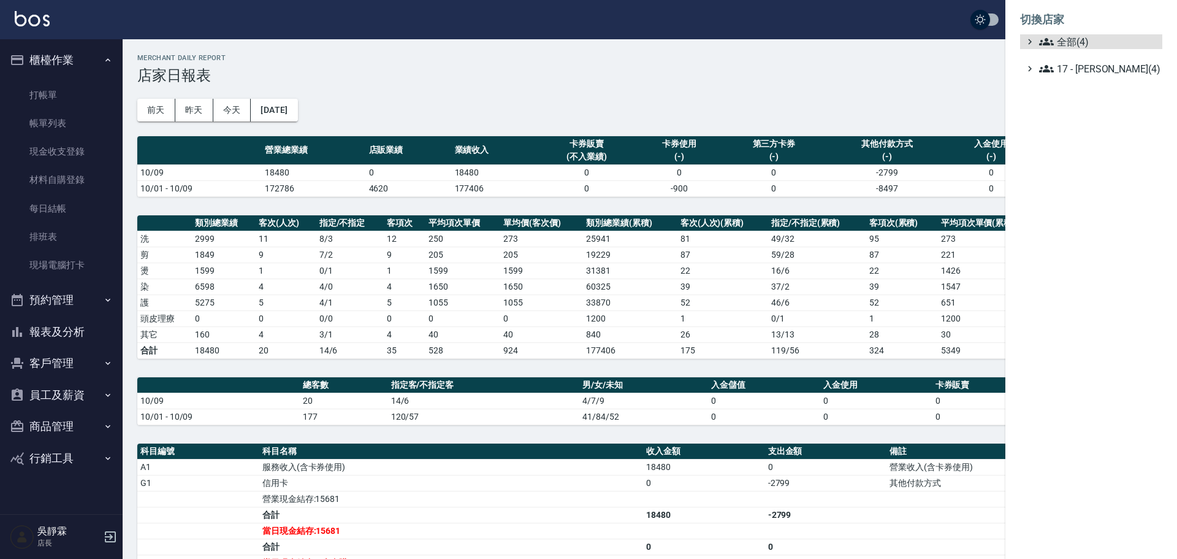
click at [1081, 52] on ul "全部(4) 17 - 顏鵬原(4)" at bounding box center [1091, 55] width 142 height 42
click at [1074, 47] on span "全部(4)" at bounding box center [1098, 41] width 118 height 15
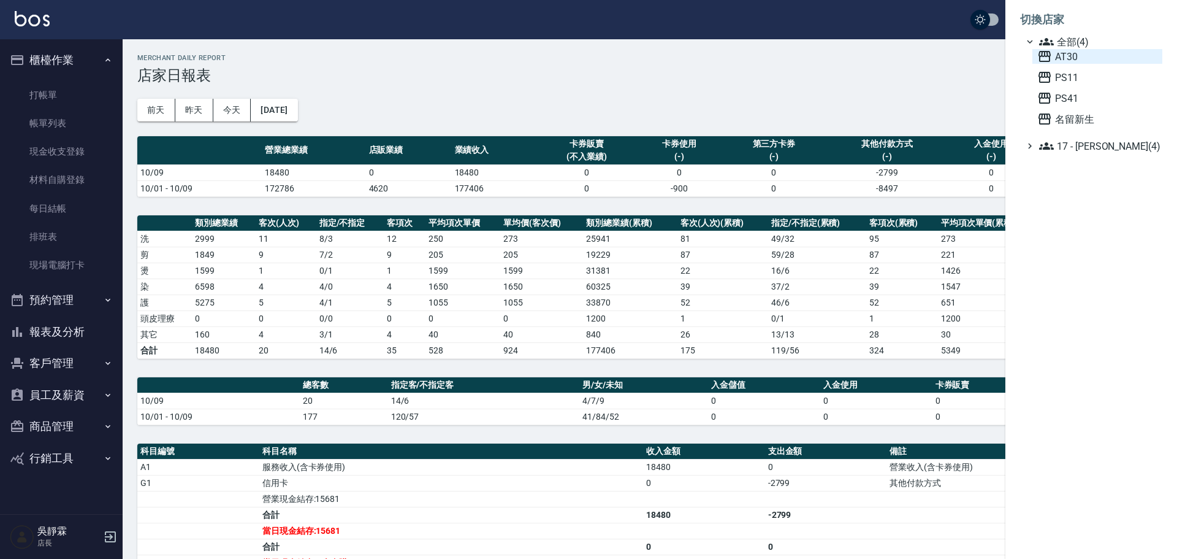
click at [1096, 58] on span "AT30" at bounding box center [1097, 56] width 120 height 15
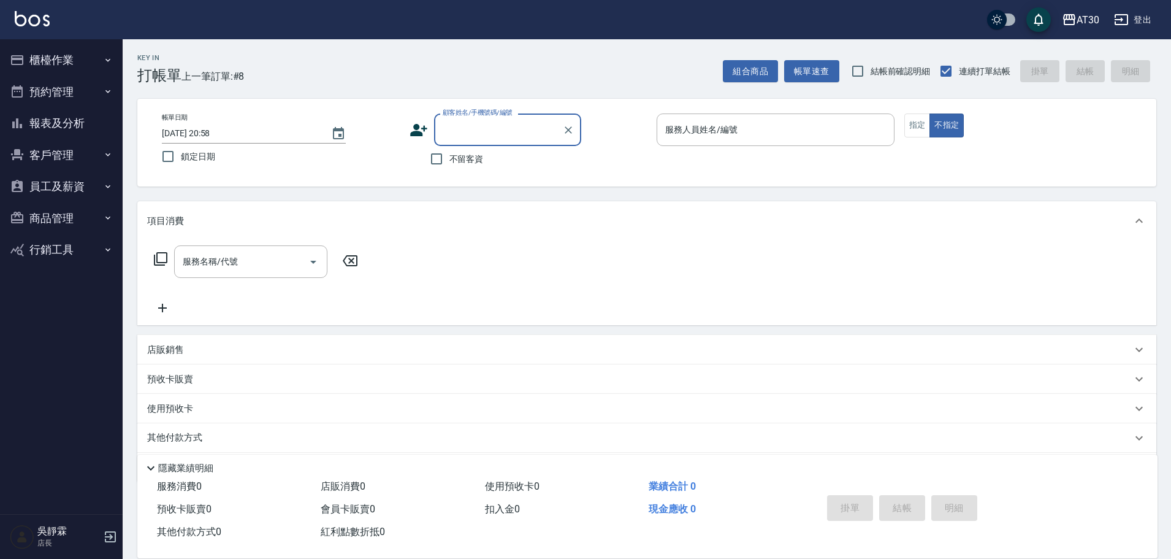
click at [67, 59] on button "櫃檯作業" at bounding box center [61, 60] width 113 height 32
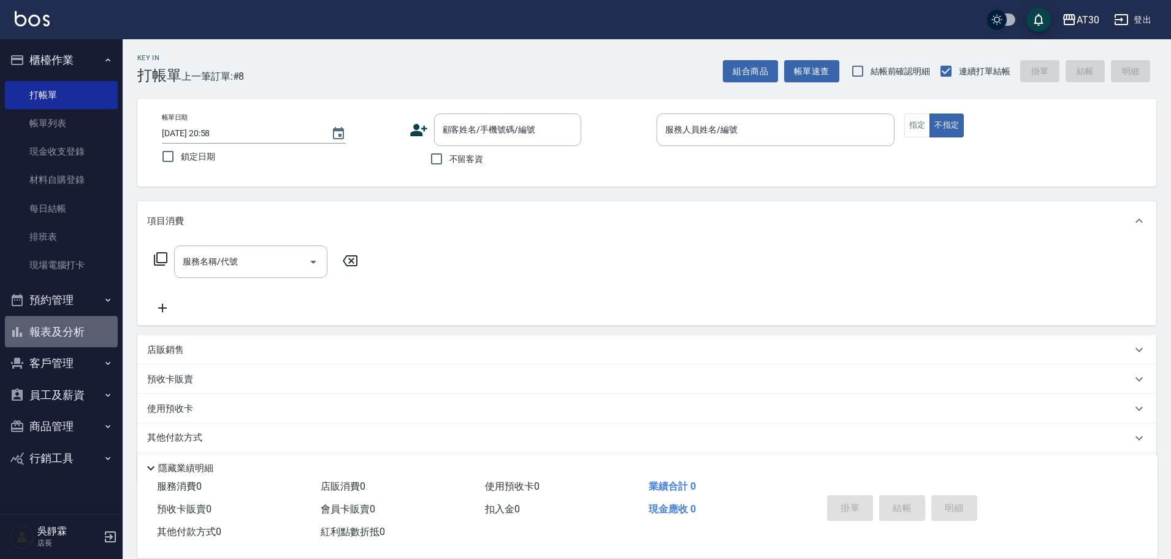
click at [66, 335] on button "報表及分析" at bounding box center [61, 332] width 113 height 32
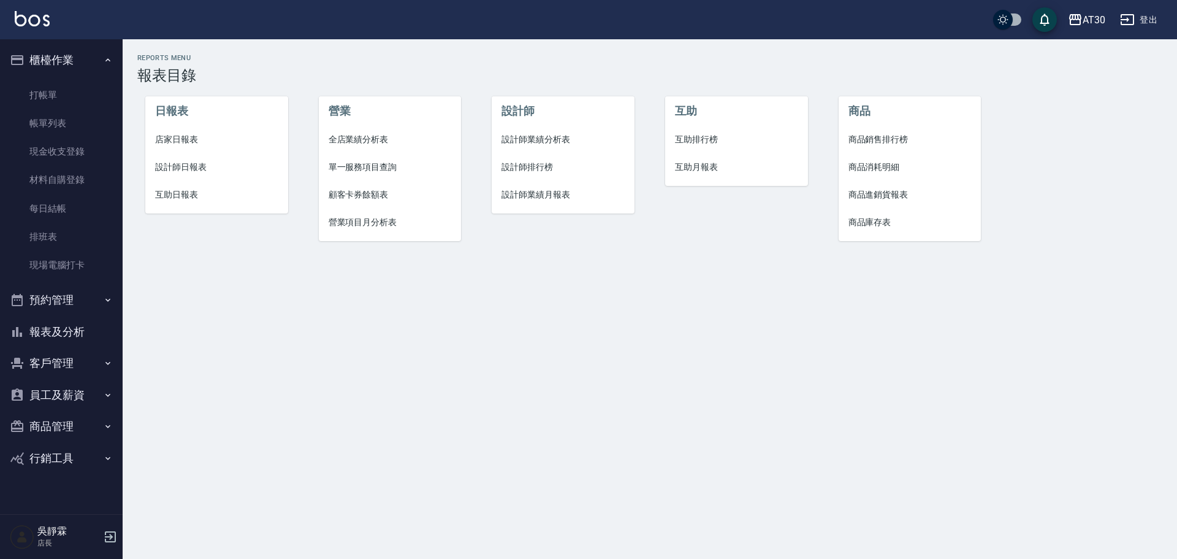
click at [193, 140] on span "店家日報表" at bounding box center [216, 139] width 123 height 13
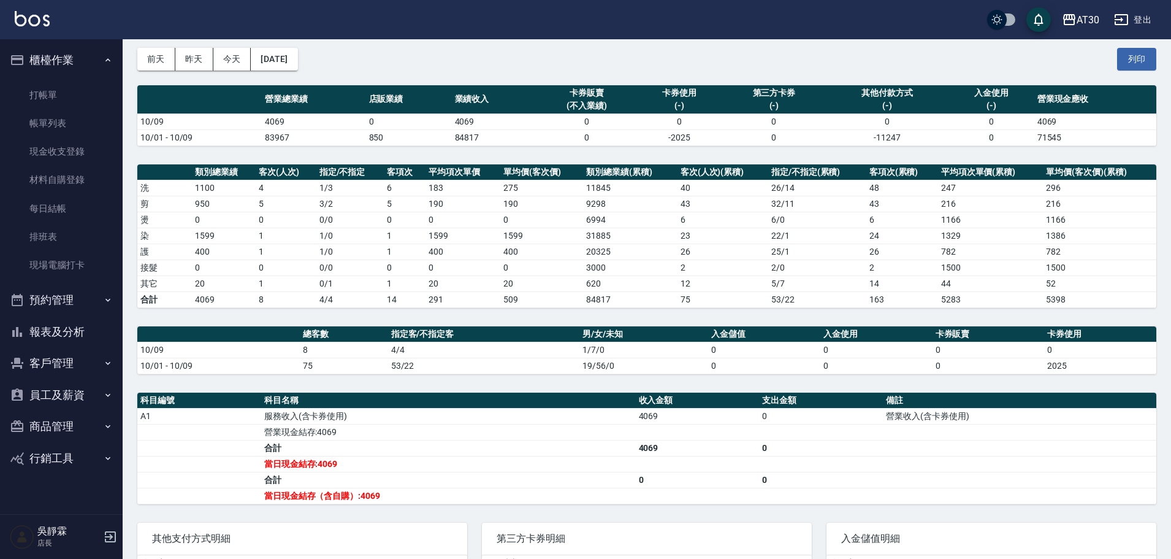
scroll to position [41, 0]
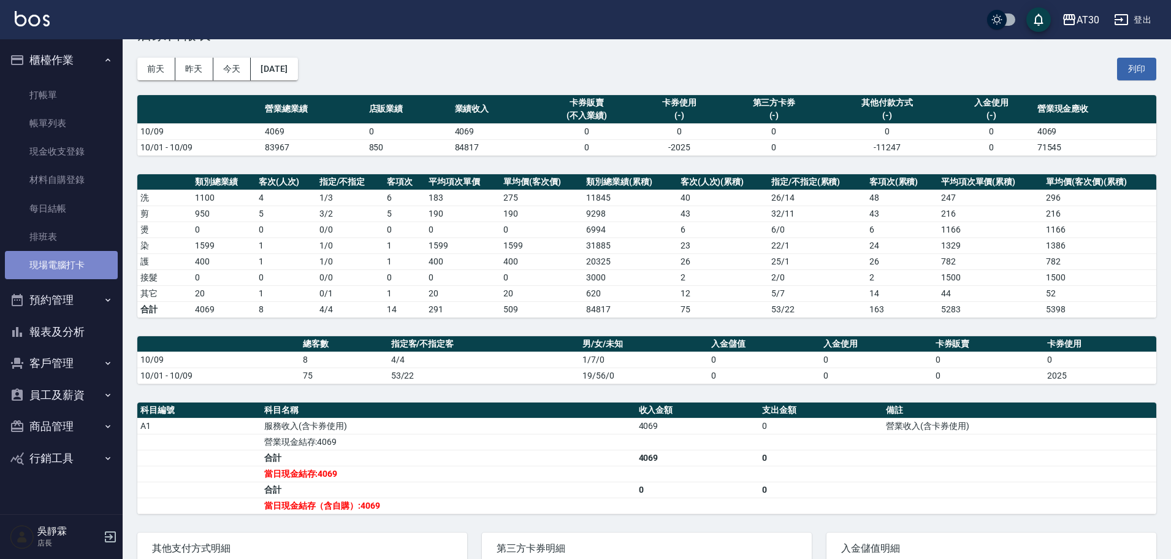
click at [46, 276] on link "現場電腦打卡" at bounding box center [61, 265] width 113 height 28
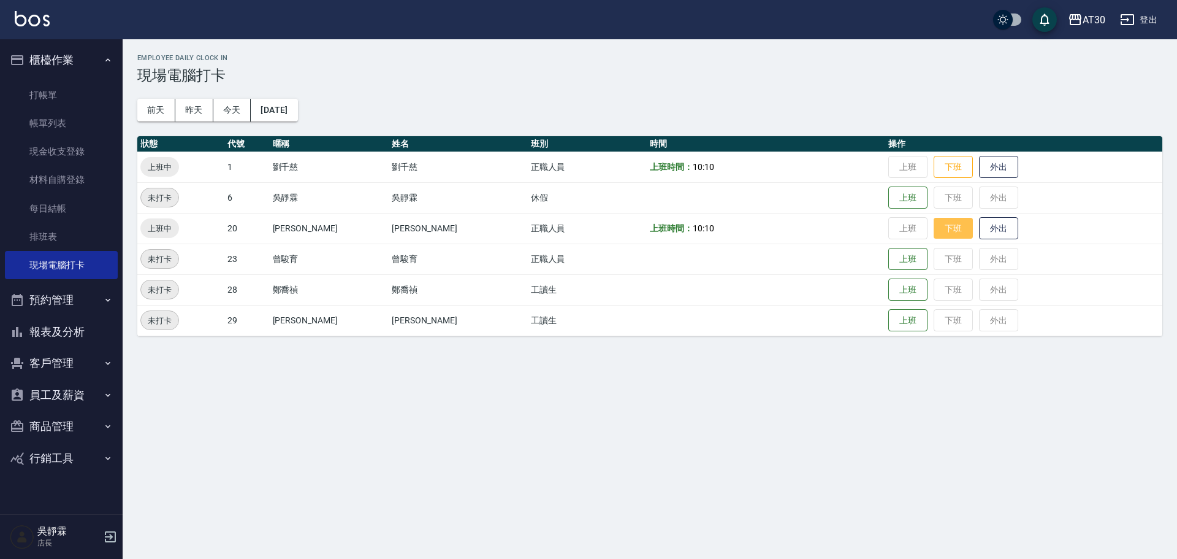
click at [934, 226] on button "下班" at bounding box center [953, 228] width 39 height 21
click at [938, 172] on button "下班" at bounding box center [953, 166] width 39 height 21
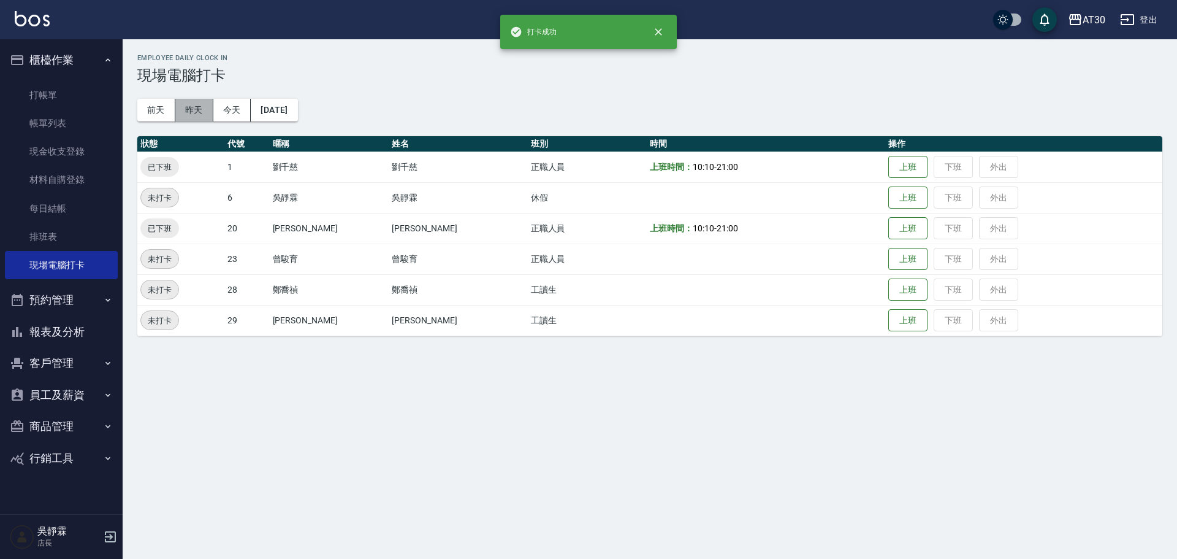
click at [185, 105] on button "昨天" at bounding box center [194, 110] width 38 height 23
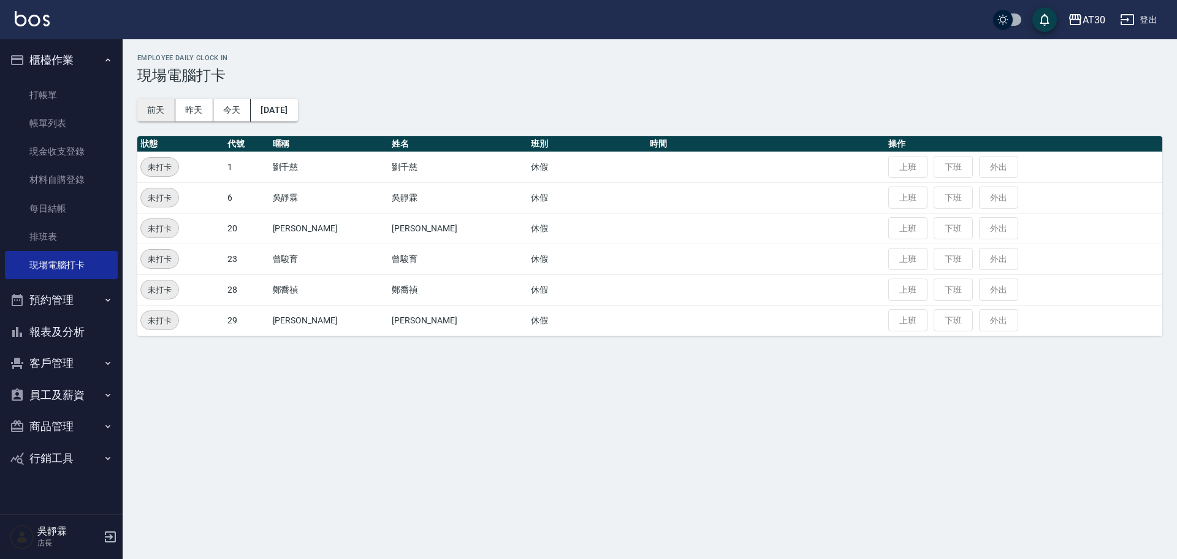
click at [151, 105] on button "前天" at bounding box center [156, 110] width 38 height 23
click at [233, 113] on button "今天" at bounding box center [232, 110] width 38 height 23
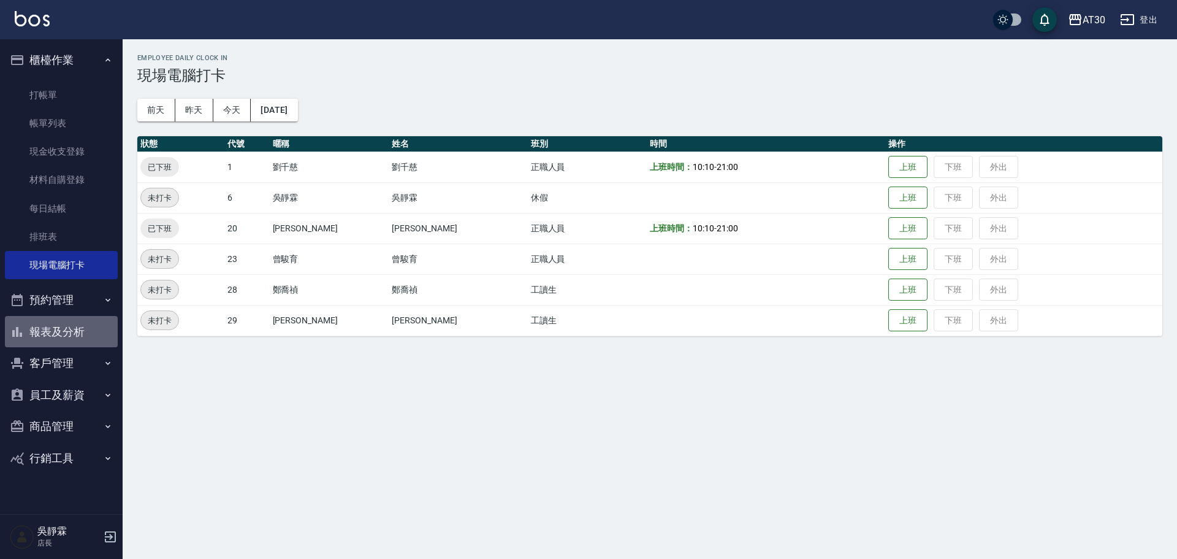
click at [45, 340] on button "報表及分析" at bounding box center [61, 332] width 113 height 32
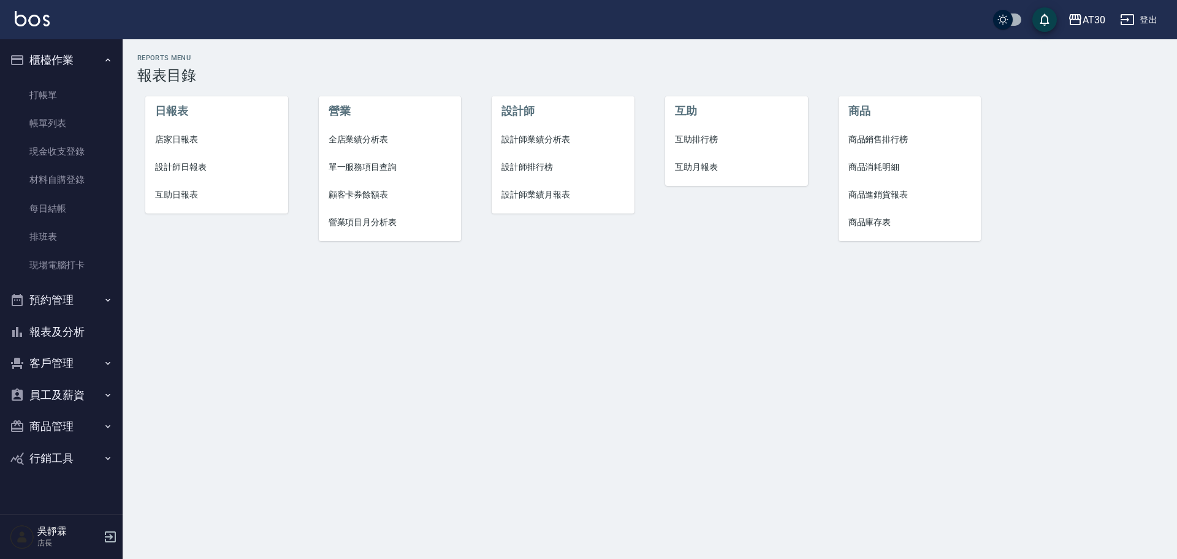
click at [191, 139] on span "店家日報表" at bounding box center [216, 139] width 123 height 13
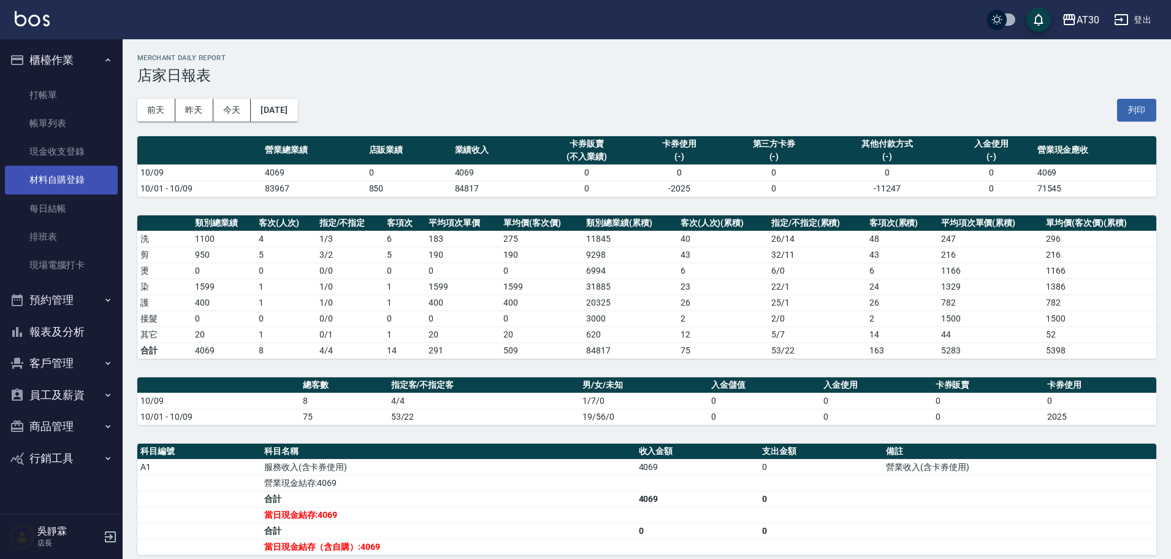
click at [72, 174] on link "材料自購登錄" at bounding box center [61, 180] width 113 height 28
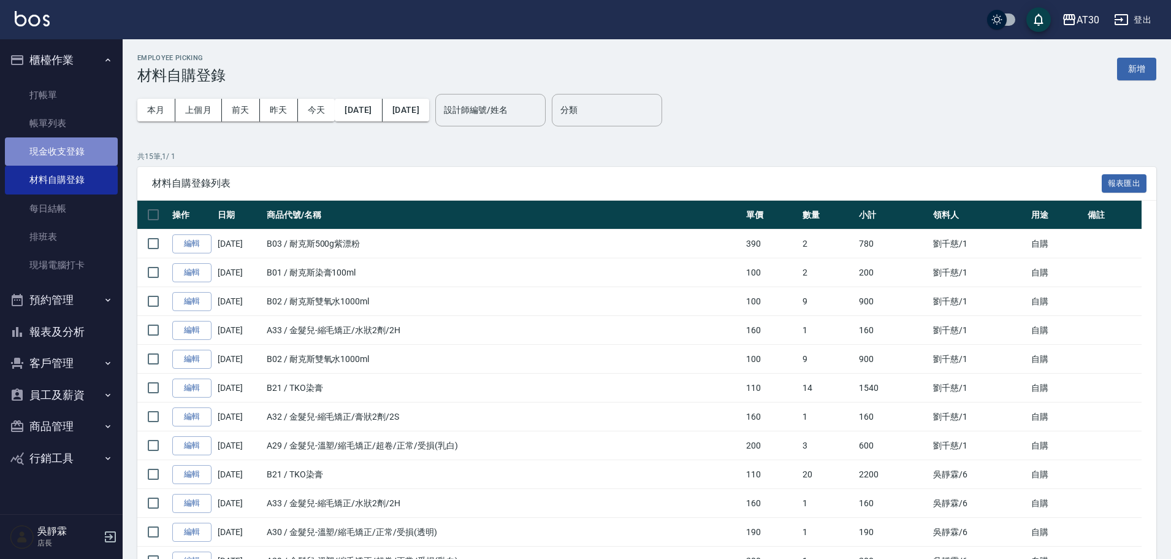
click at [85, 155] on link "現金收支登錄" at bounding box center [61, 151] width 113 height 28
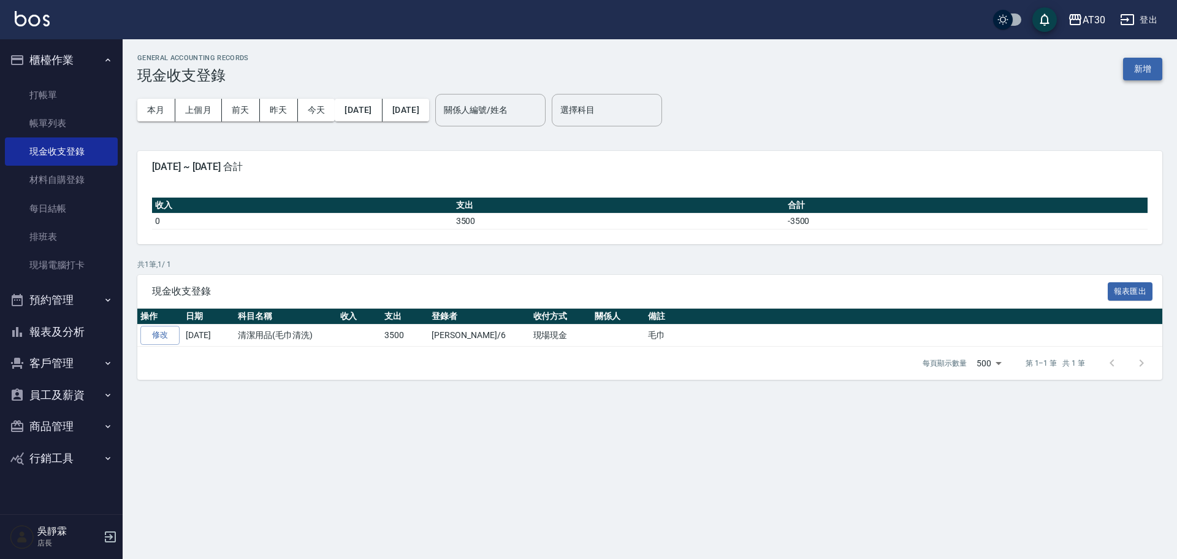
click at [1132, 68] on button "新增" at bounding box center [1142, 69] width 39 height 23
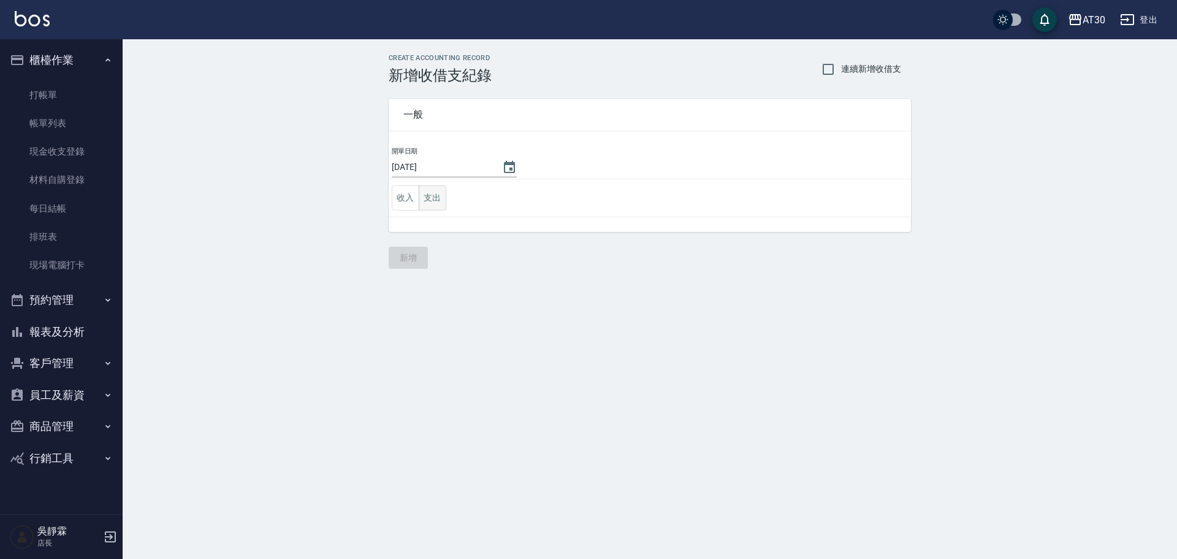
click at [431, 204] on button "支出" at bounding box center [433, 197] width 28 height 25
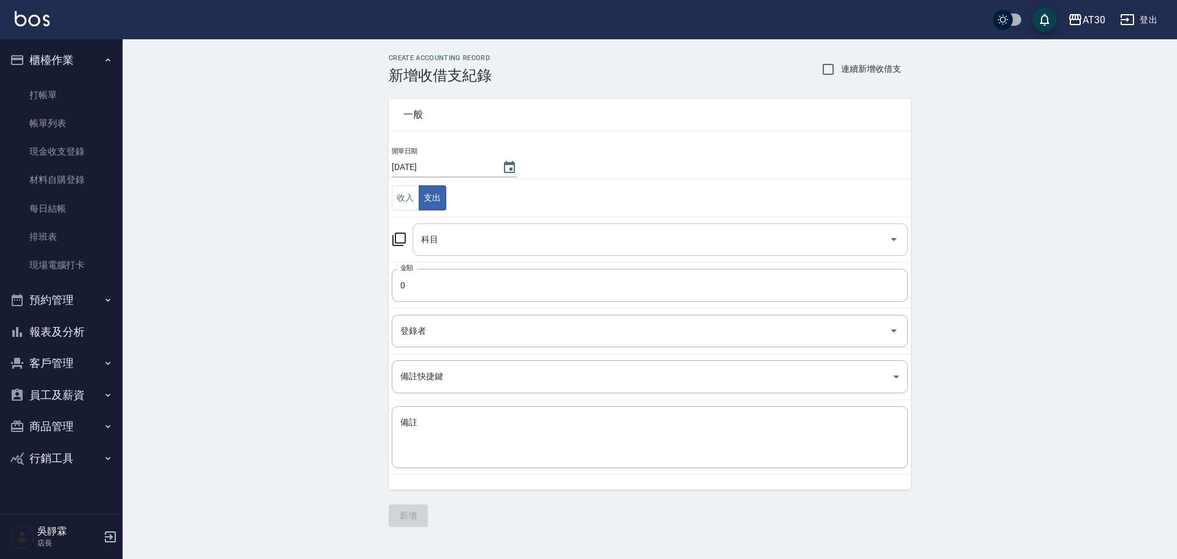
click at [433, 234] on div "科目 科目" at bounding box center [660, 239] width 495 height 32
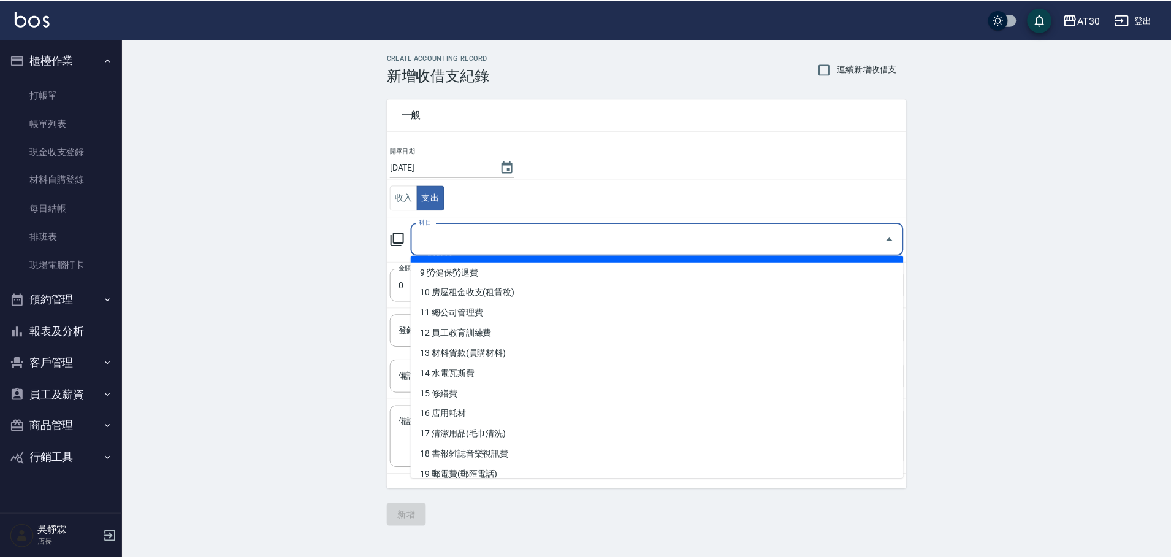
scroll to position [202, 0]
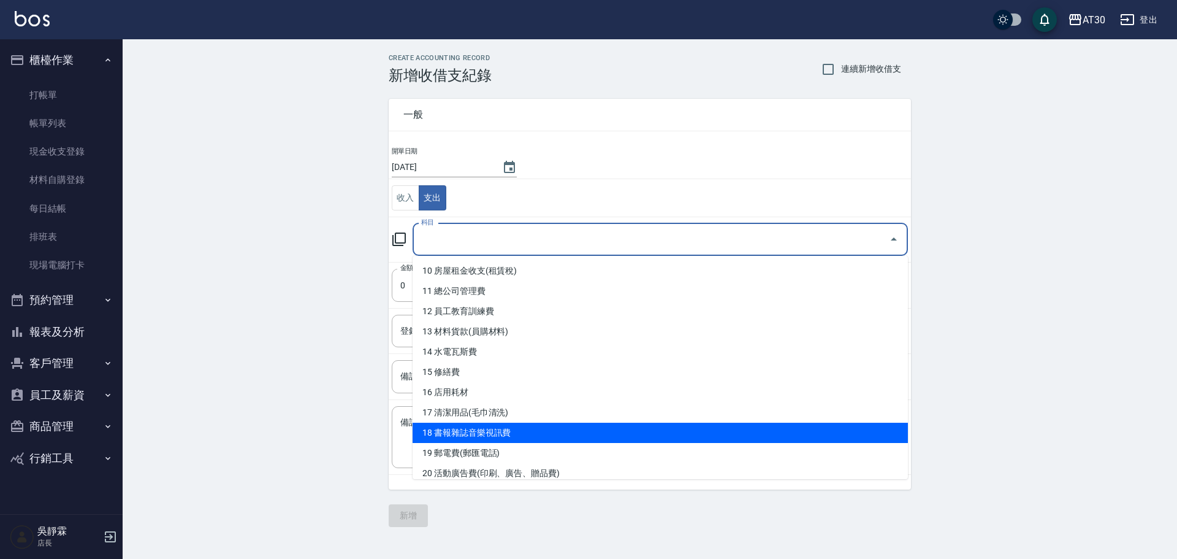
click at [688, 421] on li "17 清潔用品(毛巾清洗)" at bounding box center [660, 412] width 495 height 20
type input "17 清潔用品(毛巾清洗)"
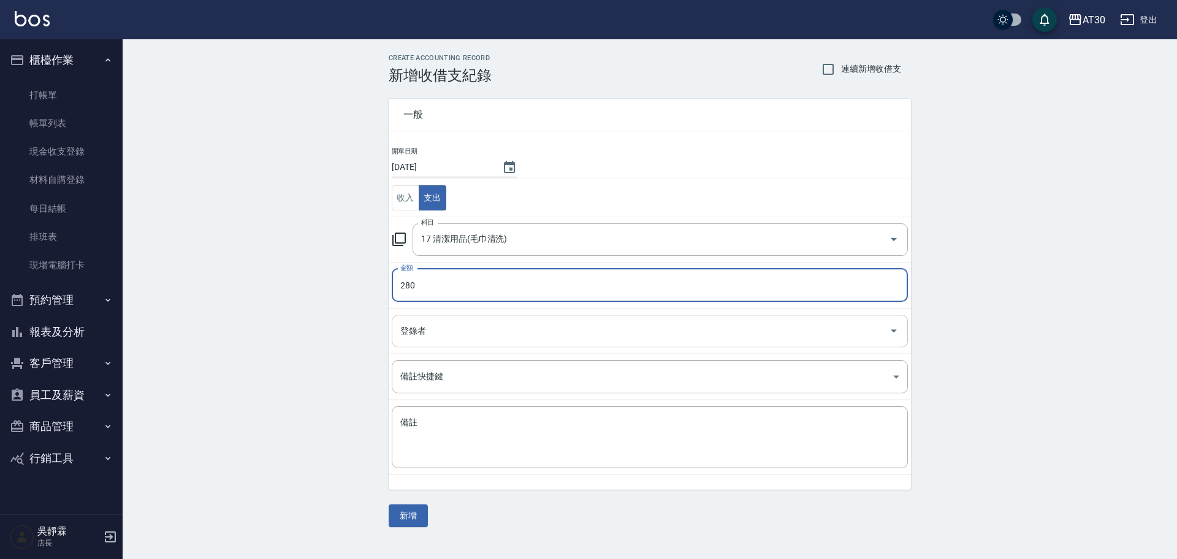
type input "280"
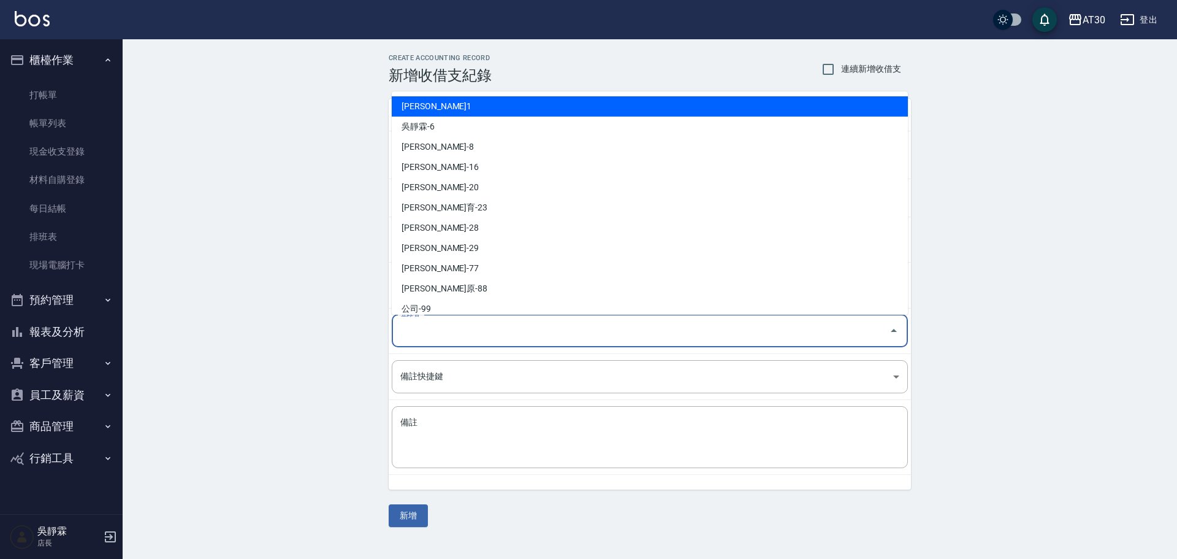
click at [580, 321] on input "登錄者" at bounding box center [640, 330] width 487 height 21
click at [570, 101] on li "[PERSON_NAME]1" at bounding box center [650, 106] width 516 height 20
type input "[PERSON_NAME]1"
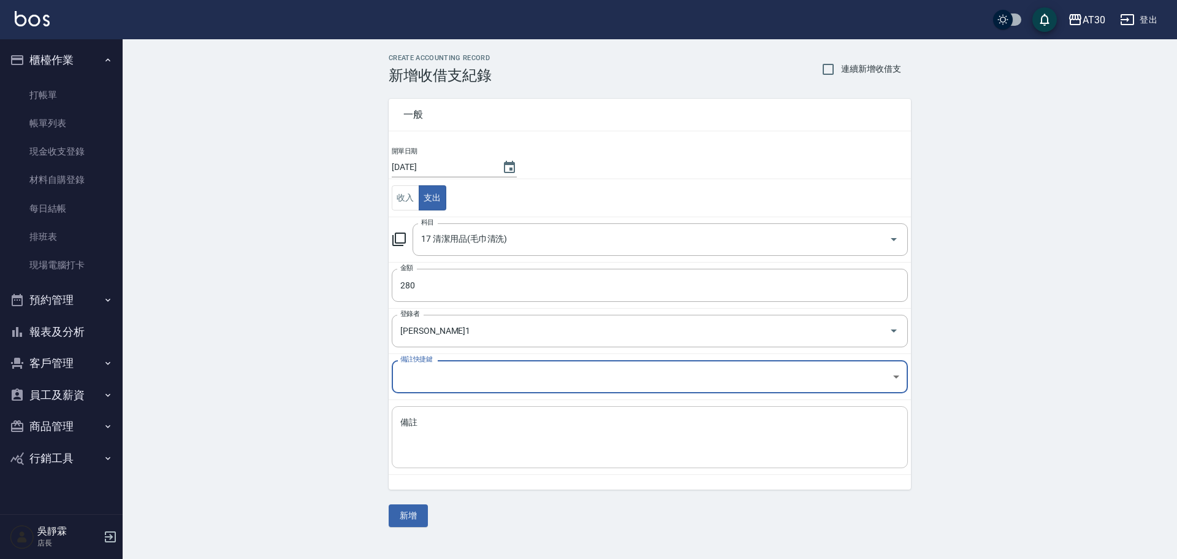
click at [526, 433] on textarea "備註" at bounding box center [649, 437] width 499 height 42
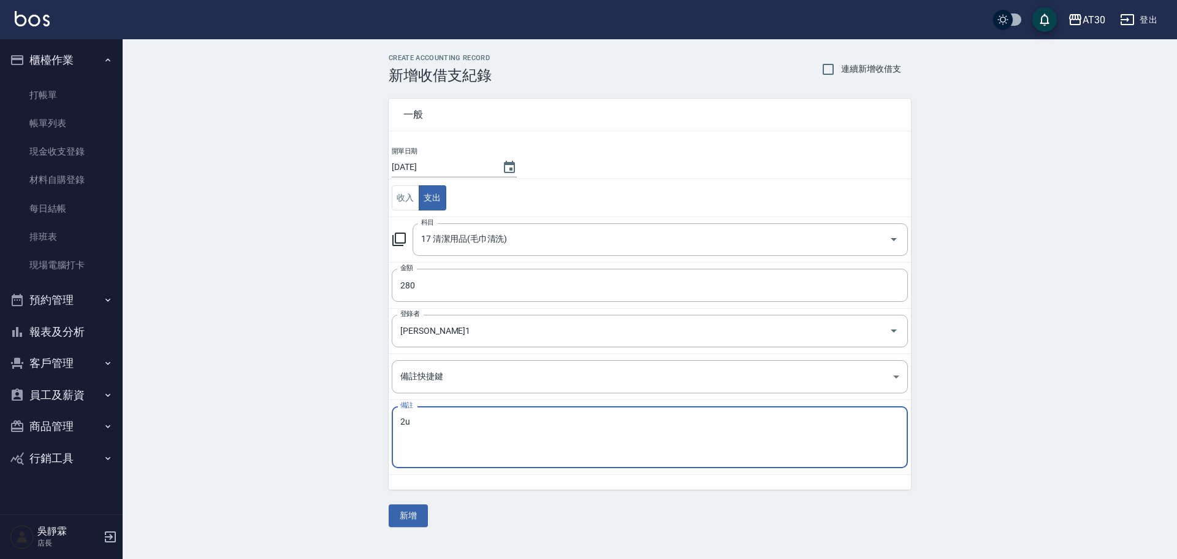
type textarea "2"
type textarea "地毯清潔"
click at [406, 513] on button "新增" at bounding box center [408, 515] width 39 height 23
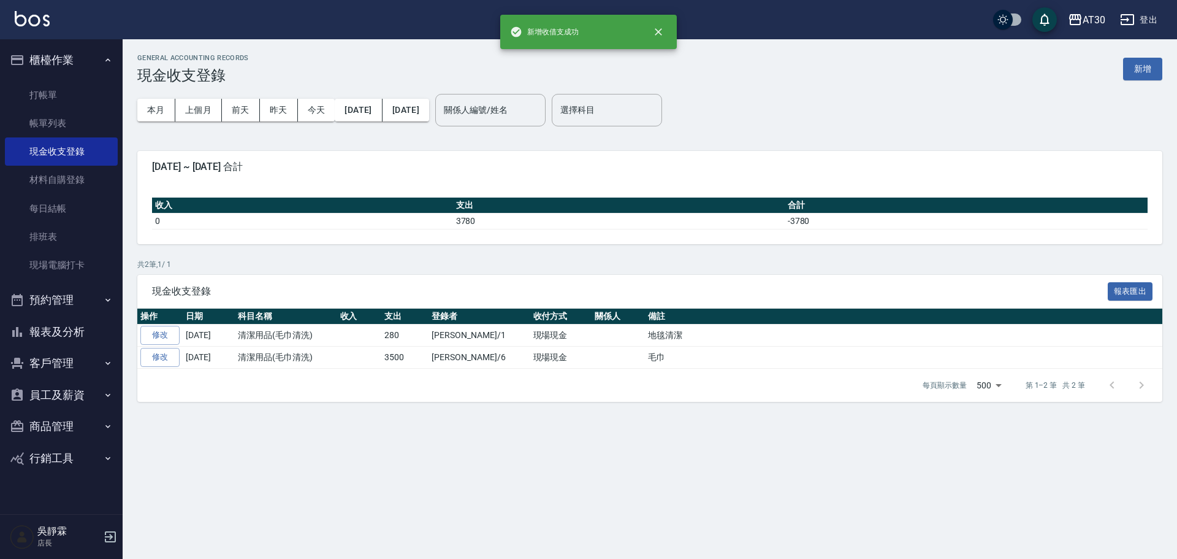
click at [67, 318] on button "報表及分析" at bounding box center [61, 332] width 113 height 32
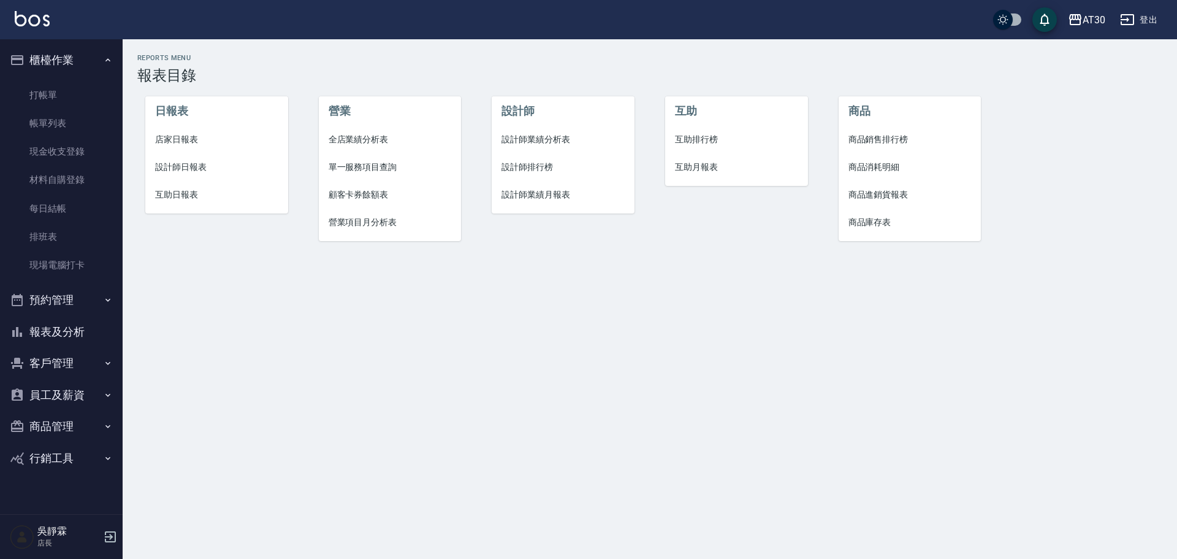
click at [182, 139] on span "店家日報表" at bounding box center [216, 139] width 123 height 13
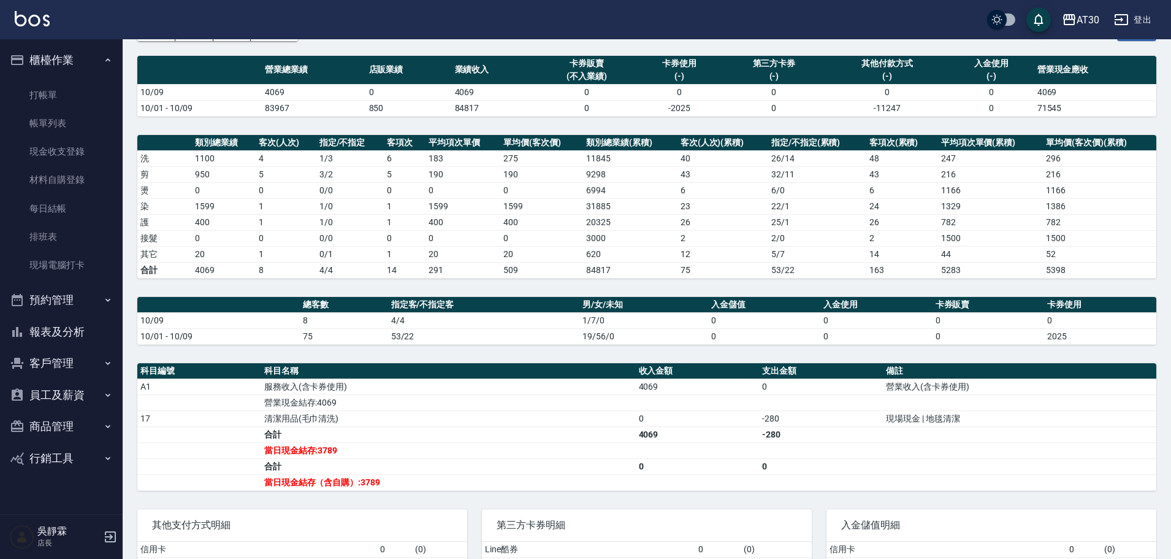
scroll to position [90, 0]
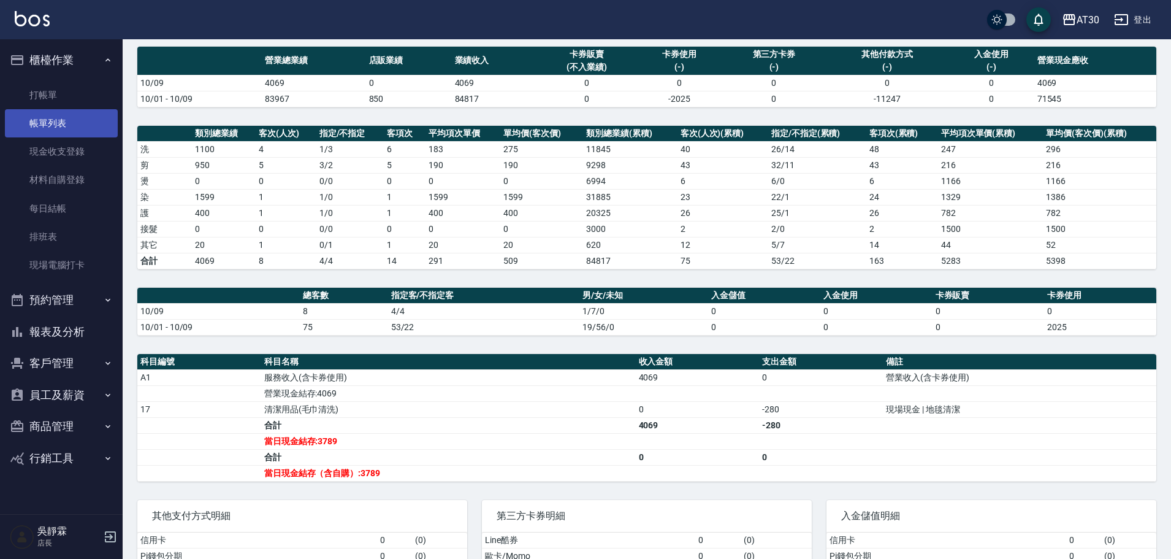
click at [97, 123] on link "帳單列表" at bounding box center [61, 123] width 113 height 28
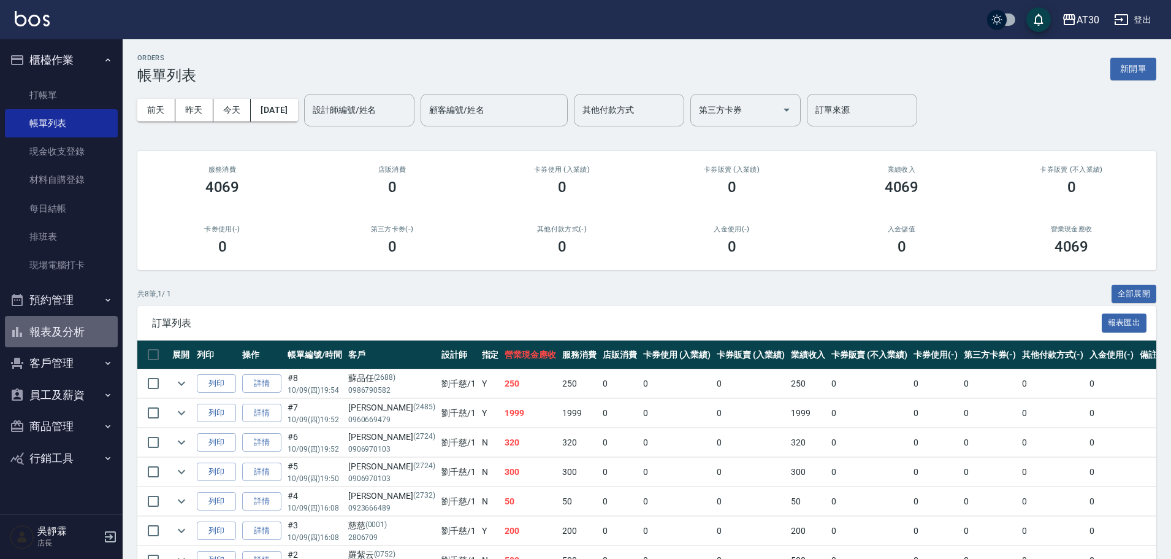
click at [81, 334] on button "報表及分析" at bounding box center [61, 332] width 113 height 32
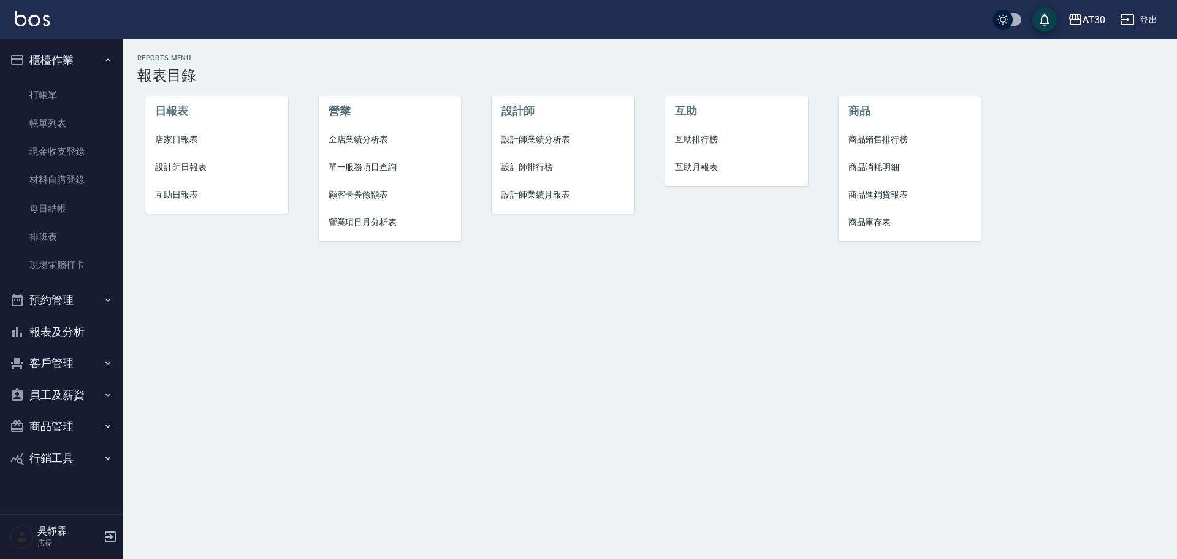
click at [201, 136] on span "店家日報表" at bounding box center [216, 139] width 123 height 13
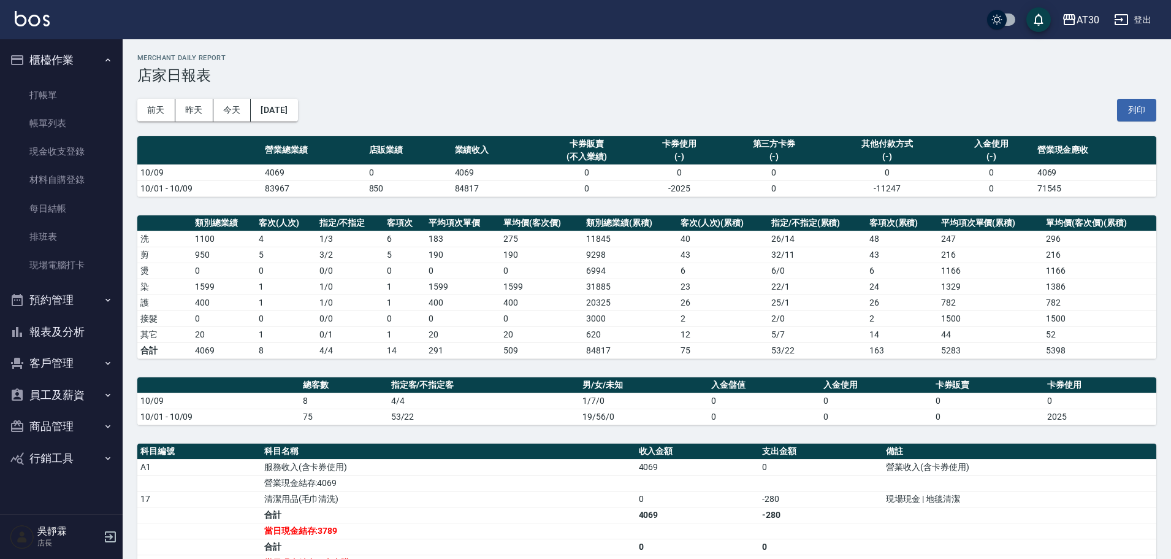
click at [911, 100] on div "前天 昨天 今天 2025/10/09 列印" at bounding box center [646, 110] width 1019 height 52
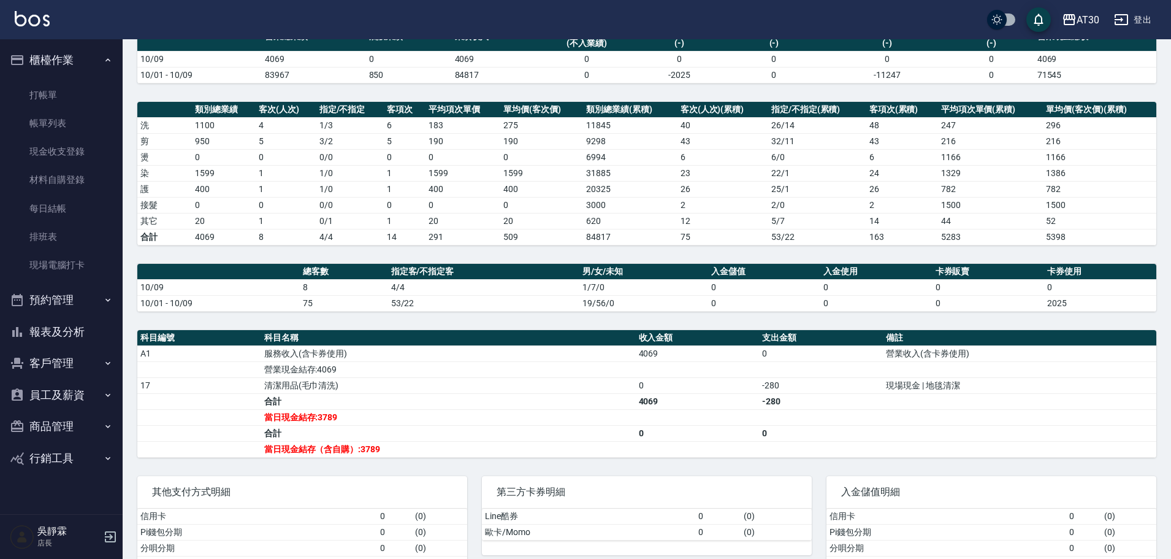
scroll to position [114, 0]
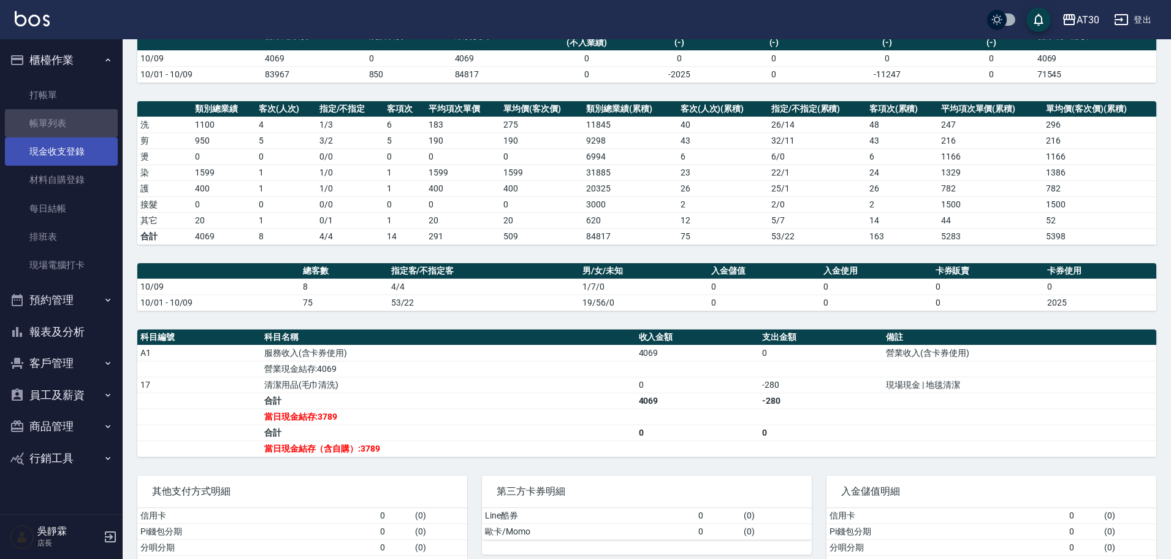
drag, startPoint x: 26, startPoint y: 123, endPoint x: 78, endPoint y: 140, distance: 55.5
click at [26, 122] on link "帳單列表" at bounding box center [61, 123] width 113 height 28
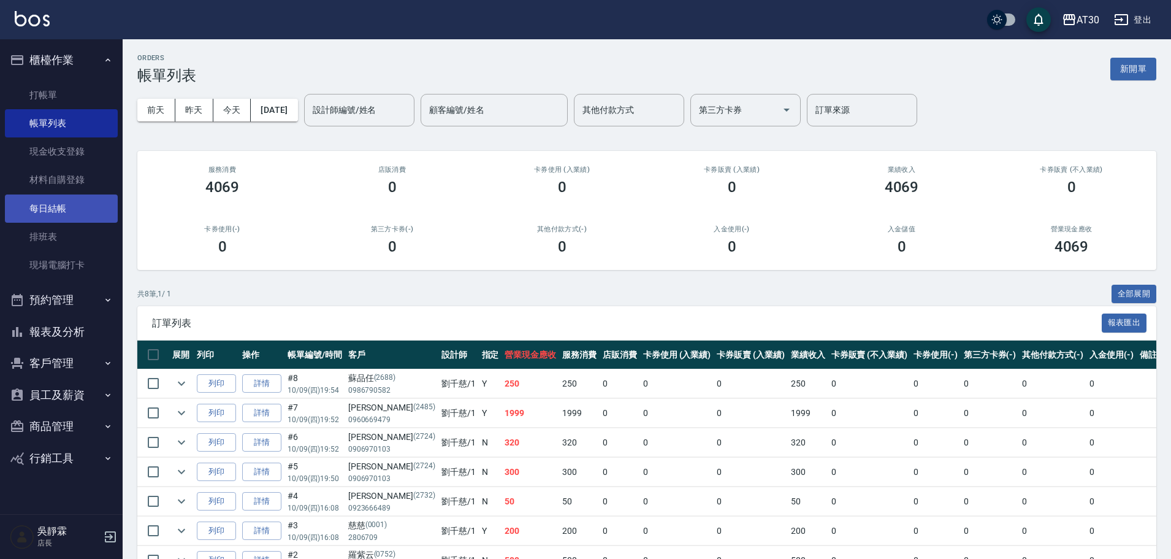
click at [94, 220] on link "每日結帳" at bounding box center [61, 208] width 113 height 28
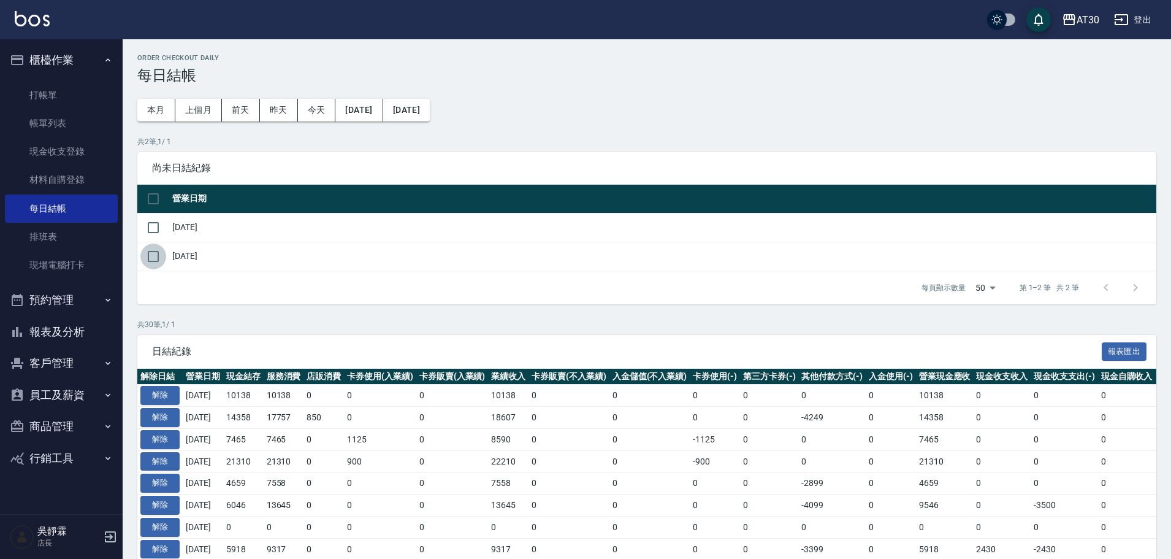
click at [153, 261] on input "checkbox" at bounding box center [153, 256] width 26 height 26
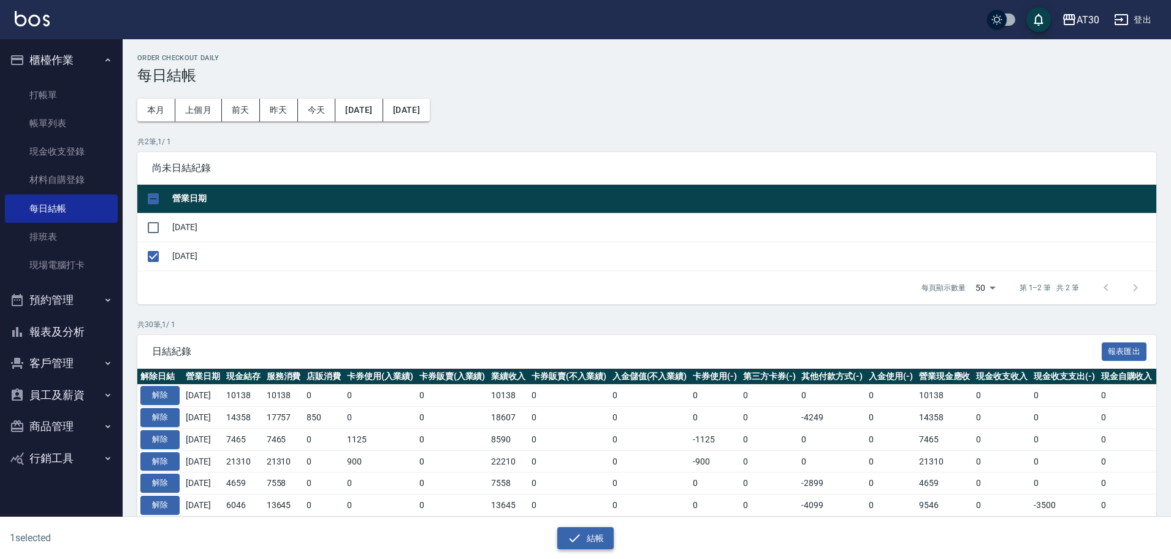
click at [583, 530] on button "結帳" at bounding box center [585, 538] width 57 height 23
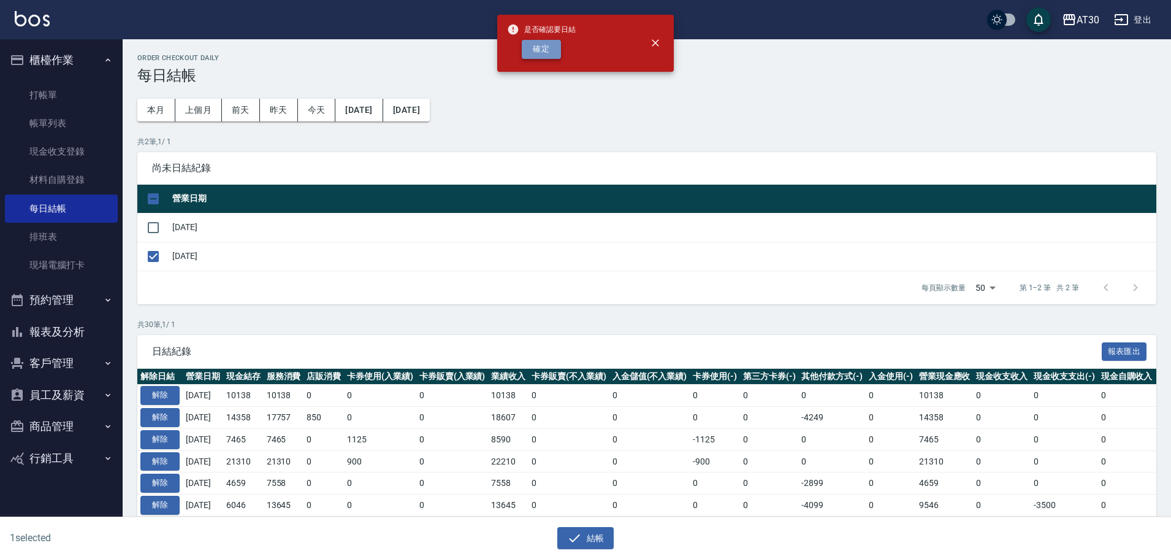
click at [540, 55] on button "確定" at bounding box center [541, 49] width 39 height 19
checkbox input "false"
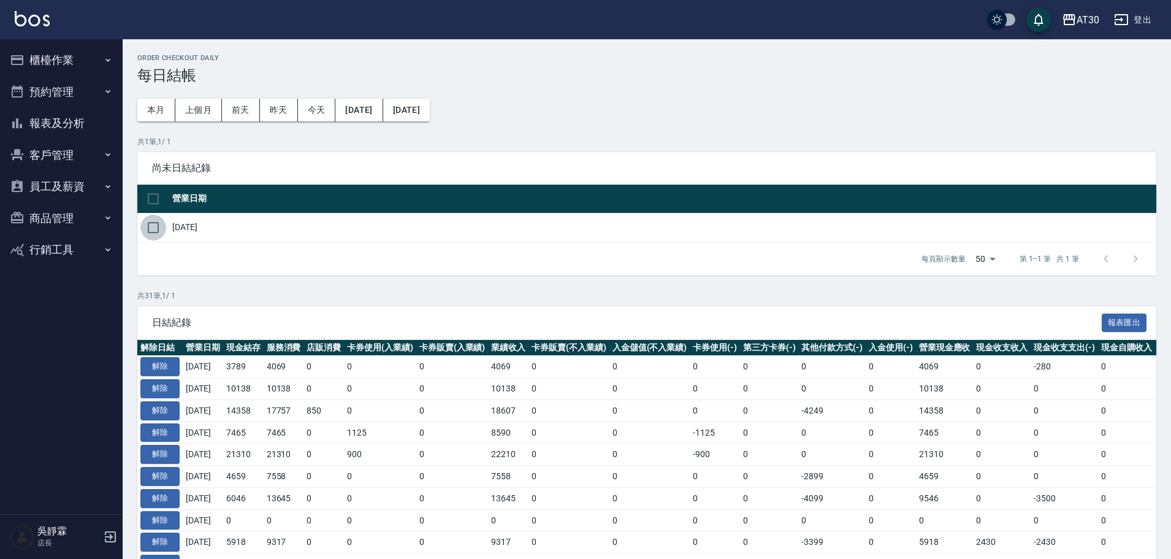
click at [152, 227] on input "checkbox" at bounding box center [153, 228] width 26 height 26
checkbox input "true"
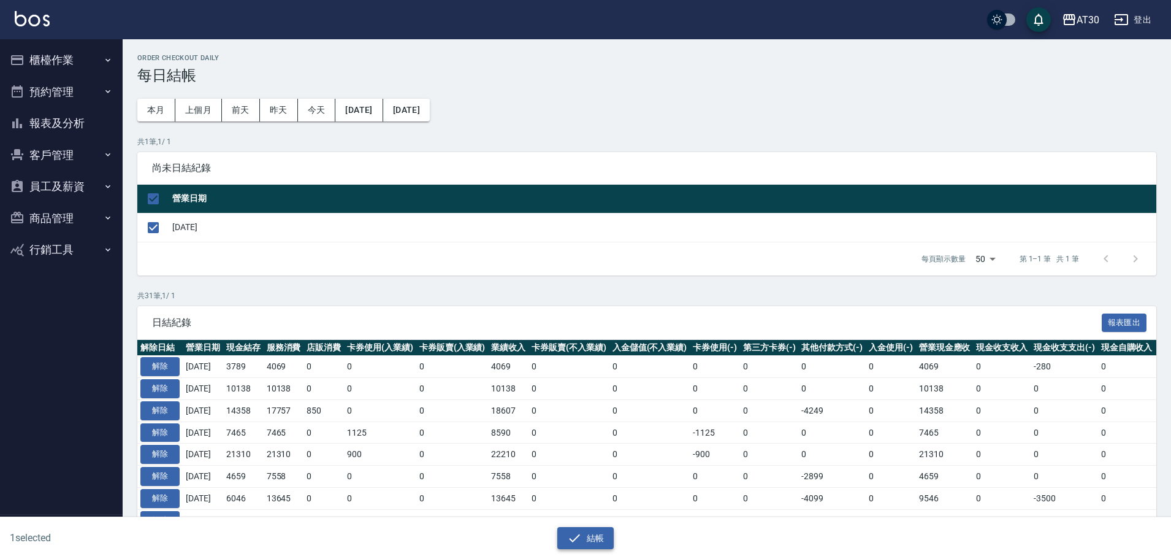
click at [602, 539] on button "結帳" at bounding box center [585, 538] width 57 height 23
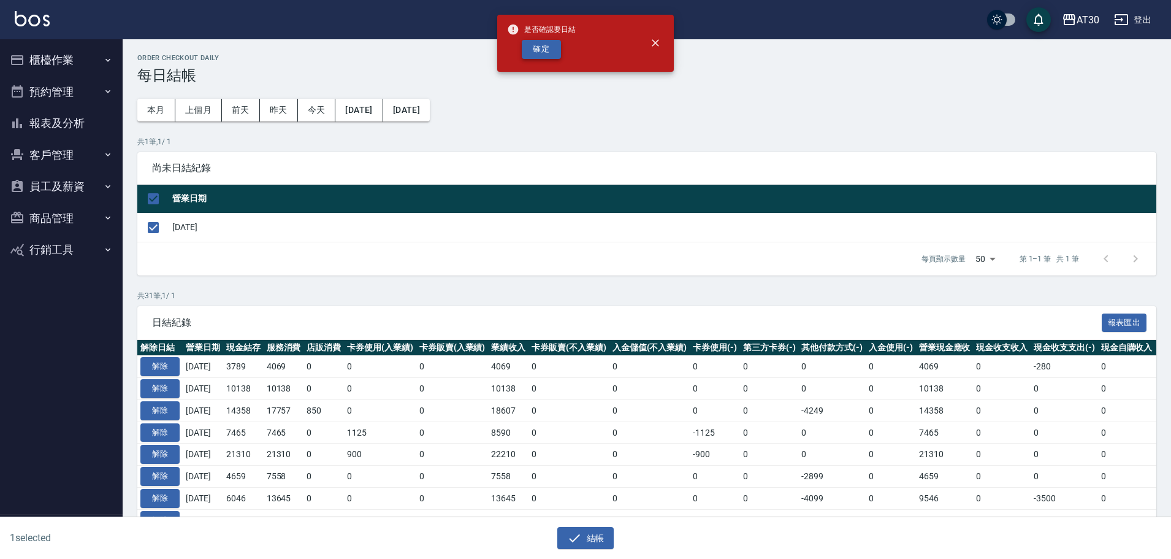
click at [541, 42] on button "確定" at bounding box center [541, 49] width 39 height 19
checkbox input "false"
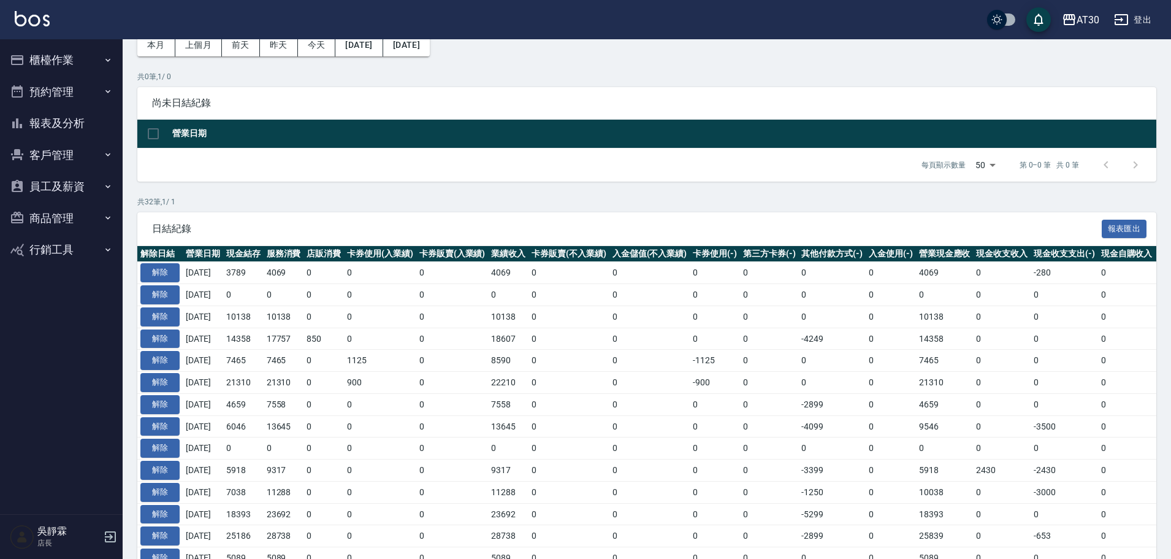
scroll to position [102, 0]
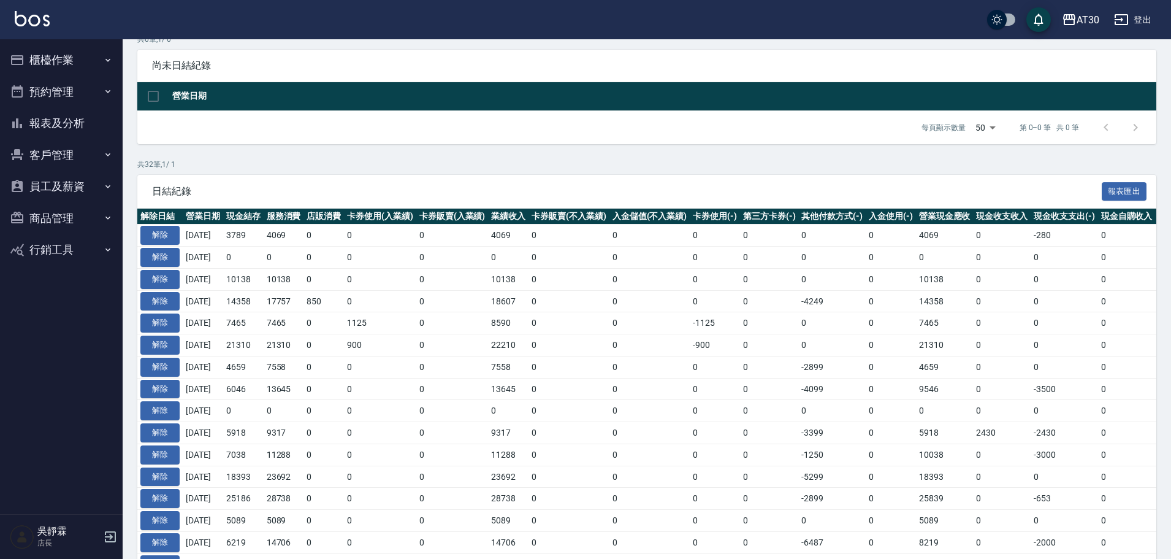
click at [52, 63] on button "櫃檯作業" at bounding box center [61, 60] width 113 height 32
